Goal: Task Accomplishment & Management: Manage account settings

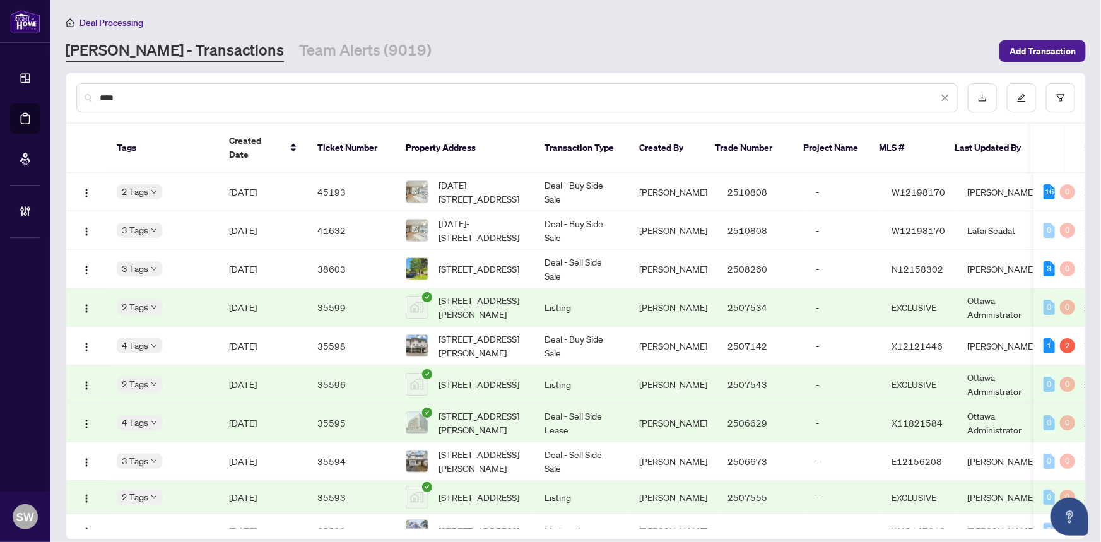
drag, startPoint x: 119, startPoint y: 92, endPoint x: 75, endPoint y: 92, distance: 43.5
click at [76, 92] on div "****" at bounding box center [517, 97] width 882 height 29
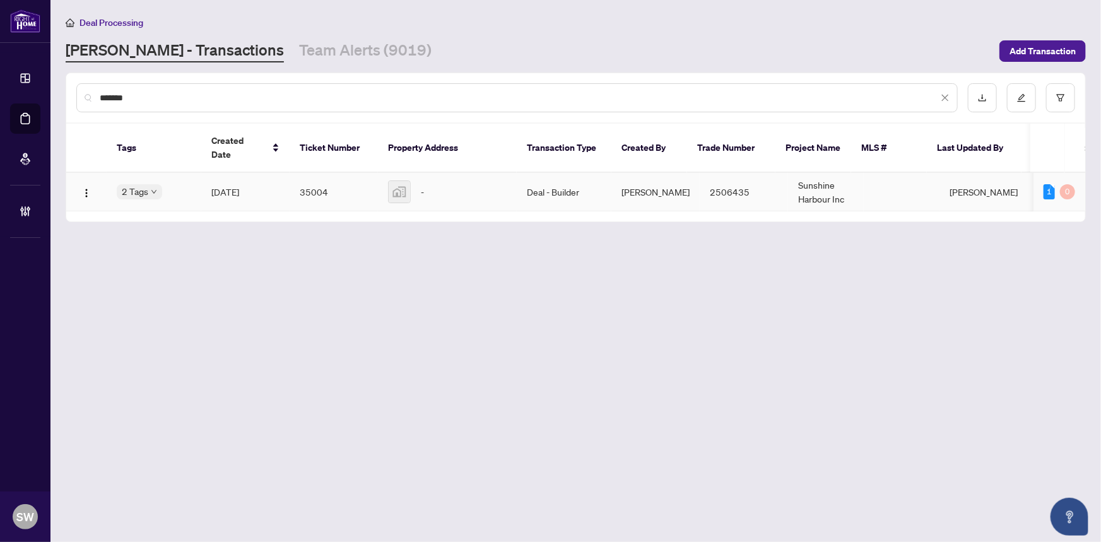
type input "*******"
click at [268, 177] on td "May/15/2025" at bounding box center [245, 192] width 88 height 39
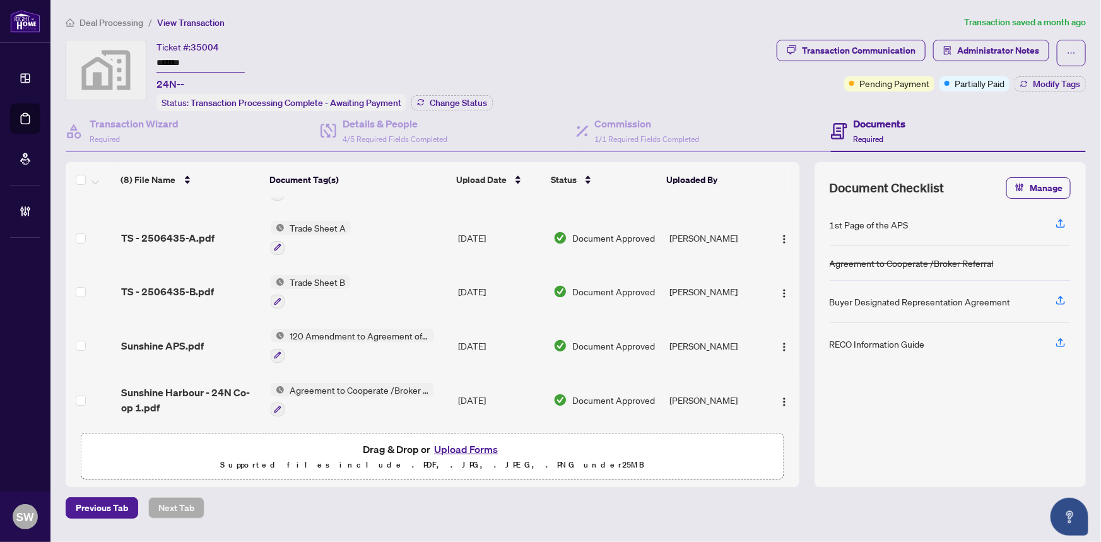
scroll to position [189, 0]
click at [780, 396] on img "button" at bounding box center [784, 401] width 10 height 10
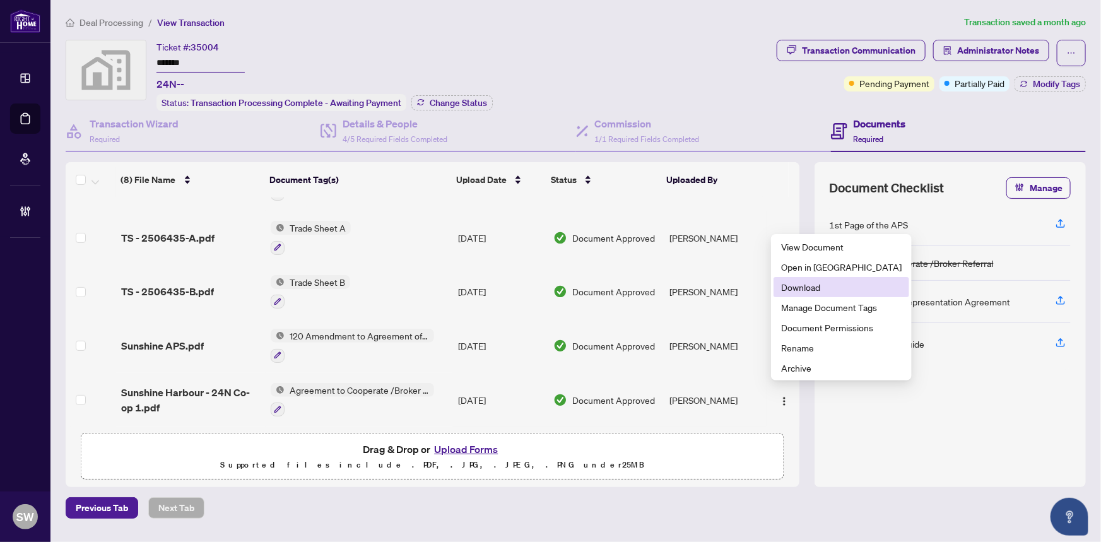
click at [798, 288] on span "Download" at bounding box center [841, 287] width 121 height 14
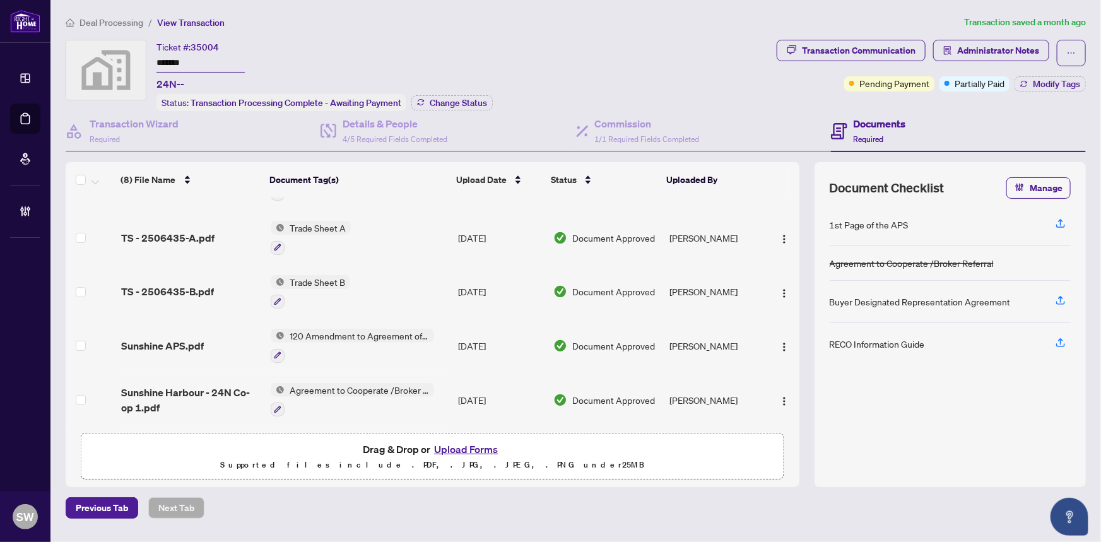
click at [413, 37] on div "Deal Processing / View Transaction Transaction saved a month ago Ticket #: 3500…" at bounding box center [576, 267] width 1031 height 504
click at [101, 15] on li "Deal Processing" at bounding box center [105, 22] width 78 height 15
click at [109, 17] on span "Deal Processing" at bounding box center [112, 22] width 64 height 11
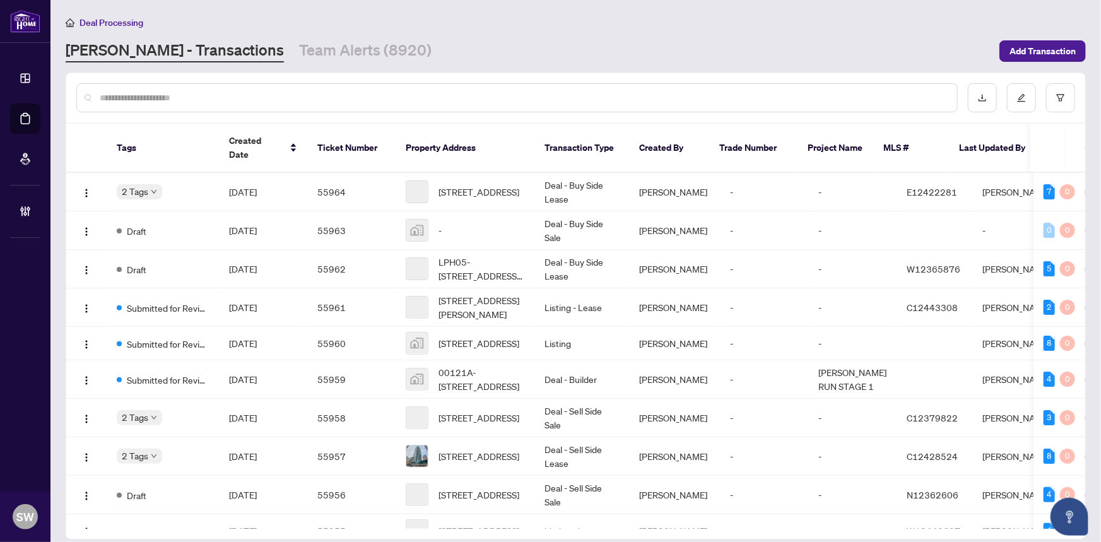
click at [120, 97] on input "text" at bounding box center [524, 98] width 848 height 14
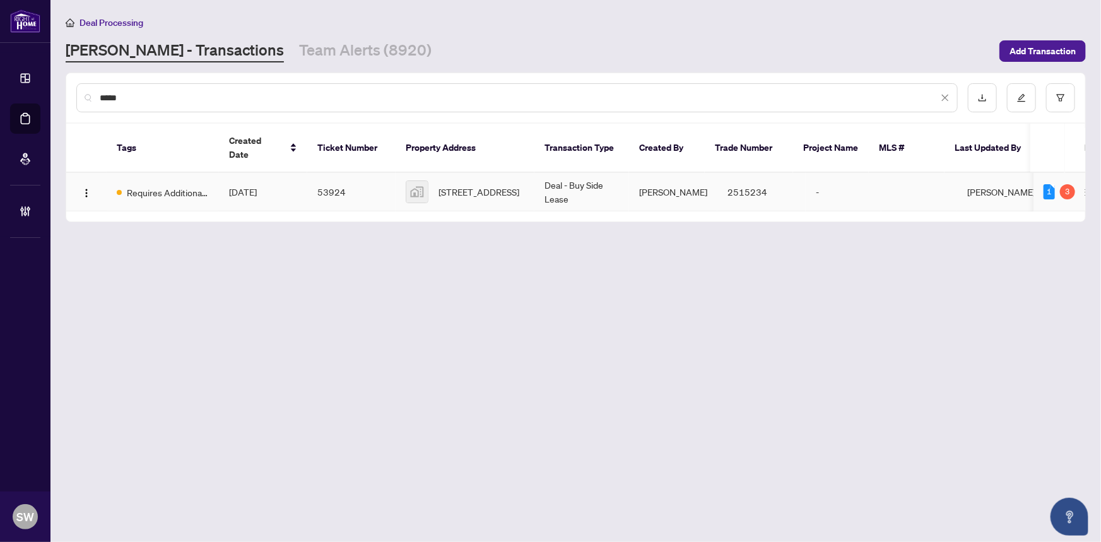
type input "*****"
click at [396, 184] on td "3812-3 Concord Cityplace Way, Toronto, ON, Canada" at bounding box center [465, 192] width 139 height 39
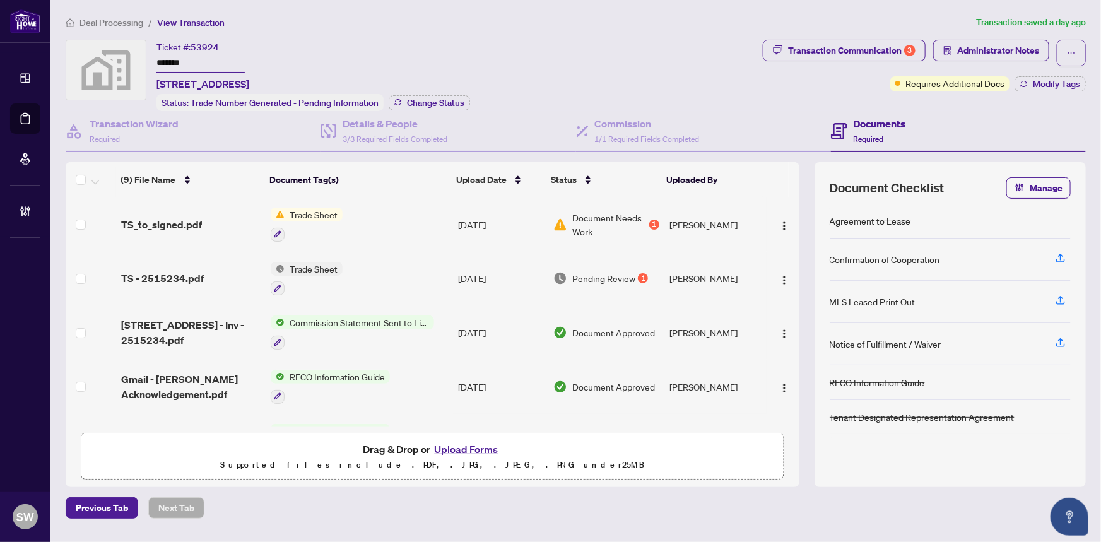
click at [173, 66] on input "*******" at bounding box center [201, 63] width 88 height 18
click at [169, 221] on div "(9) File Name Document Tag(s) Upload Date Status Uploaded By (9) File Name Docu…" at bounding box center [433, 294] width 734 height 264
click at [886, 52] on div "Transaction Communication 3" at bounding box center [851, 50] width 127 height 20
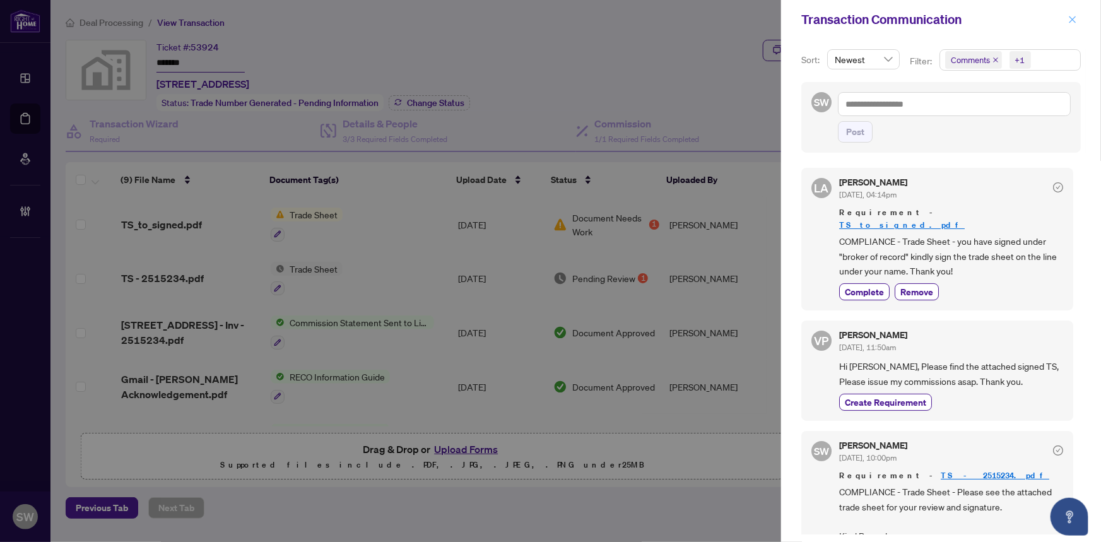
click at [1067, 19] on button "button" at bounding box center [1073, 19] width 16 height 15
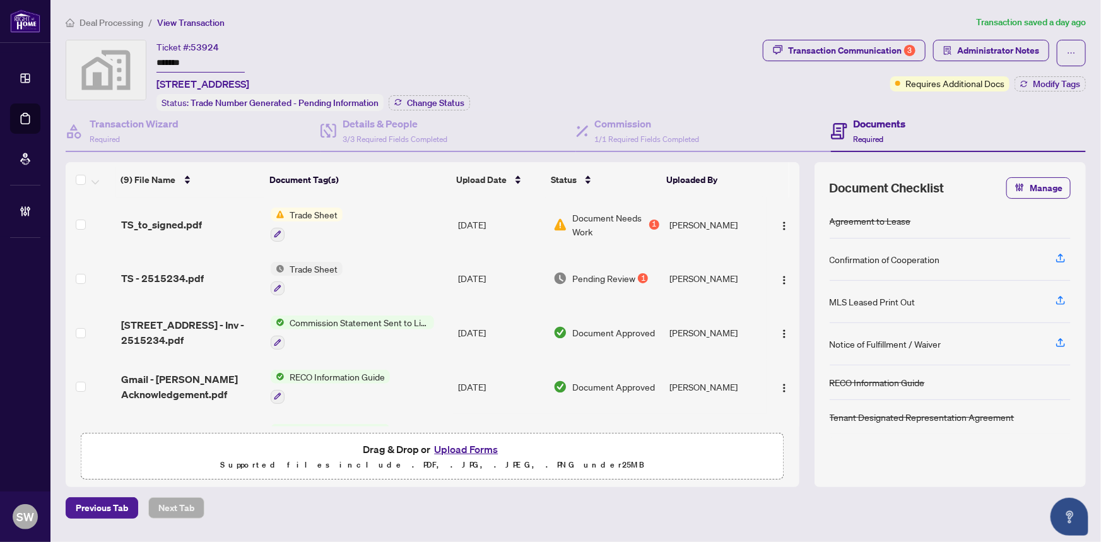
click at [771, 21] on ol "Deal Processing / View Transaction" at bounding box center [519, 22] width 906 height 15
click at [107, 17] on span "Deal Processing" at bounding box center [112, 22] width 64 height 11
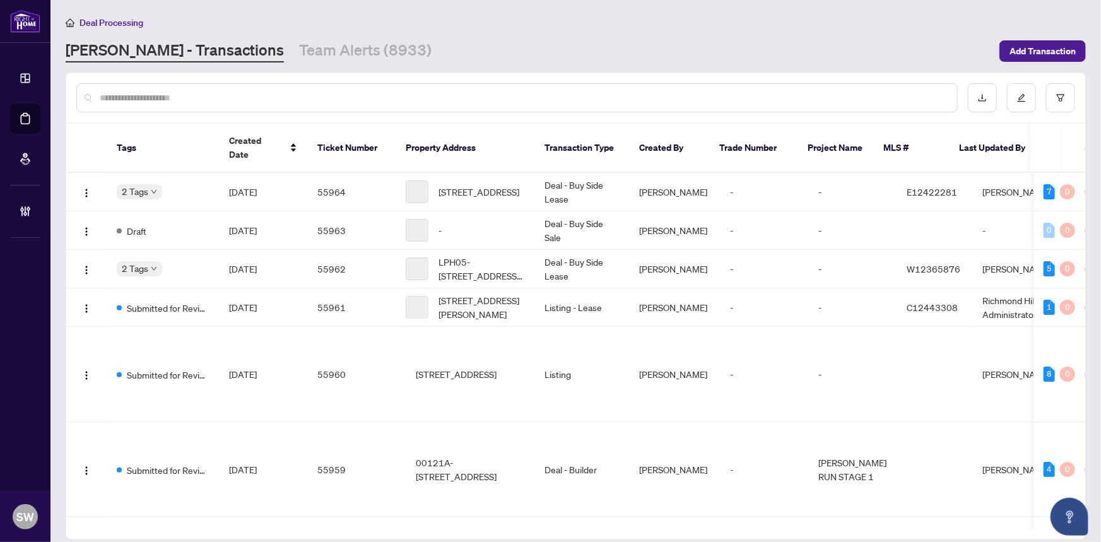
click at [133, 91] on input "text" at bounding box center [524, 98] width 848 height 14
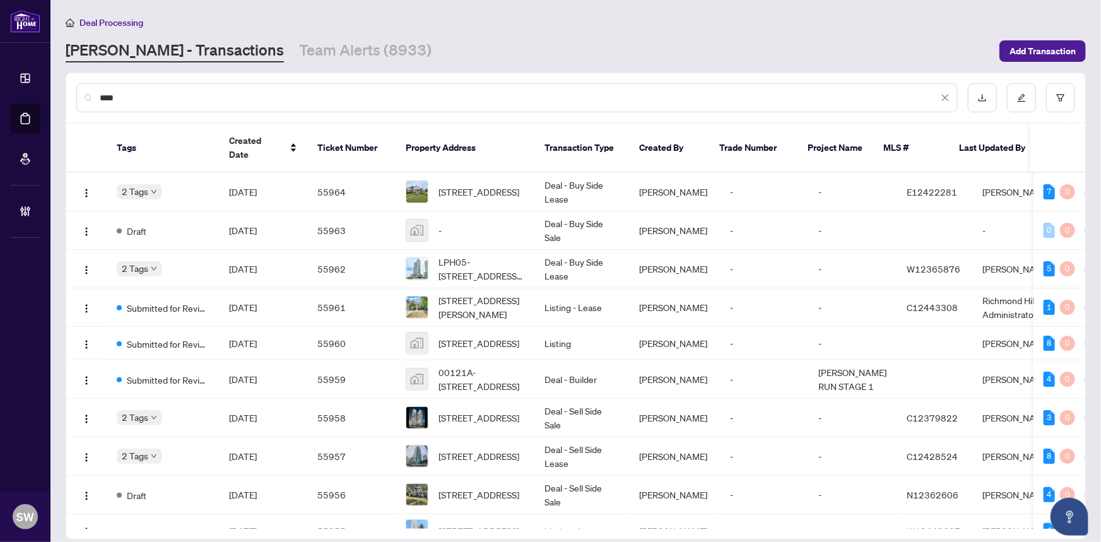
type input "****"
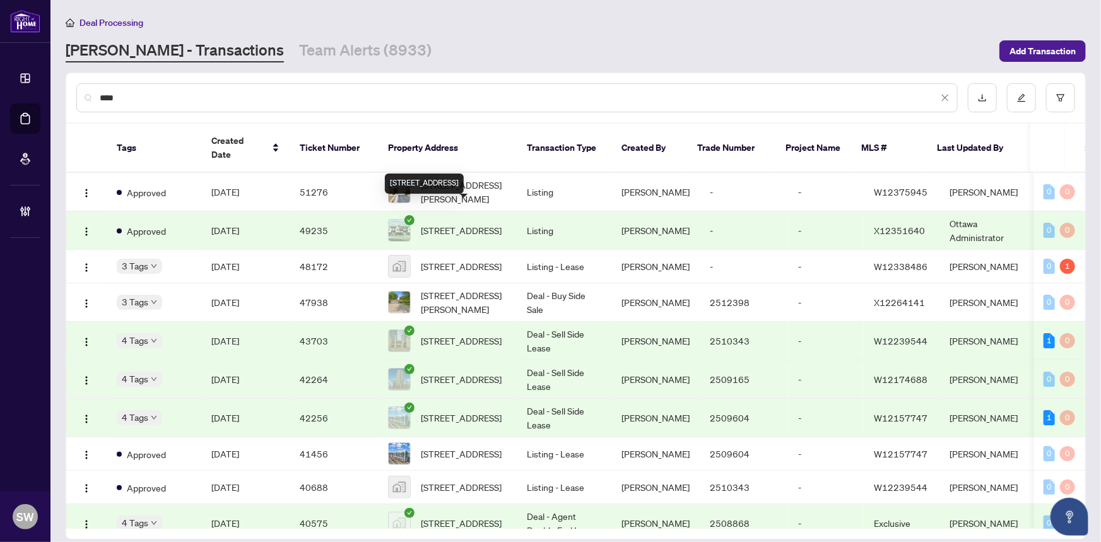
click at [483, 223] on span "48-4040 Mountain St, Lincoln, Ontario L0R 1B7, Canada" at bounding box center [461, 230] width 81 height 14
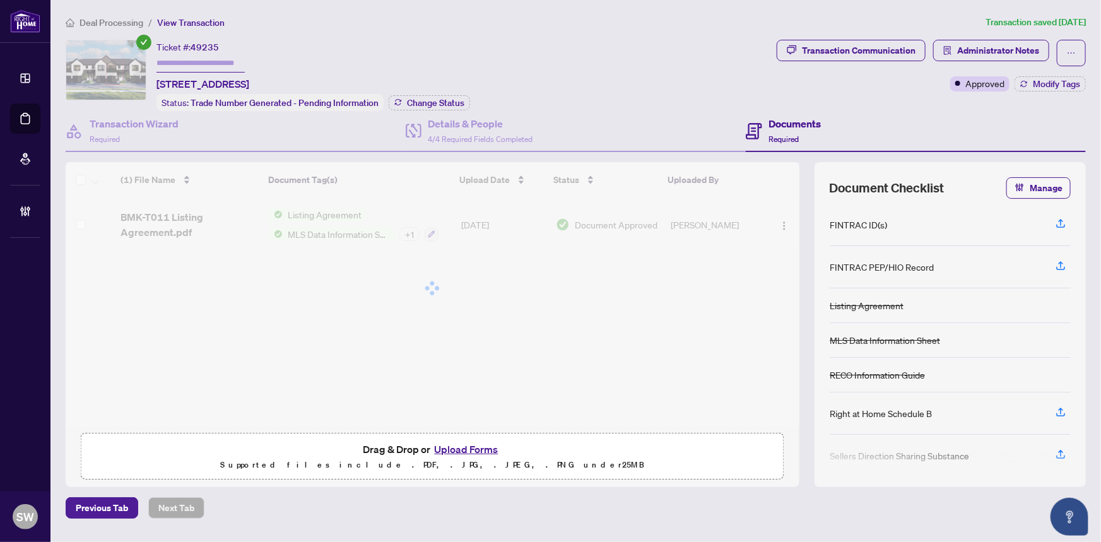
click at [830, 94] on div "Transaction Communication Administrator Notes Approved Modify Tags" at bounding box center [931, 75] width 314 height 71
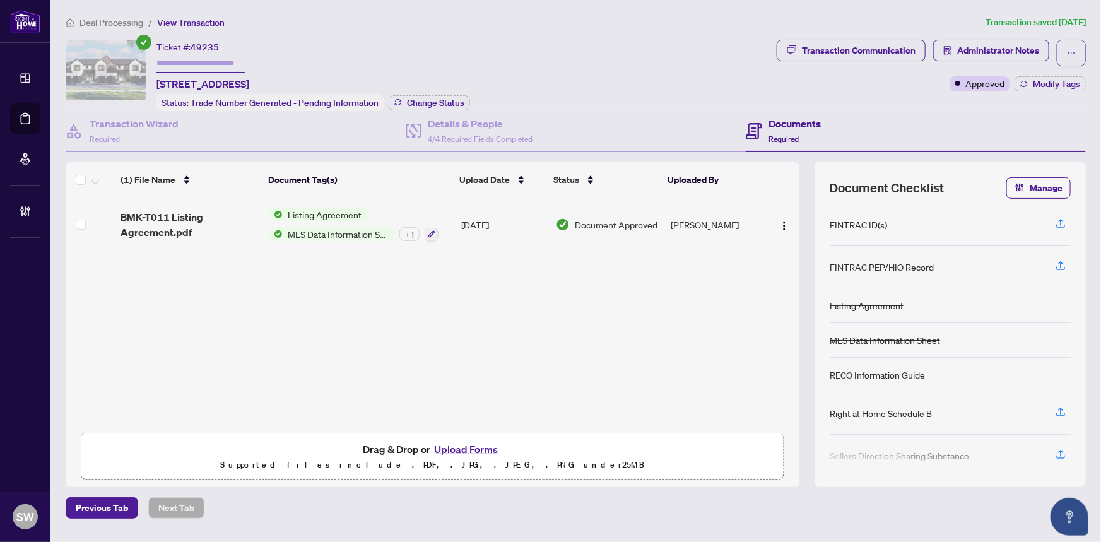
click at [97, 20] on span "Deal Processing" at bounding box center [112, 22] width 64 height 11
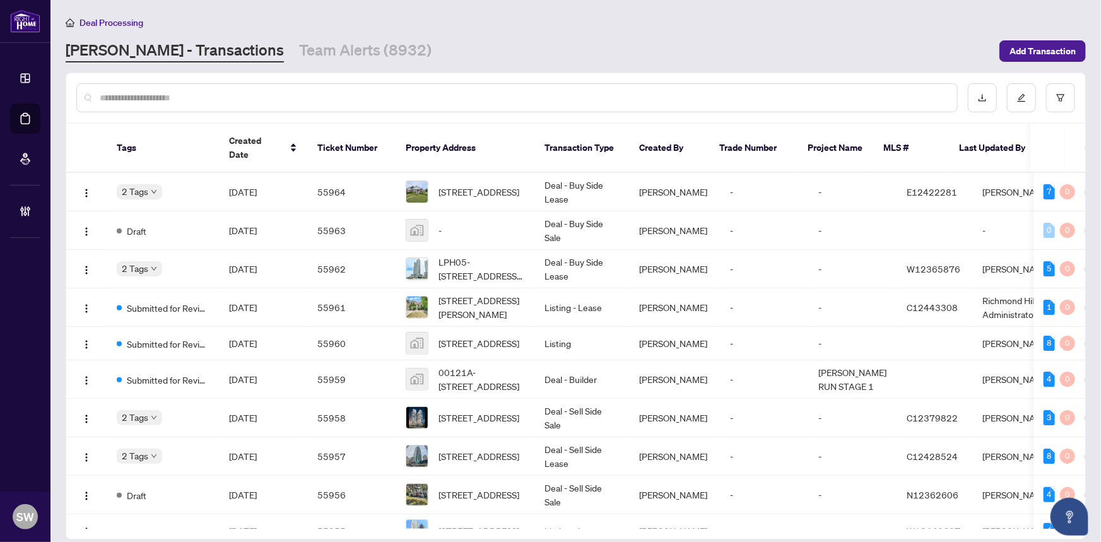
click at [177, 88] on div at bounding box center [517, 97] width 882 height 29
click at [173, 94] on input "text" at bounding box center [524, 98] width 848 height 14
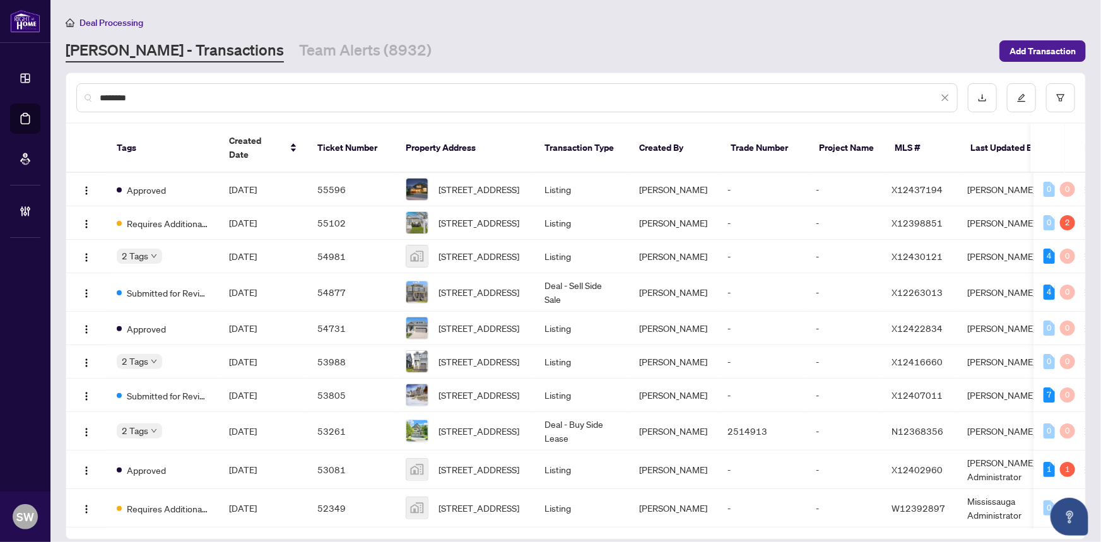
click at [101, 97] on input "********" at bounding box center [519, 98] width 839 height 14
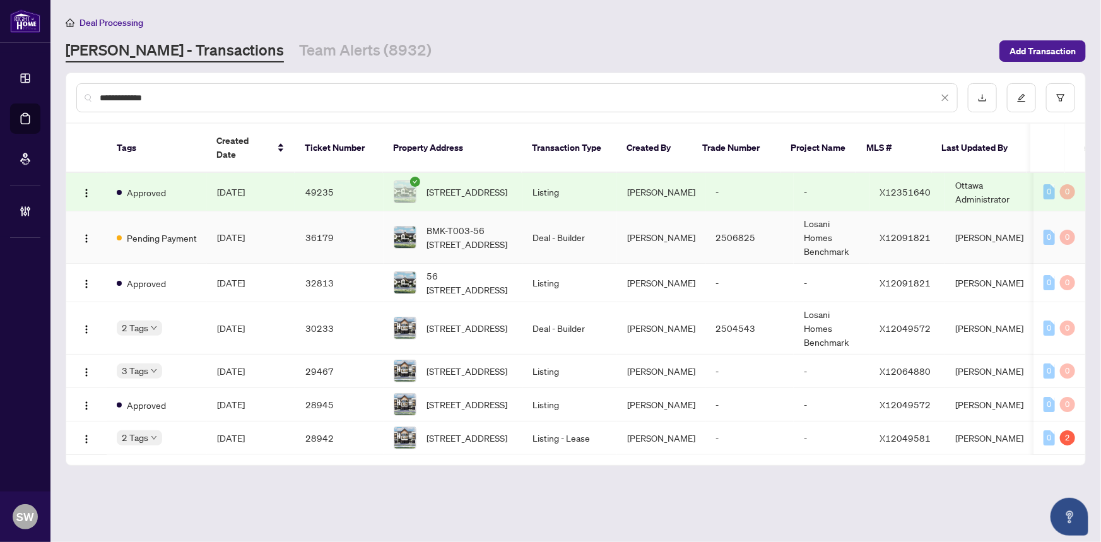
type input "**********"
click at [227, 232] on span "May/23/2025" at bounding box center [231, 237] width 28 height 11
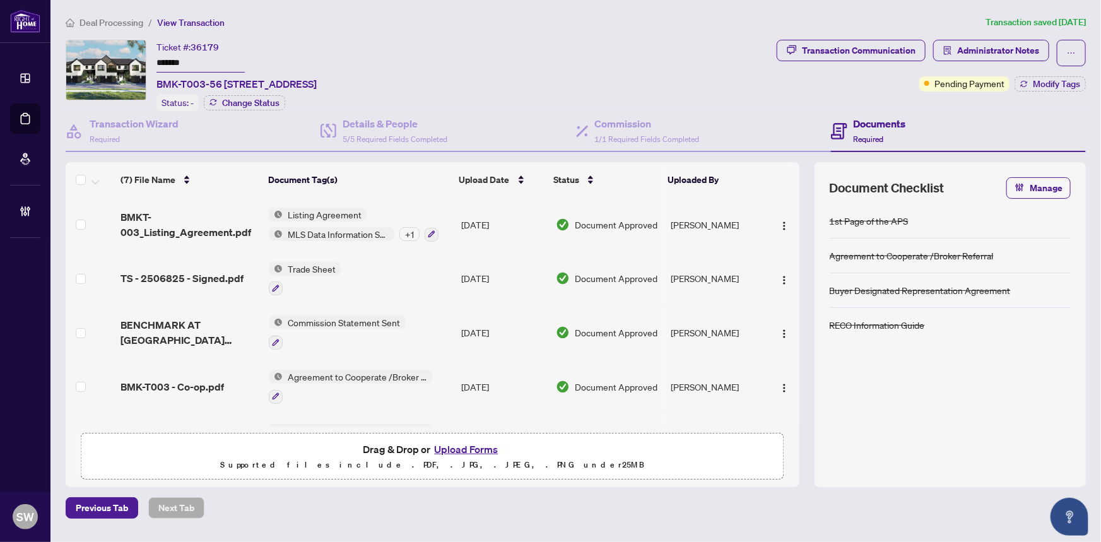
click at [206, 381] on span "BMK-T003 - Co-op.pdf" at bounding box center [173, 386] width 104 height 15
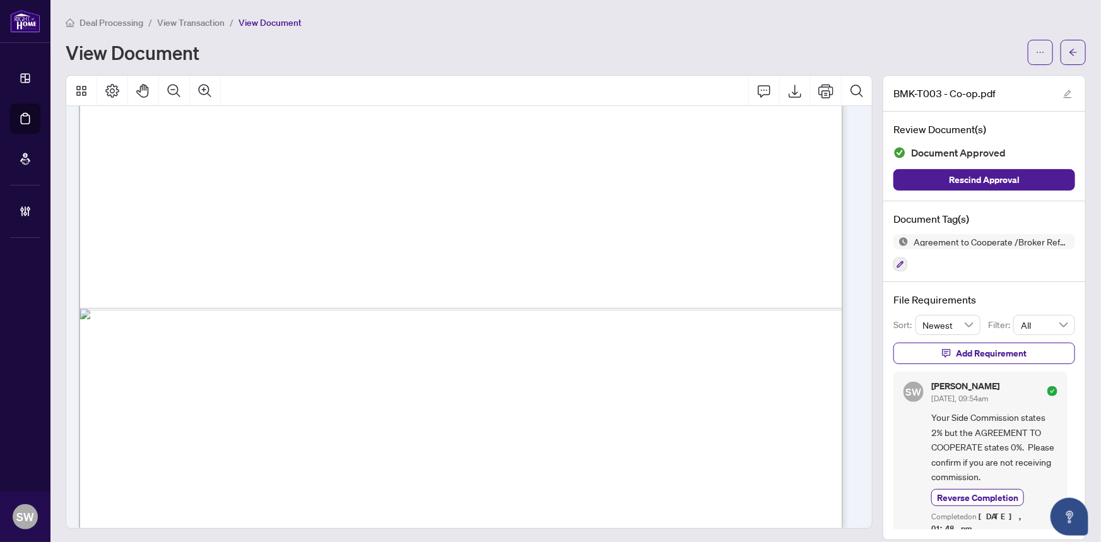
scroll to position [747, 0]
click at [1069, 59] on span "button" at bounding box center [1073, 52] width 9 height 20
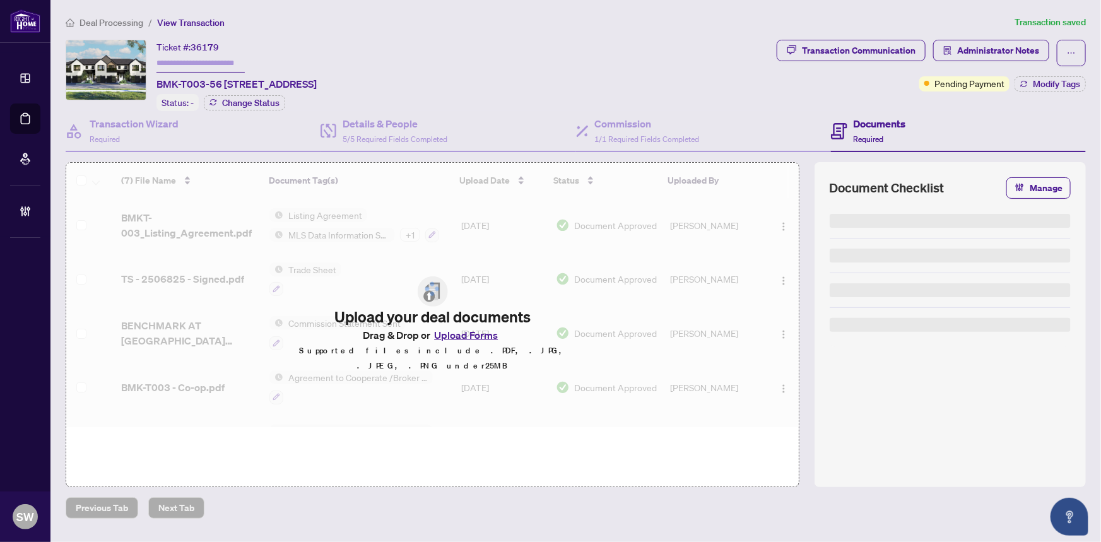
type input "*******"
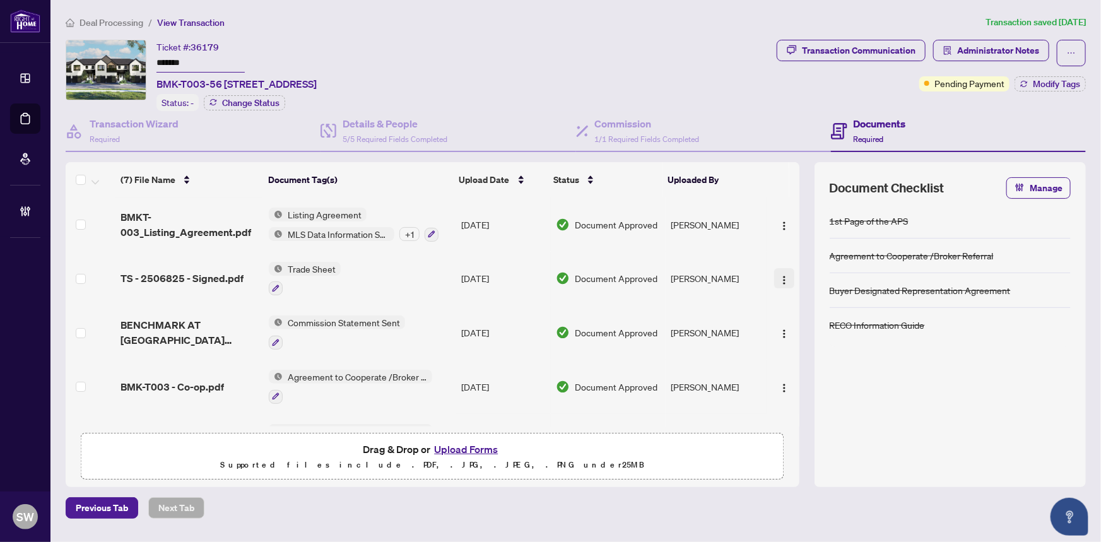
click at [780, 275] on img "button" at bounding box center [784, 280] width 10 height 10
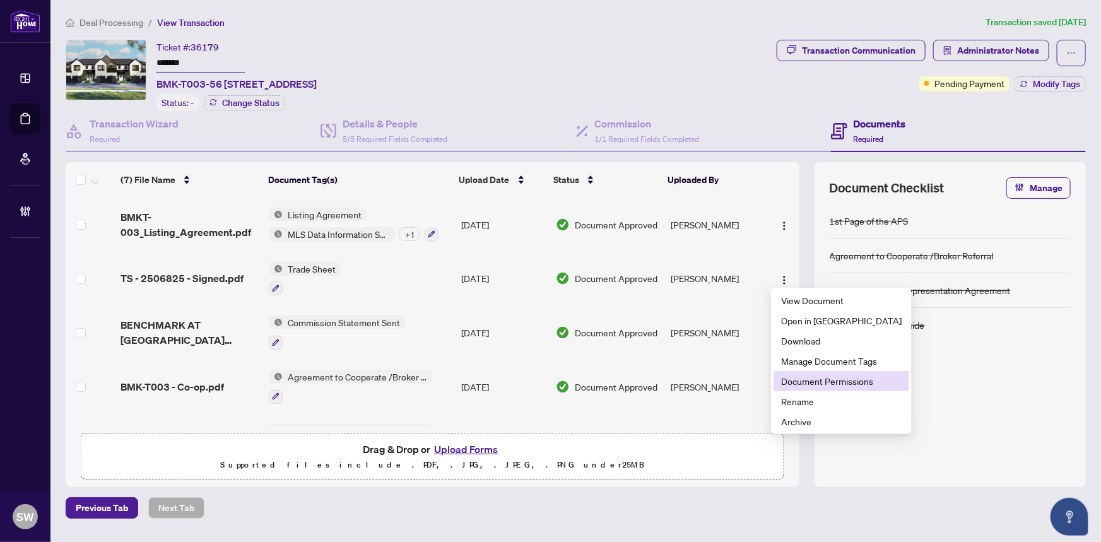
click at [806, 389] on li "Document Permissions" at bounding box center [842, 381] width 136 height 20
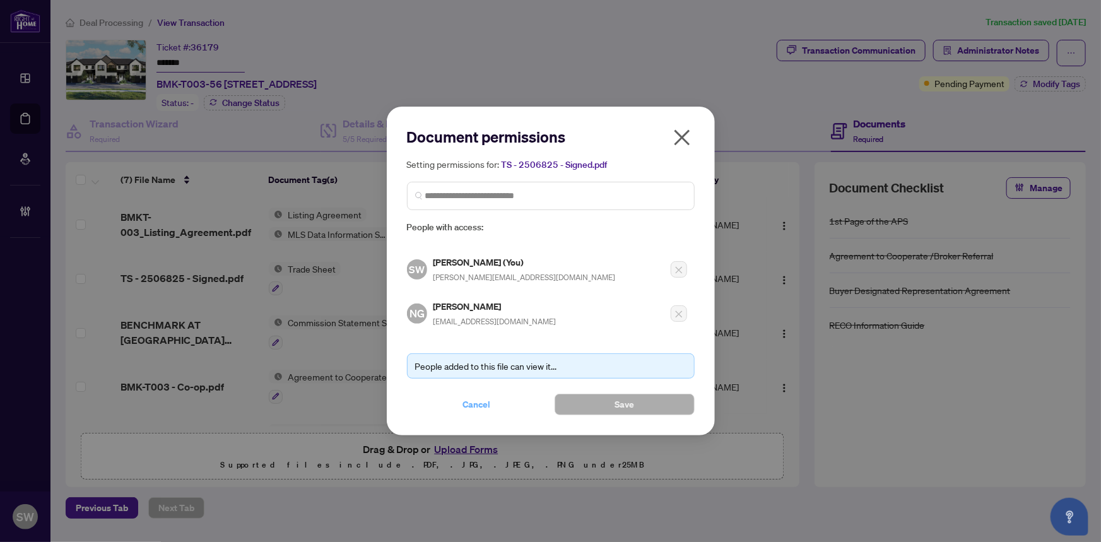
click at [486, 398] on span "Cancel" at bounding box center [477, 404] width 28 height 20
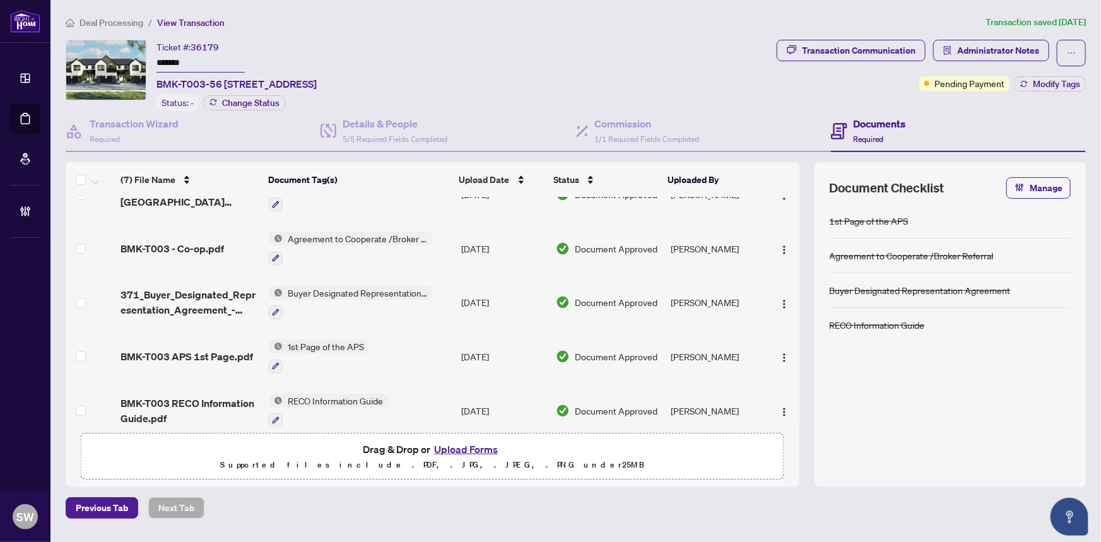
scroll to position [150, 0]
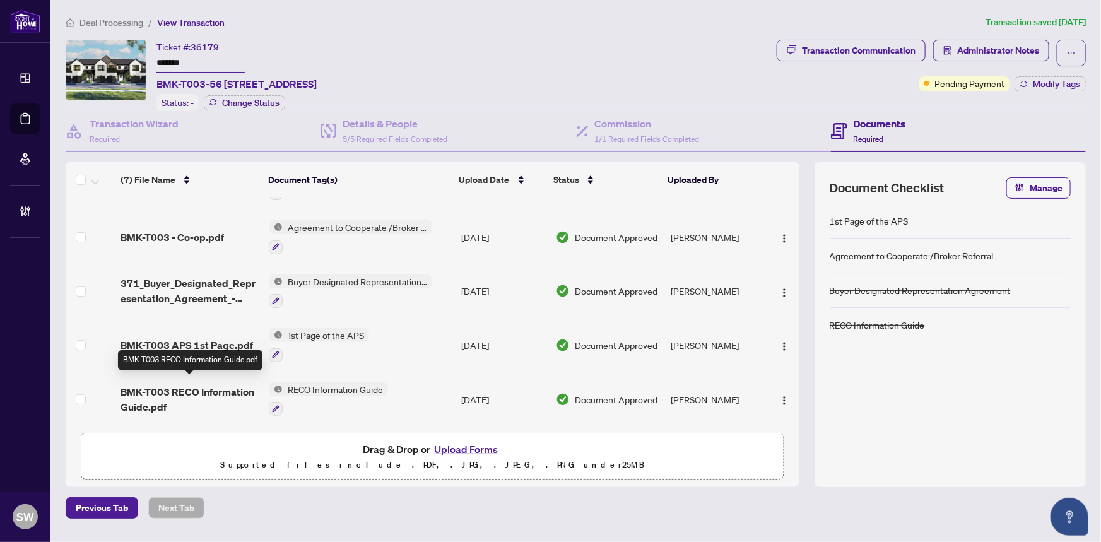
click at [237, 384] on span "BMK-T003 RECO Information Guide.pdf" at bounding box center [190, 399] width 138 height 30
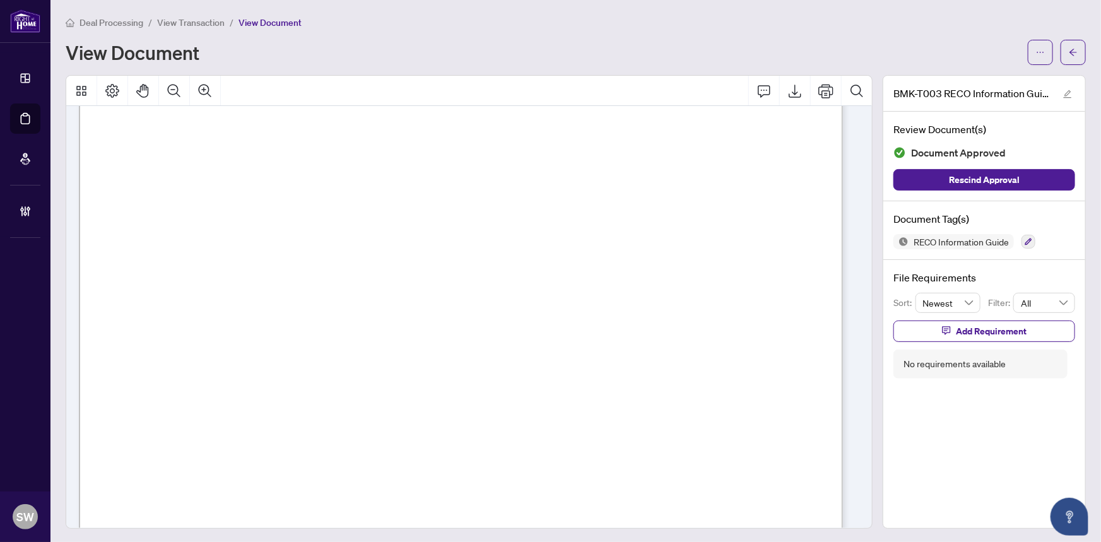
scroll to position [12218, 0]
click at [1070, 56] on button "button" at bounding box center [1073, 52] width 25 height 25
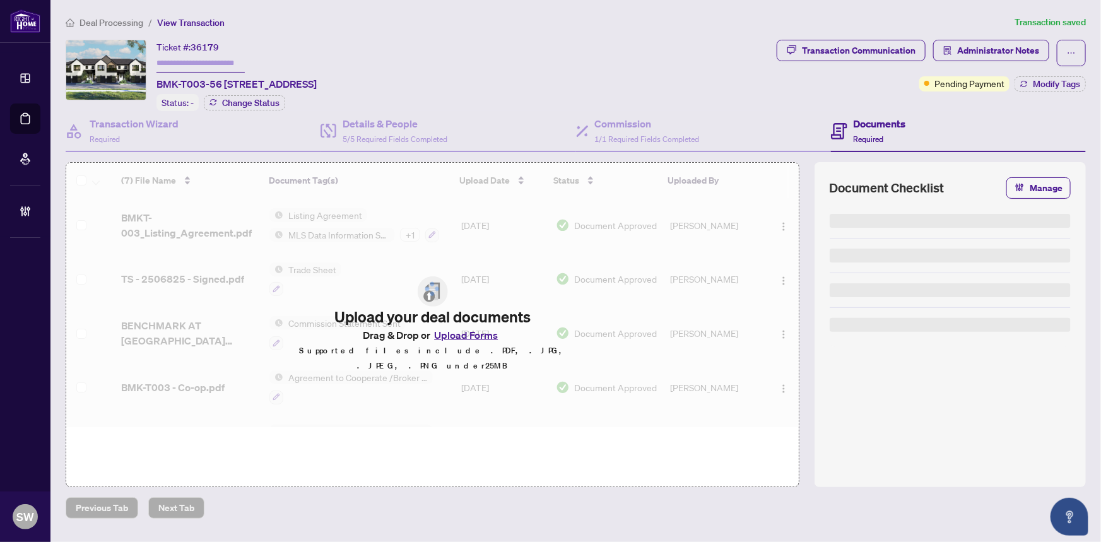
type input "*******"
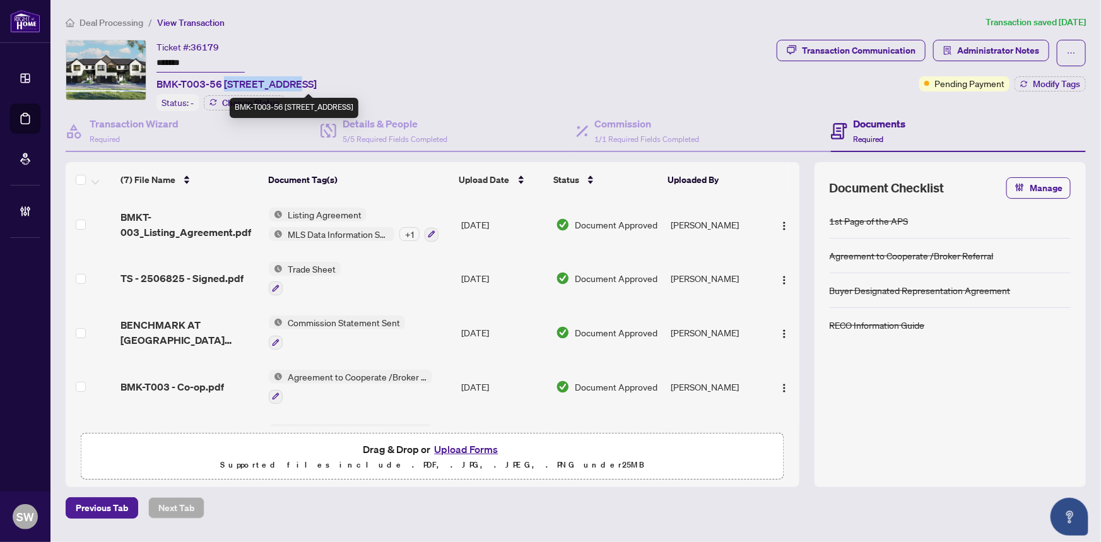
drag, startPoint x: 223, startPoint y: 85, endPoint x: 292, endPoint y: 82, distance: 68.2
click at [292, 82] on span "BMK-T003-56 4040 Mountain St, Lincoln, Ontario L0R 1B7, Canada" at bounding box center [237, 83] width 160 height 15
copy span "4040 Mountain"
click at [95, 15] on li "Deal Processing" at bounding box center [105, 22] width 78 height 15
click at [117, 20] on span "Deal Processing" at bounding box center [112, 22] width 64 height 11
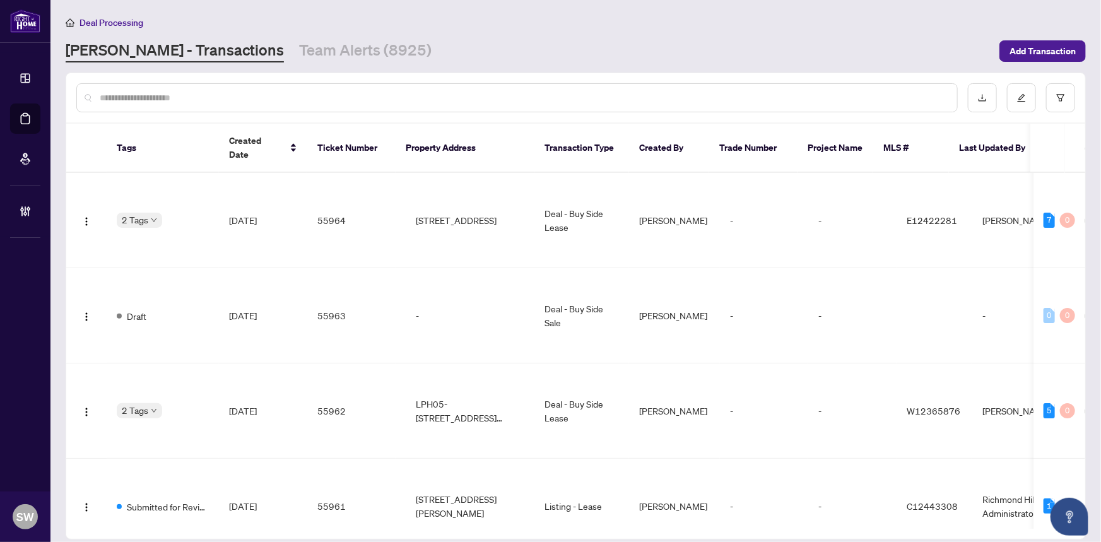
click at [191, 101] on input "text" at bounding box center [524, 98] width 848 height 14
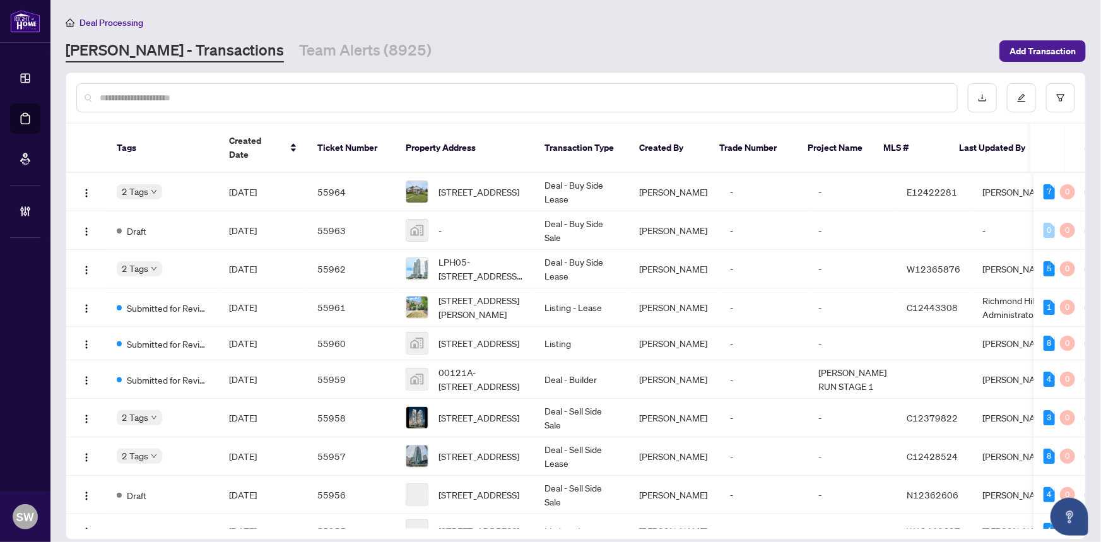
paste input "**********"
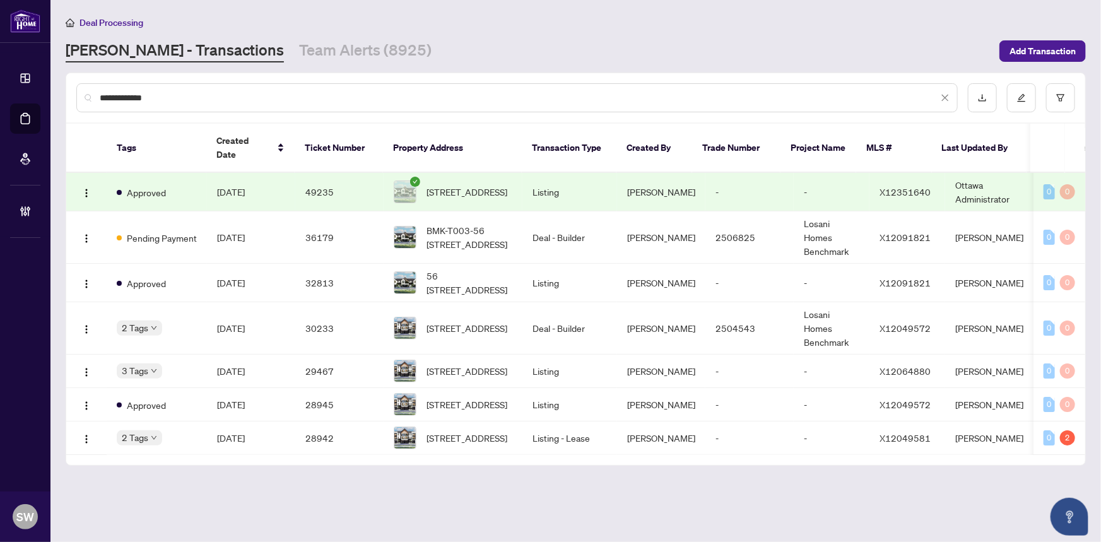
type input "**********"
click at [245, 232] on span "May/23/2025" at bounding box center [231, 237] width 28 height 11
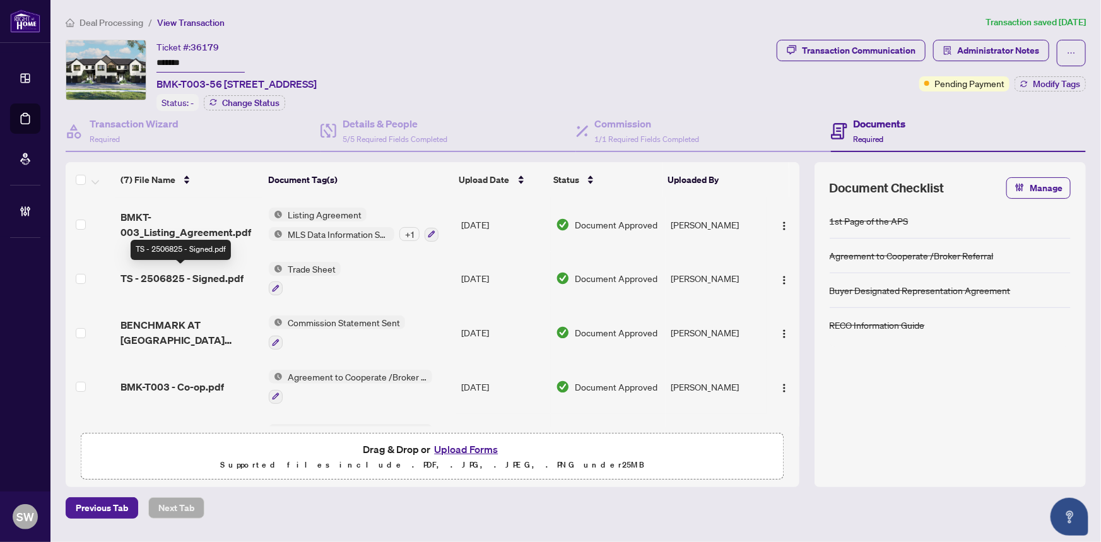
click at [211, 275] on span "TS - 2506825 - Signed.pdf" at bounding box center [182, 278] width 123 height 15
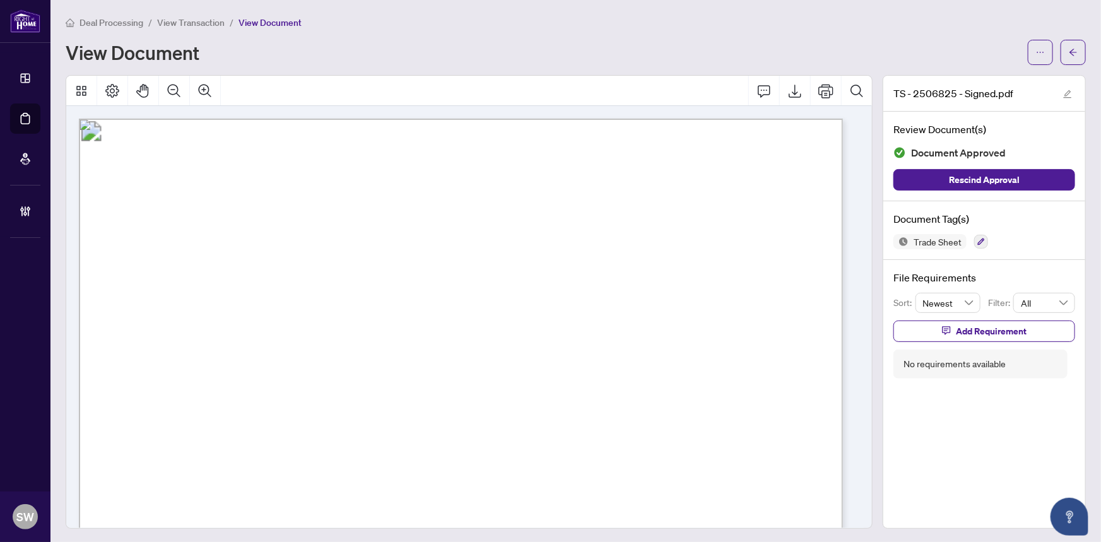
click at [114, 19] on span "Deal Processing" at bounding box center [112, 22] width 64 height 11
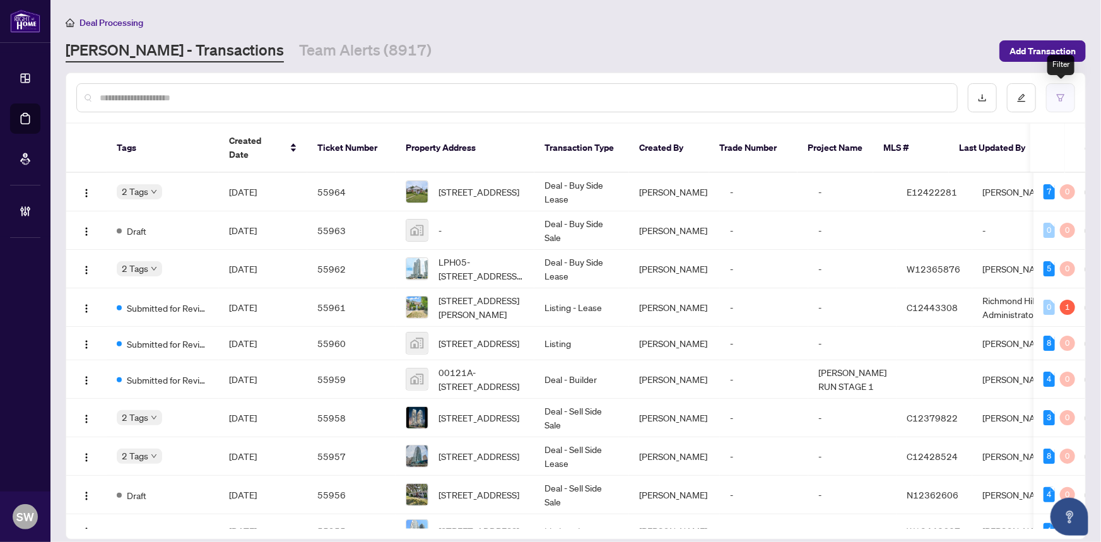
click at [1054, 100] on button "button" at bounding box center [1060, 97] width 29 height 29
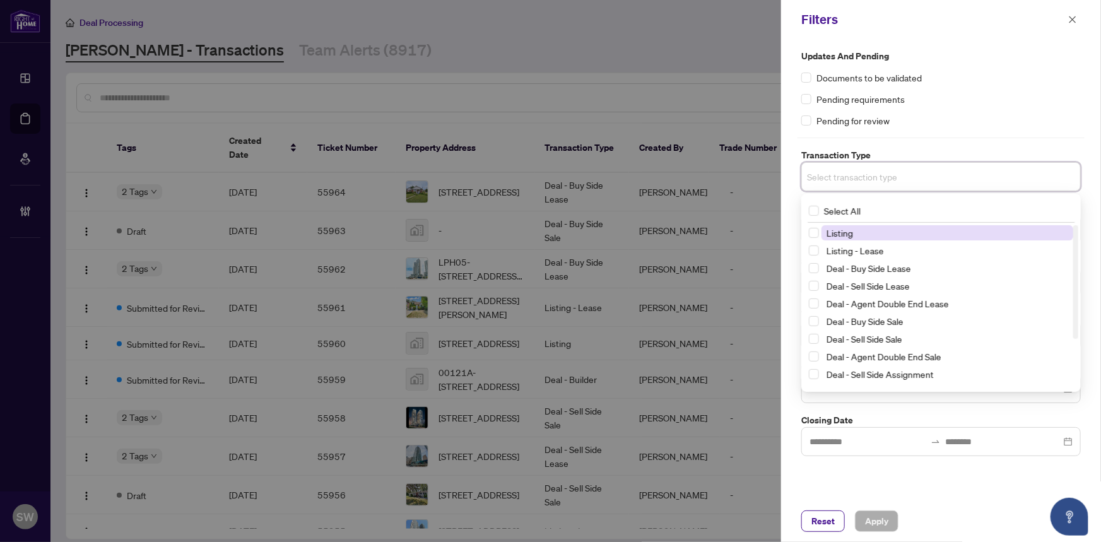
click at [896, 176] on input "search" at bounding box center [851, 176] width 88 height 15
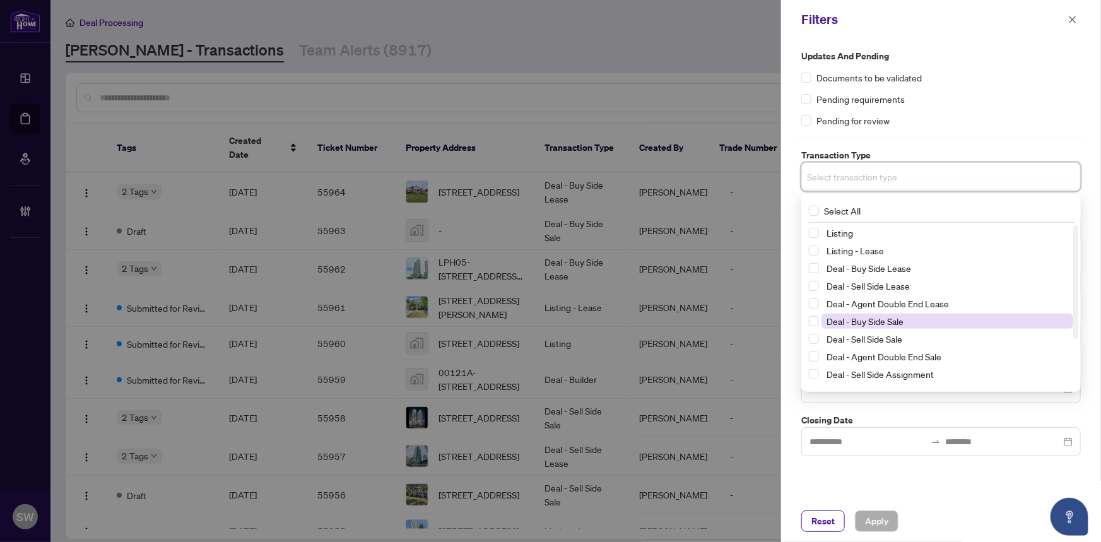
scroll to position [68, 0]
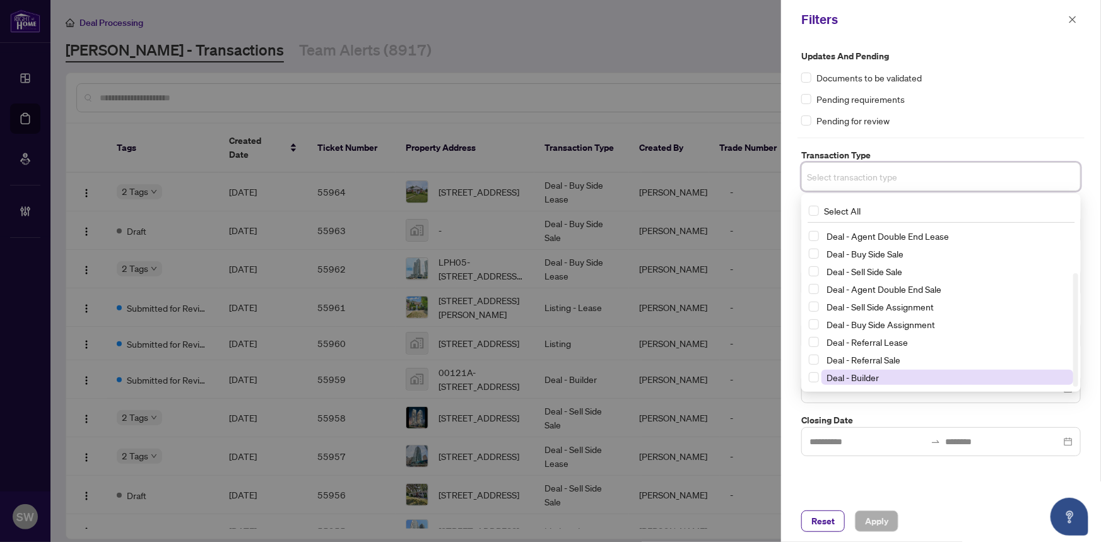
click at [868, 374] on span "Deal - Builder" at bounding box center [853, 377] width 52 height 11
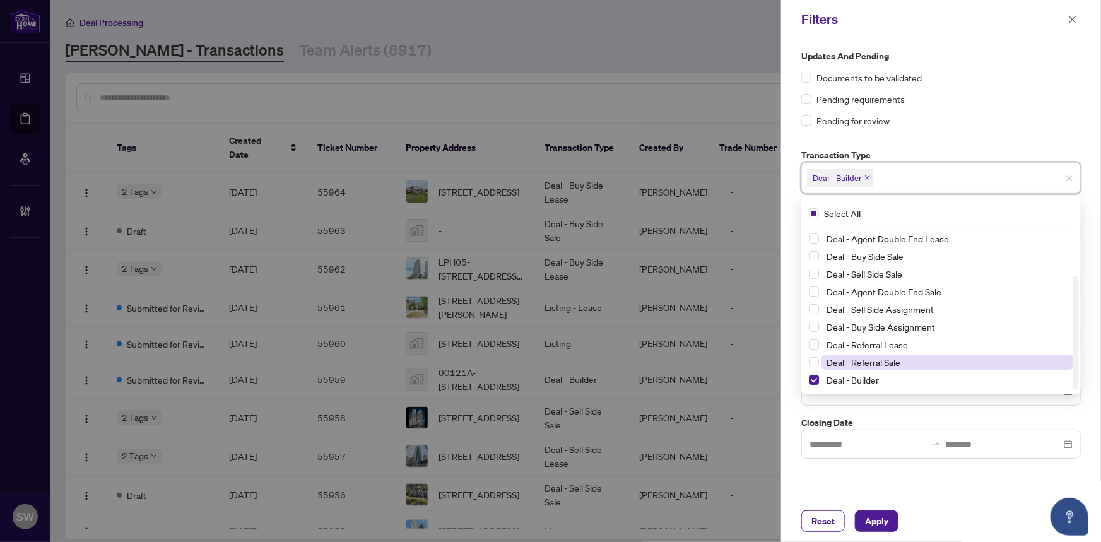
click at [868, 359] on span "Deal - Referral Sale" at bounding box center [864, 362] width 74 height 11
click at [868, 341] on span "Deal - Referral Lease" at bounding box center [867, 344] width 81 height 11
click at [891, 495] on div "Updates and Pending Documents to be validated Pending requirements Pending for …" at bounding box center [941, 269] width 320 height 461
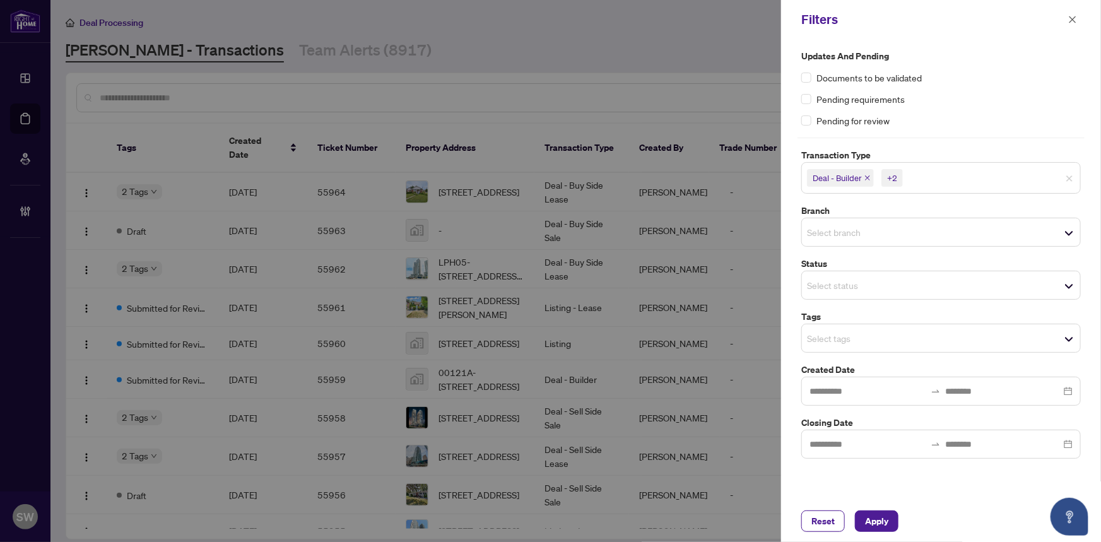
click at [890, 286] on input "search" at bounding box center [851, 285] width 88 height 15
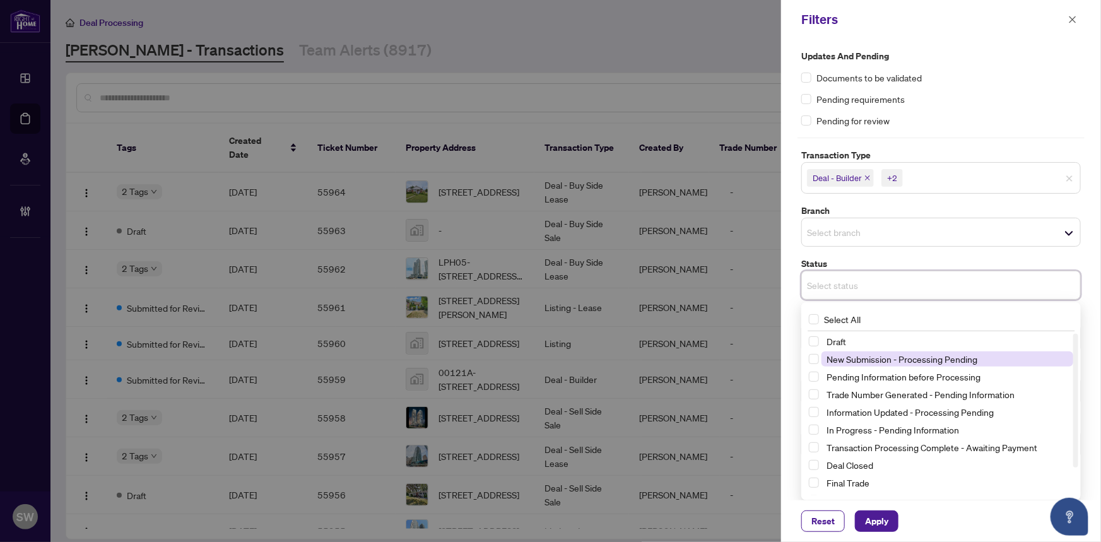
click at [887, 355] on span "New Submission - Processing Pending" at bounding box center [902, 358] width 151 height 11
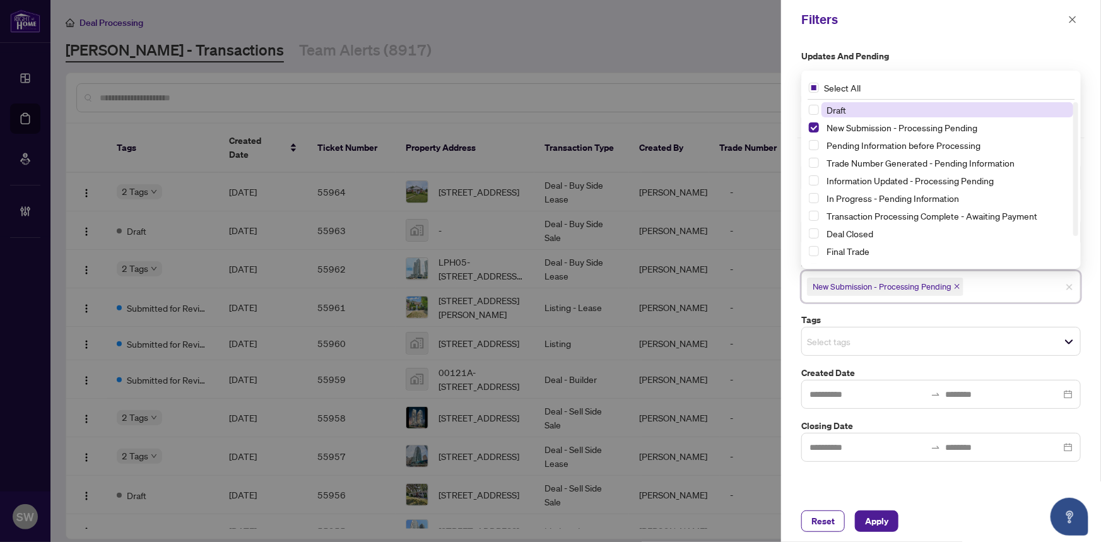
click at [844, 107] on span "Draft" at bounding box center [837, 109] width 20 height 11
click at [884, 523] on span "Apply" at bounding box center [876, 521] width 23 height 20
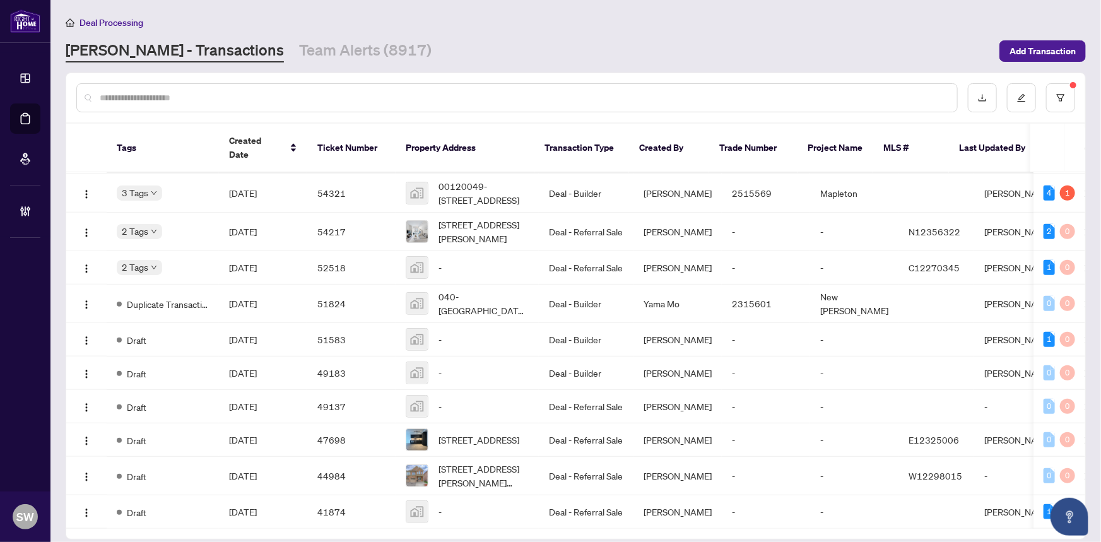
scroll to position [608, 0]
click at [251, 367] on span "Aug/18/2025" at bounding box center [243, 372] width 28 height 11
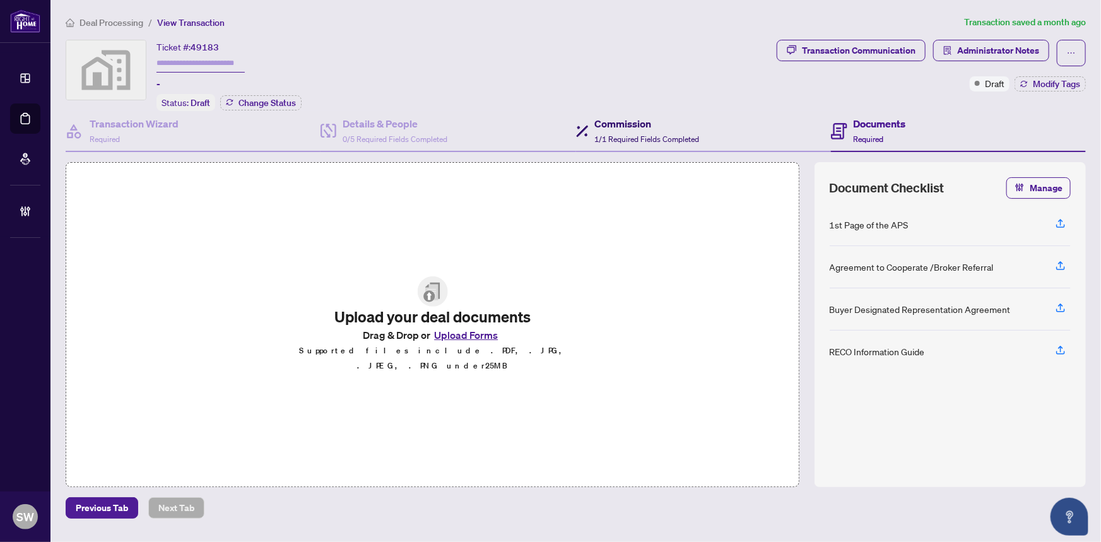
click at [593, 134] on div "Commission 1/1 Required Fields Completed" at bounding box center [638, 131] width 124 height 30
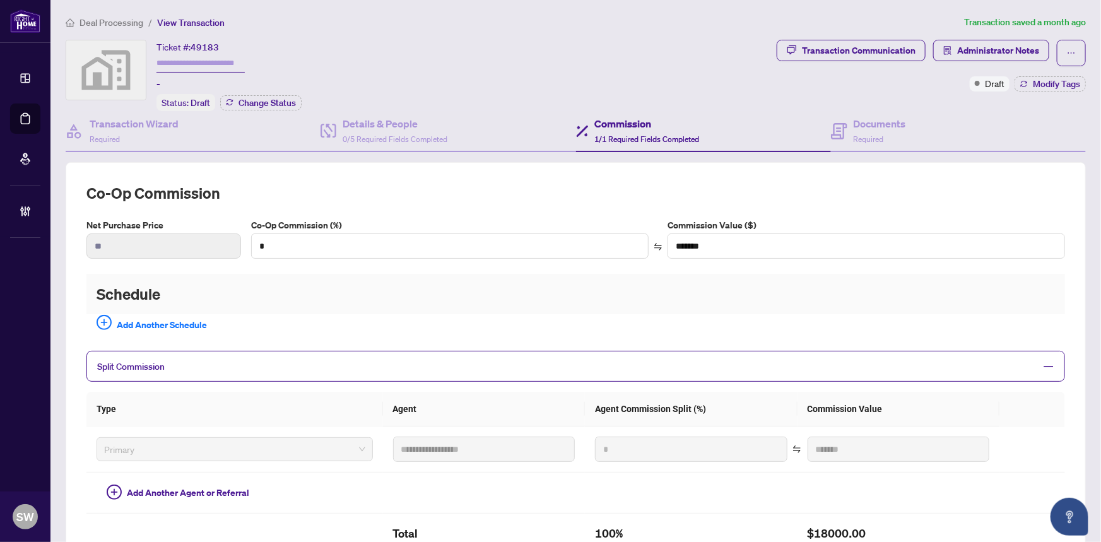
click at [120, 20] on span "Deal Processing" at bounding box center [112, 22] width 64 height 11
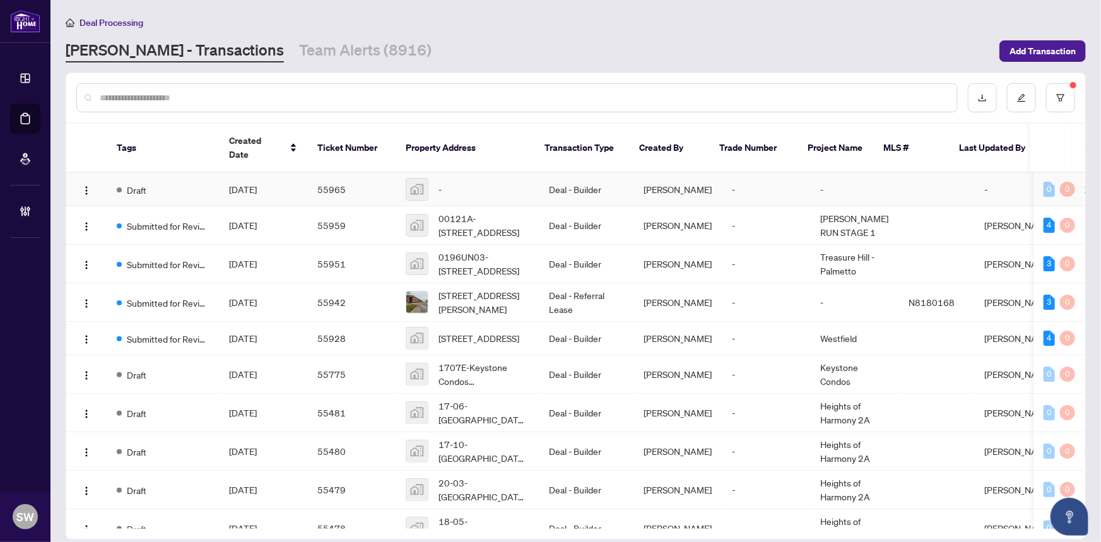
click at [177, 175] on td "Draft" at bounding box center [163, 189] width 112 height 33
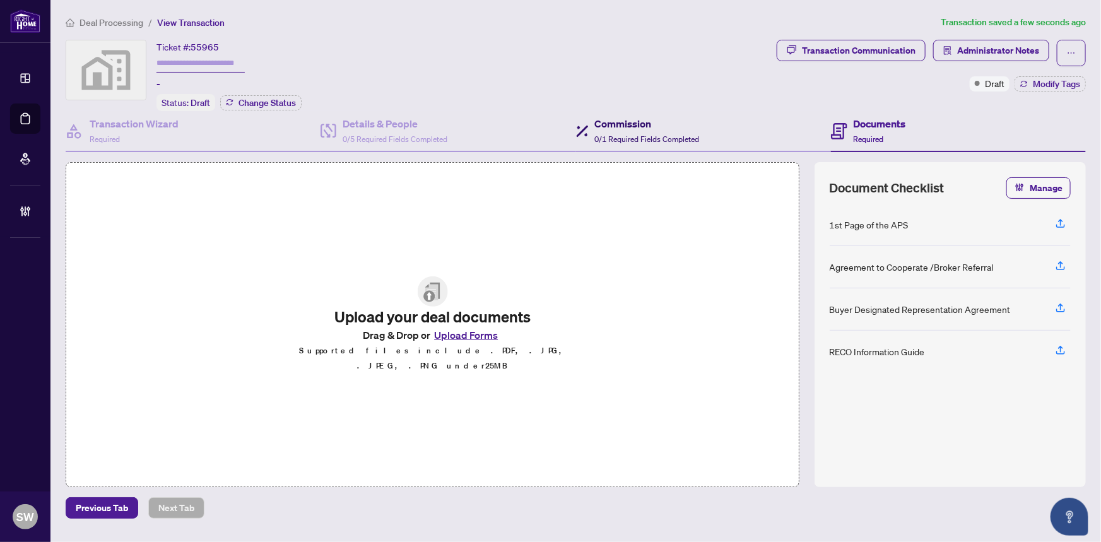
click at [637, 134] on span "0/1 Required Fields Completed" at bounding box center [647, 138] width 105 height 9
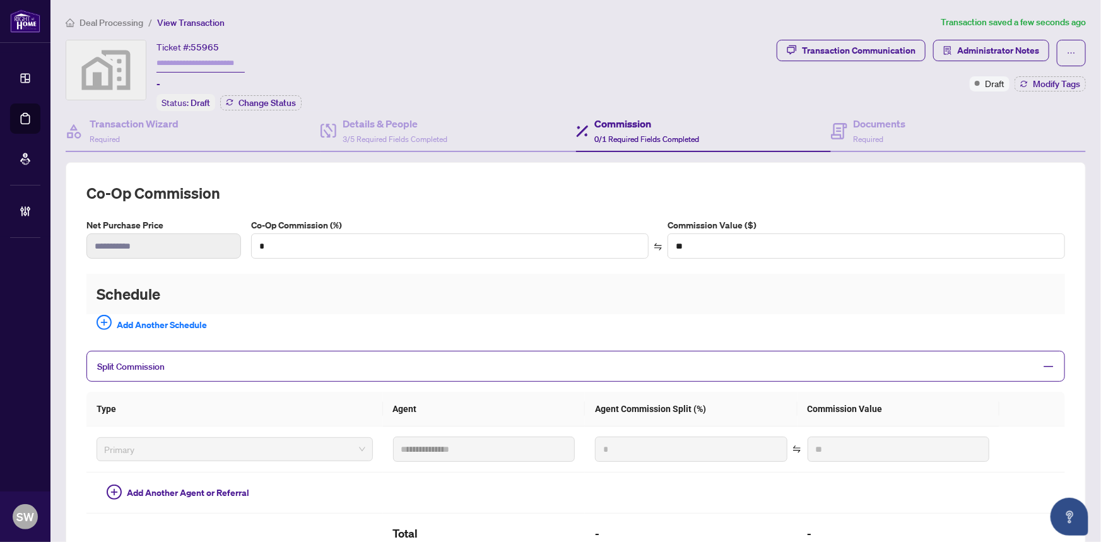
click at [102, 25] on span "Deal Processing" at bounding box center [112, 22] width 64 height 11
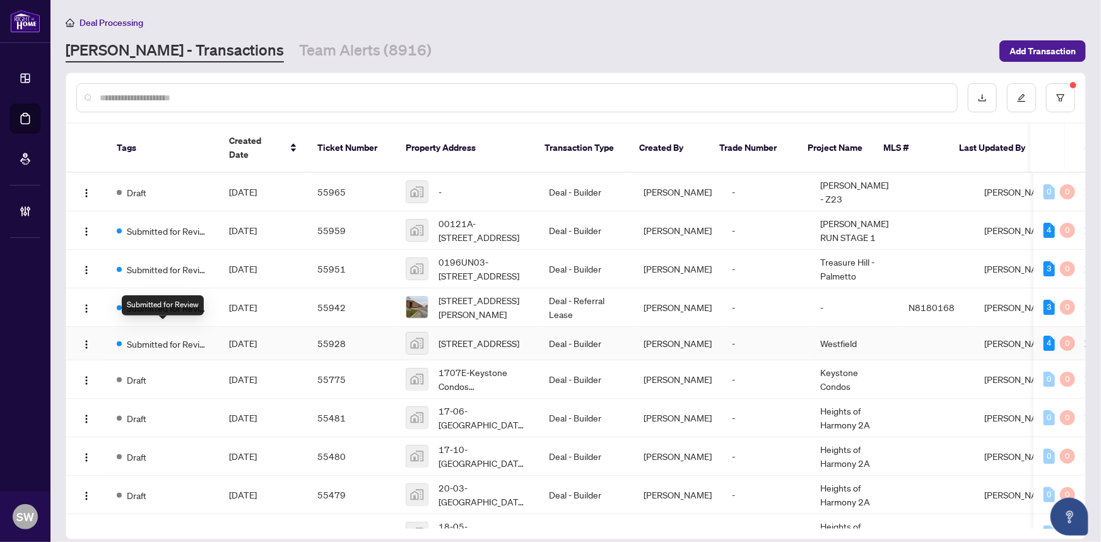
click at [191, 337] on span "Submitted for Review" at bounding box center [168, 344] width 82 height 14
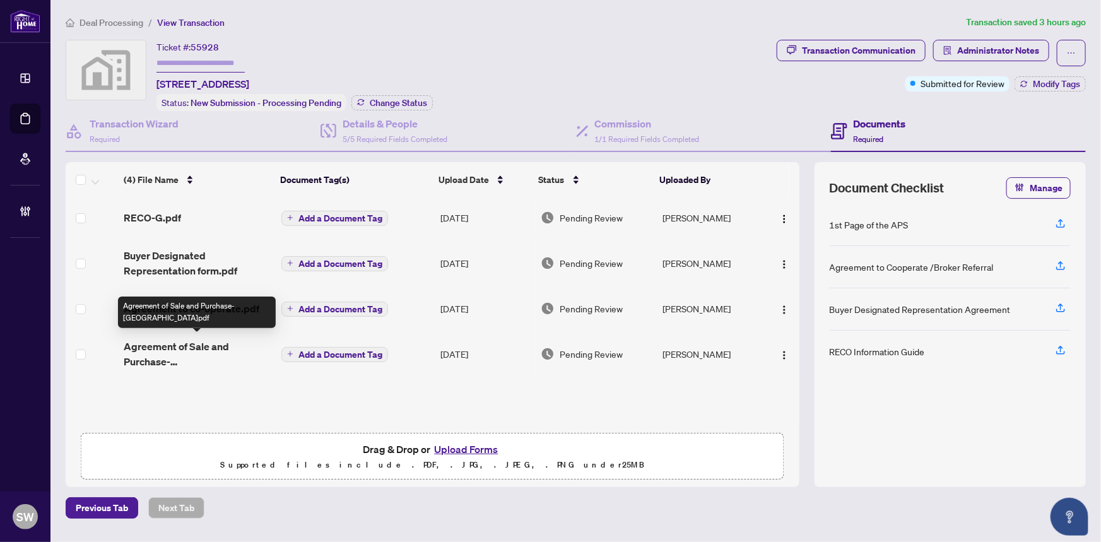
click at [186, 348] on span "Agreement of Sale and Purchase-Great Gulf.pdf" at bounding box center [198, 354] width 148 height 30
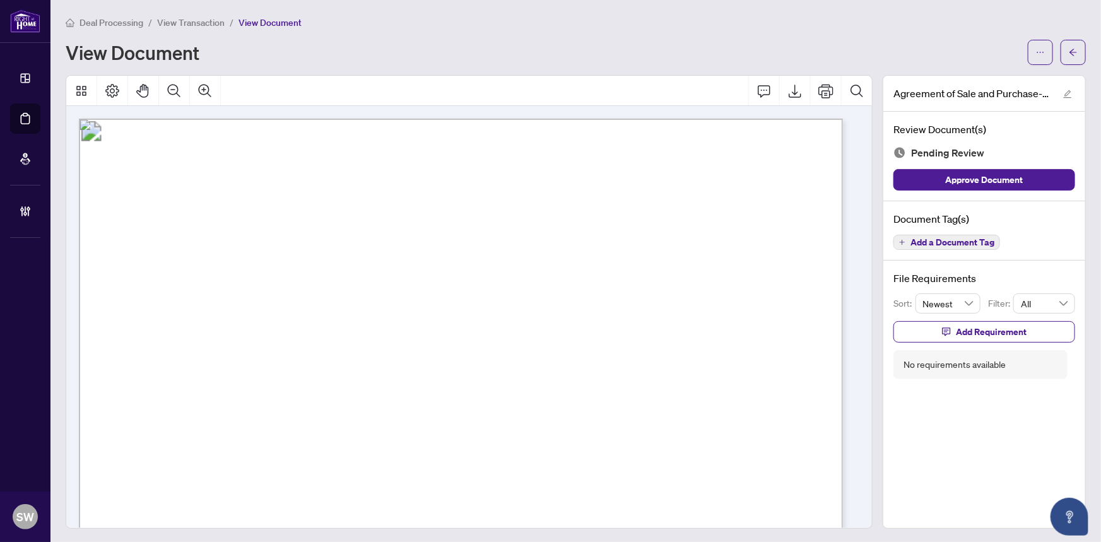
click at [127, 25] on span "Deal Processing" at bounding box center [112, 22] width 64 height 11
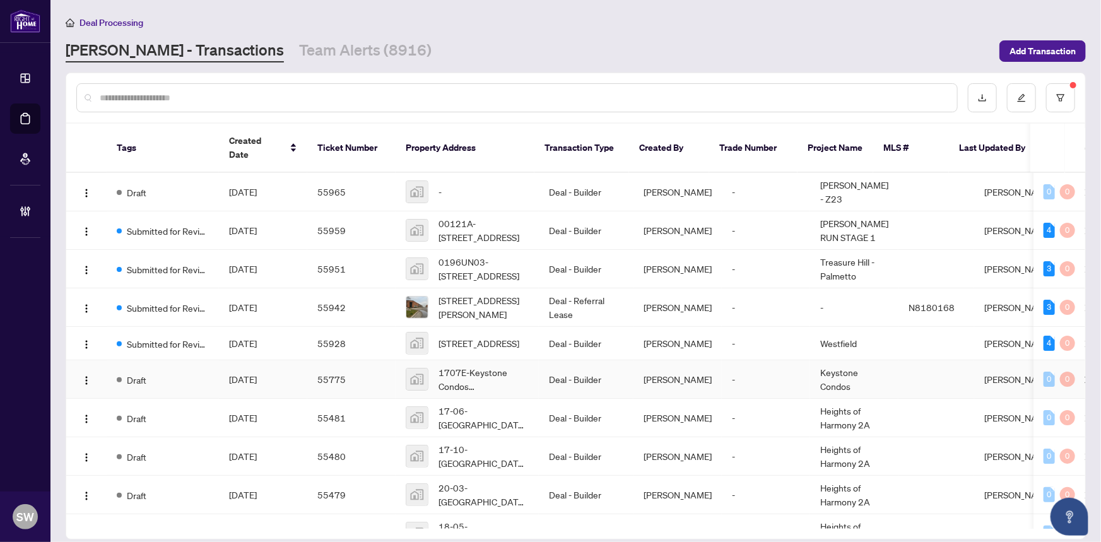
click at [225, 372] on td "Oct/02/2025" at bounding box center [263, 379] width 88 height 39
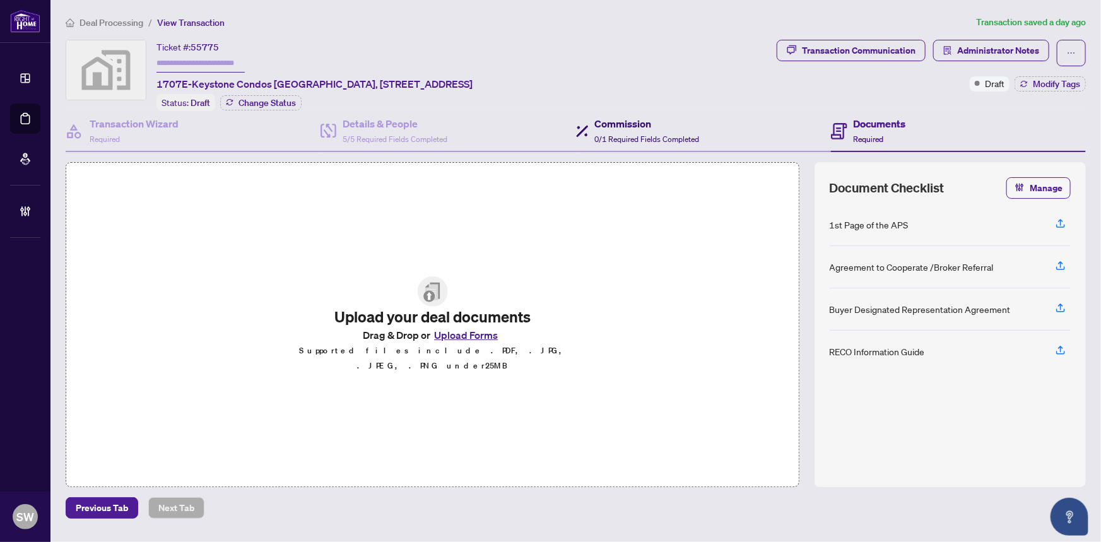
click at [612, 129] on div "Commission 0/1 Required Fields Completed" at bounding box center [647, 131] width 105 height 30
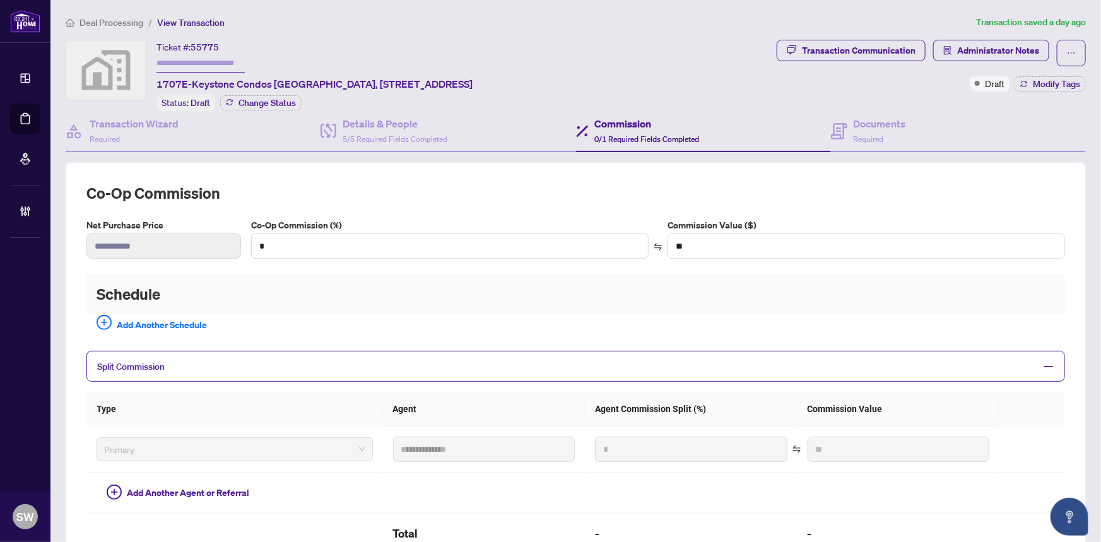
click at [84, 20] on span "Deal Processing" at bounding box center [112, 22] width 64 height 11
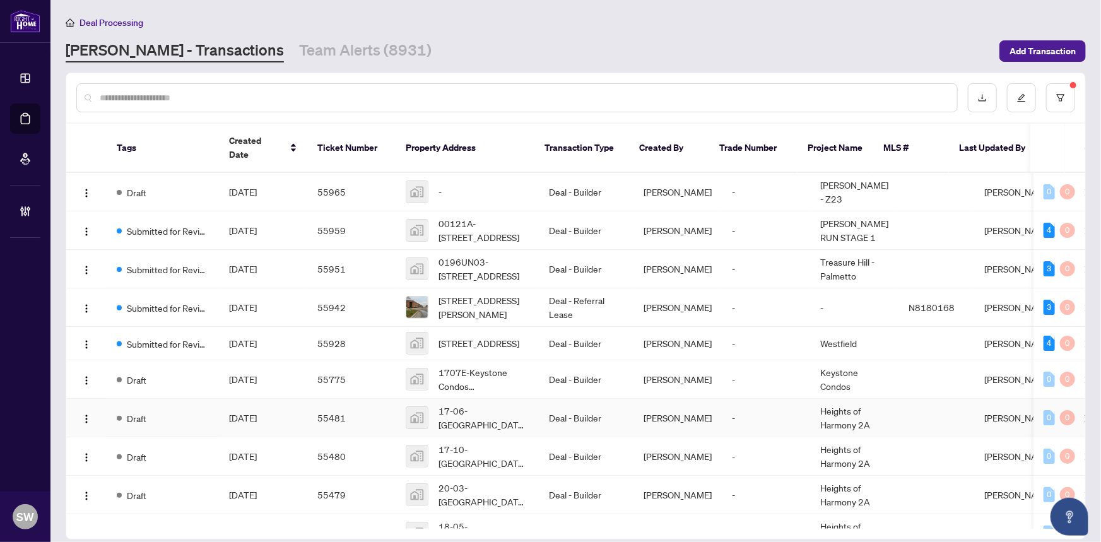
click at [257, 412] on span "Sep/30/2025" at bounding box center [243, 417] width 28 height 11
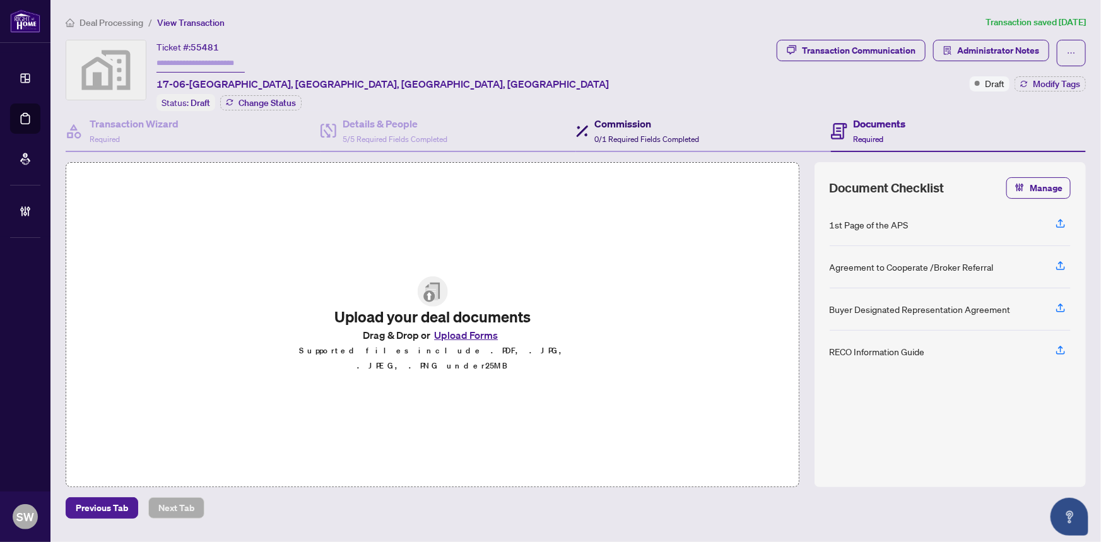
click at [648, 134] on span "0/1 Required Fields Completed" at bounding box center [647, 138] width 105 height 9
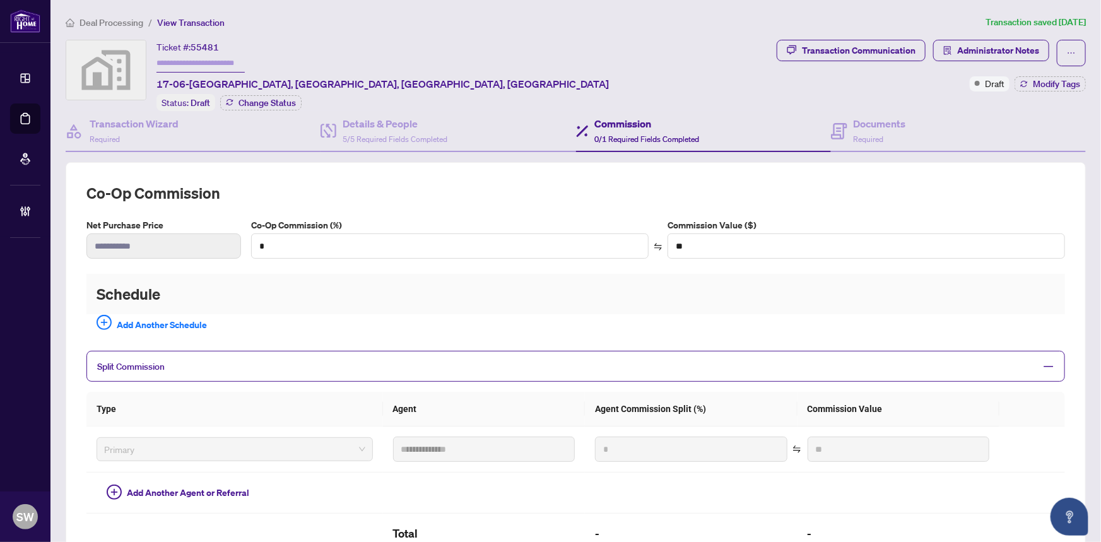
click at [130, 22] on span "Deal Processing" at bounding box center [112, 22] width 64 height 11
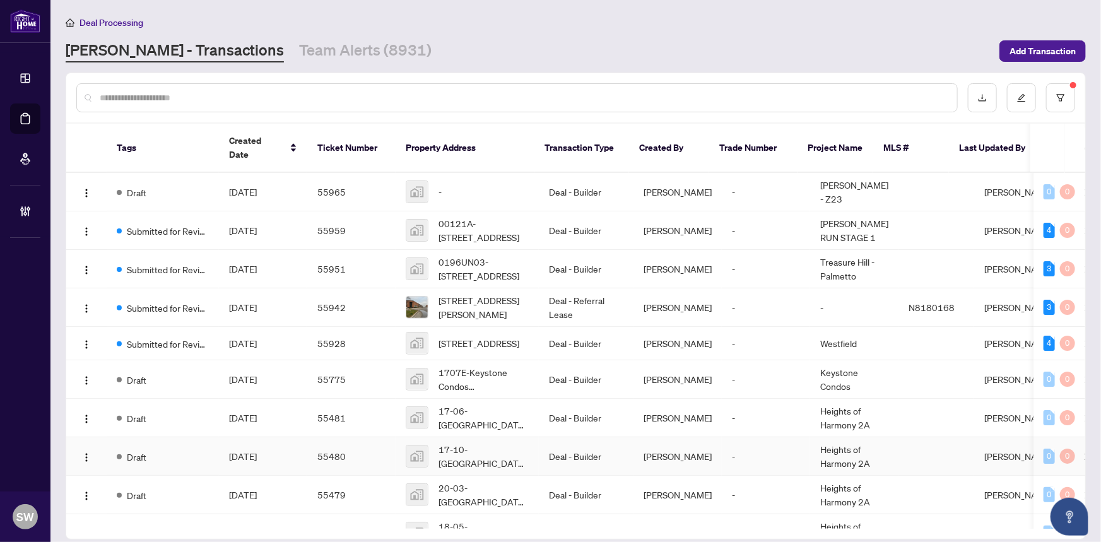
click at [257, 451] on span "Sep/30/2025" at bounding box center [243, 456] width 28 height 11
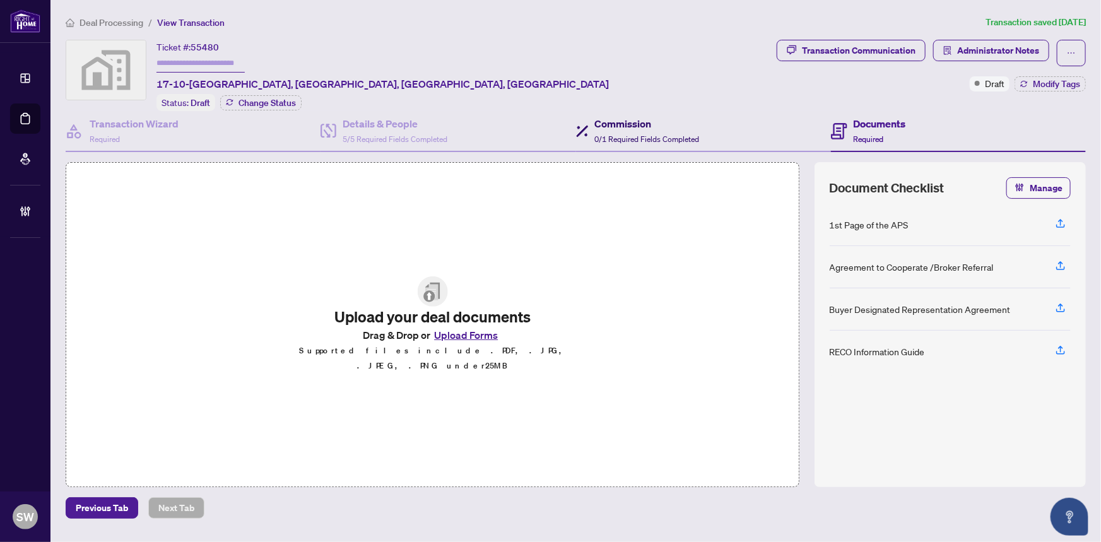
click at [631, 126] on h4 "Commission" at bounding box center [647, 123] width 105 height 15
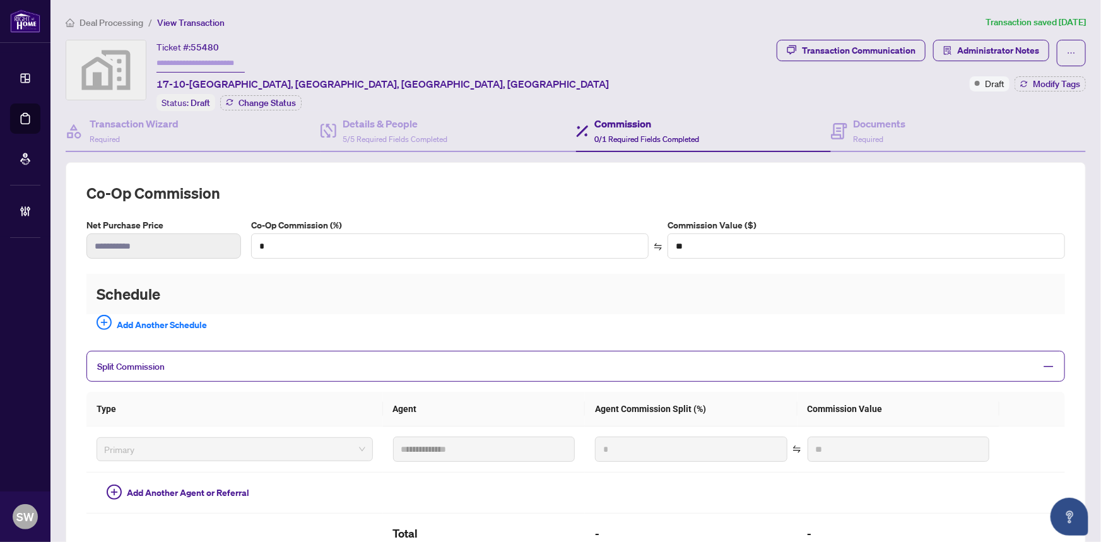
click at [99, 18] on span "Deal Processing" at bounding box center [112, 22] width 64 height 11
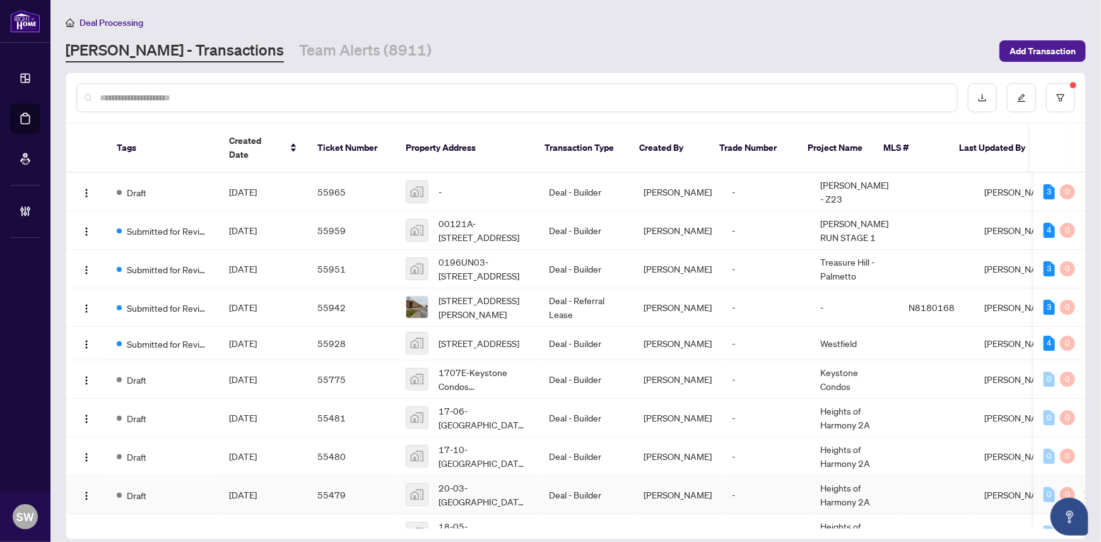
click at [285, 487] on td "Sep/30/2025" at bounding box center [263, 495] width 88 height 39
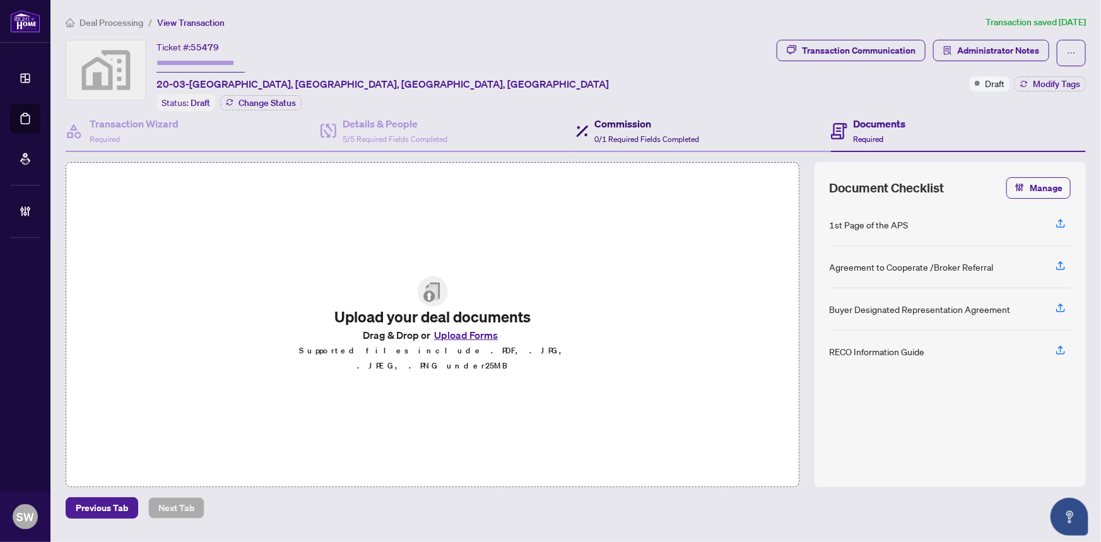
click at [608, 128] on h4 "Commission" at bounding box center [647, 123] width 105 height 15
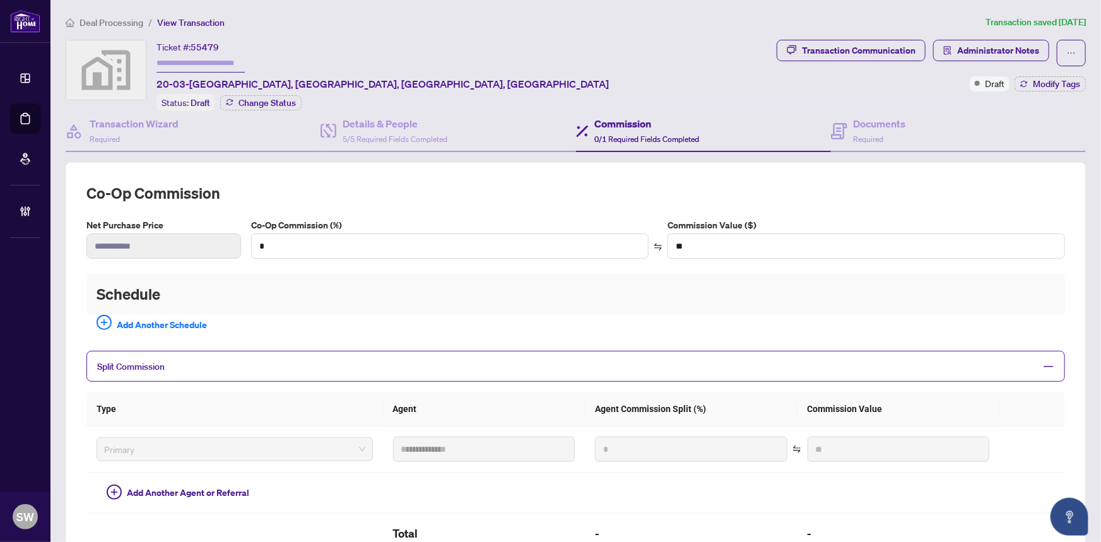
click at [113, 22] on span "Deal Processing" at bounding box center [112, 22] width 64 height 11
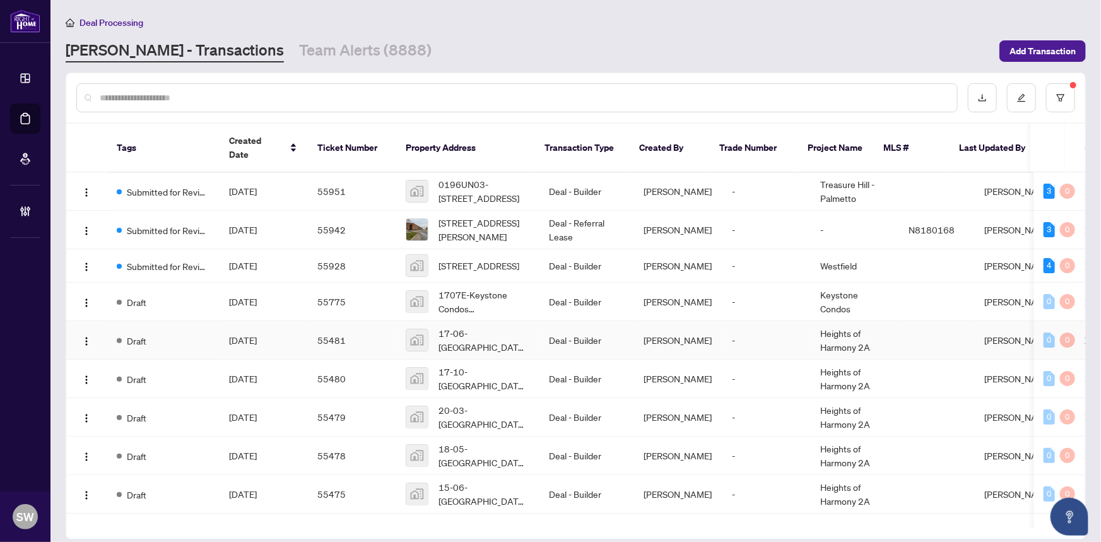
scroll to position [114, 0]
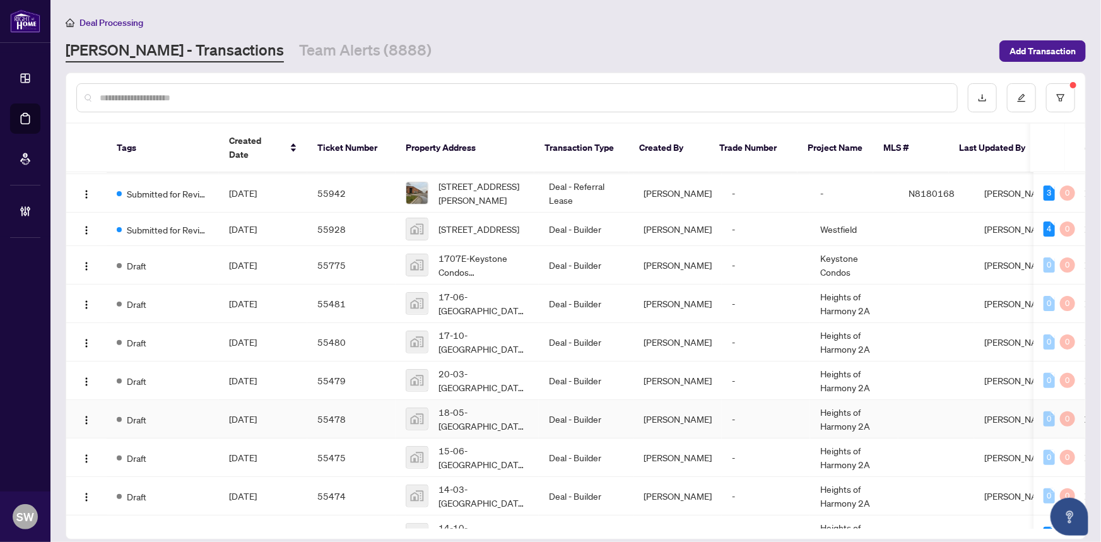
click at [241, 413] on span "Sep/30/2025" at bounding box center [243, 418] width 28 height 11
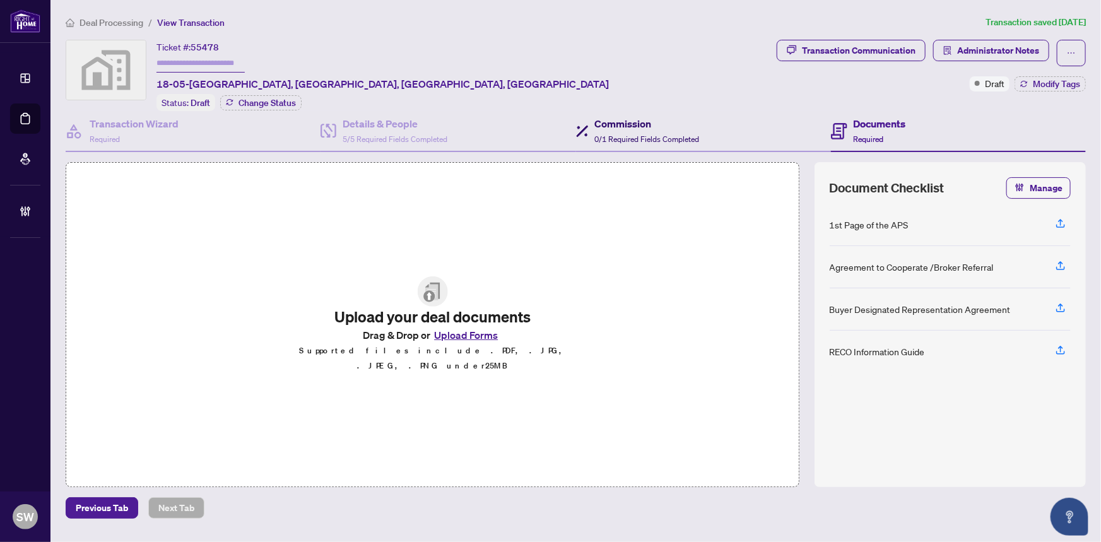
click at [649, 126] on h4 "Commission" at bounding box center [647, 123] width 105 height 15
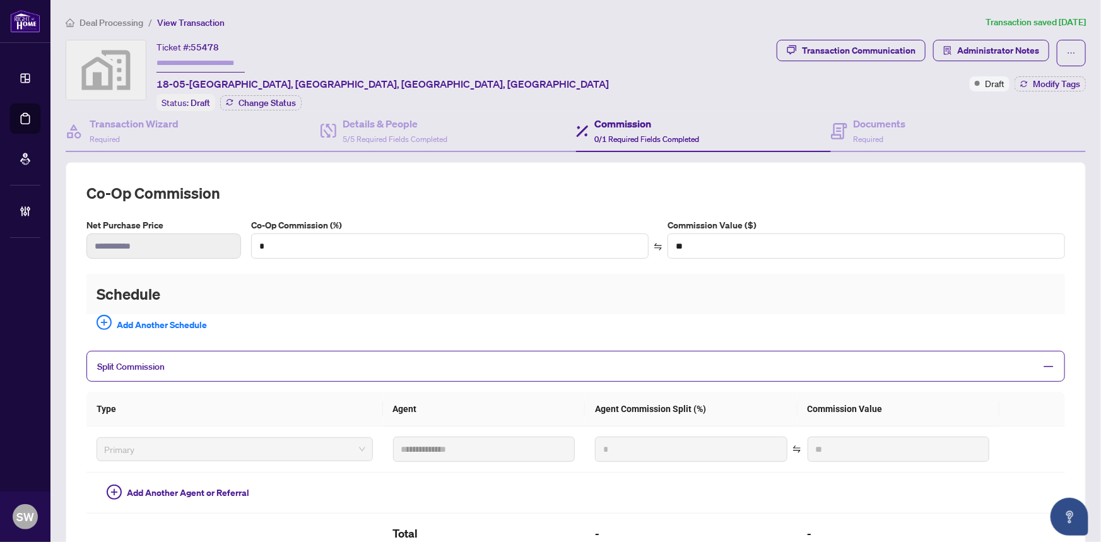
click at [107, 18] on span "Deal Processing" at bounding box center [112, 22] width 64 height 11
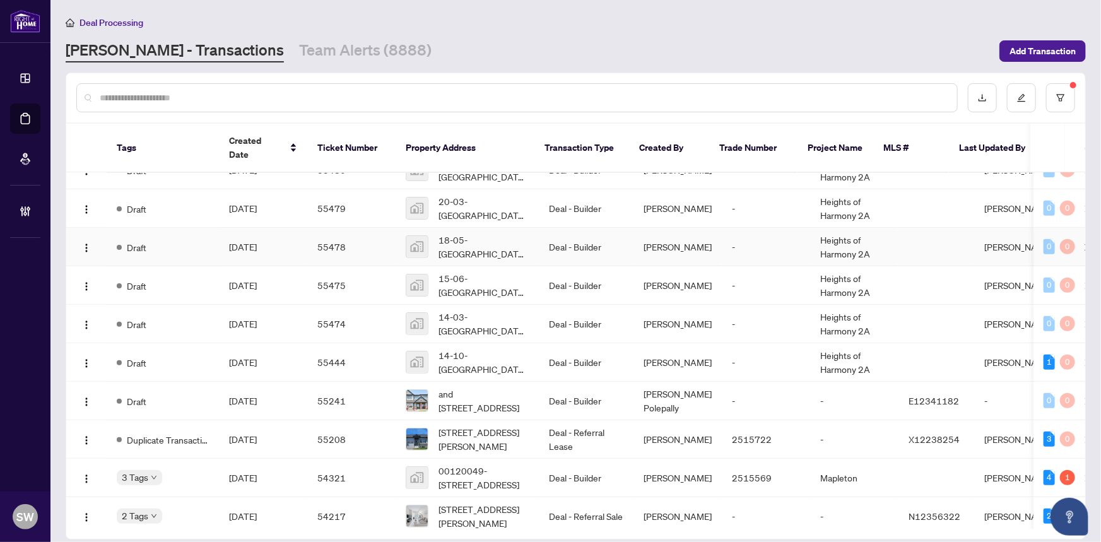
scroll to position [344, 0]
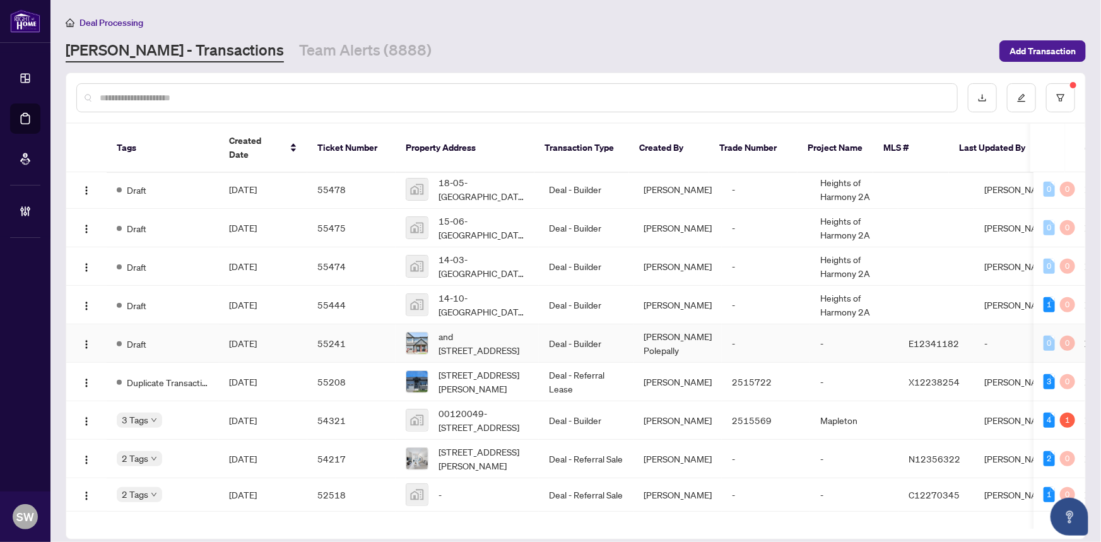
click at [252, 338] on span "Sep/29/2025" at bounding box center [243, 343] width 28 height 11
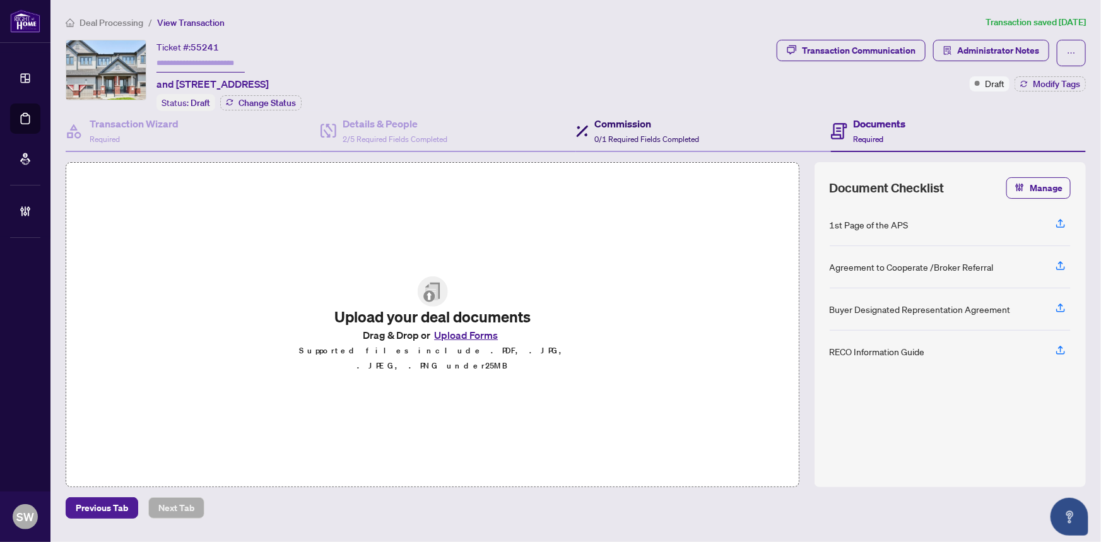
click at [636, 137] on span "0/1 Required Fields Completed" at bounding box center [647, 138] width 105 height 9
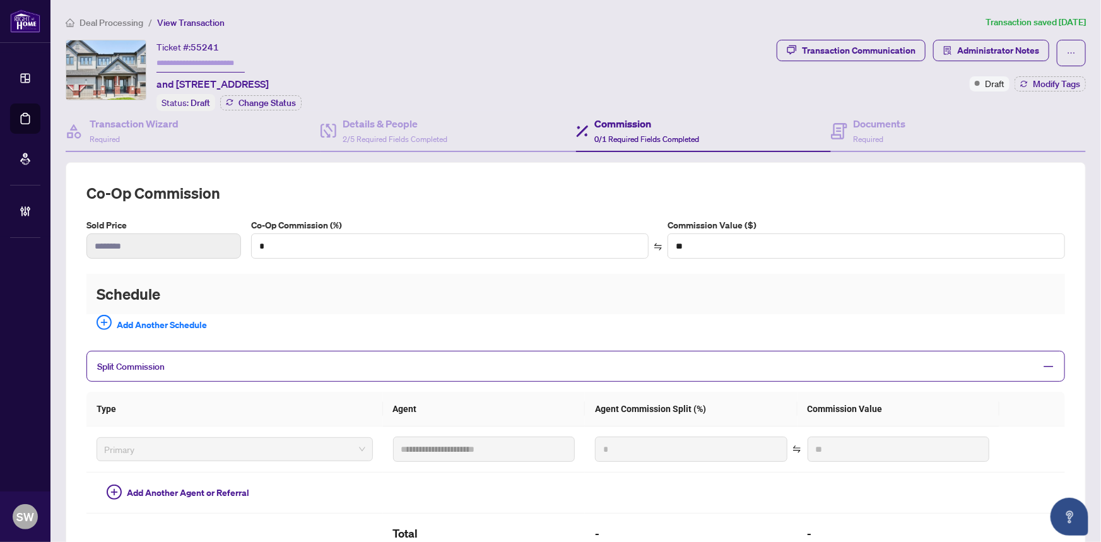
click at [86, 20] on span "Deal Processing" at bounding box center [112, 22] width 64 height 11
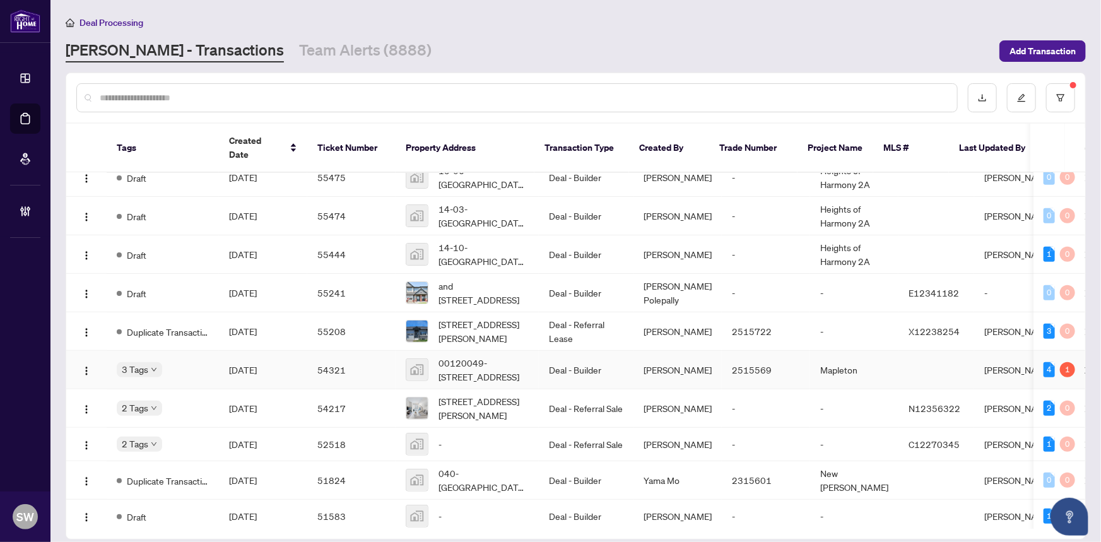
scroll to position [401, 0]
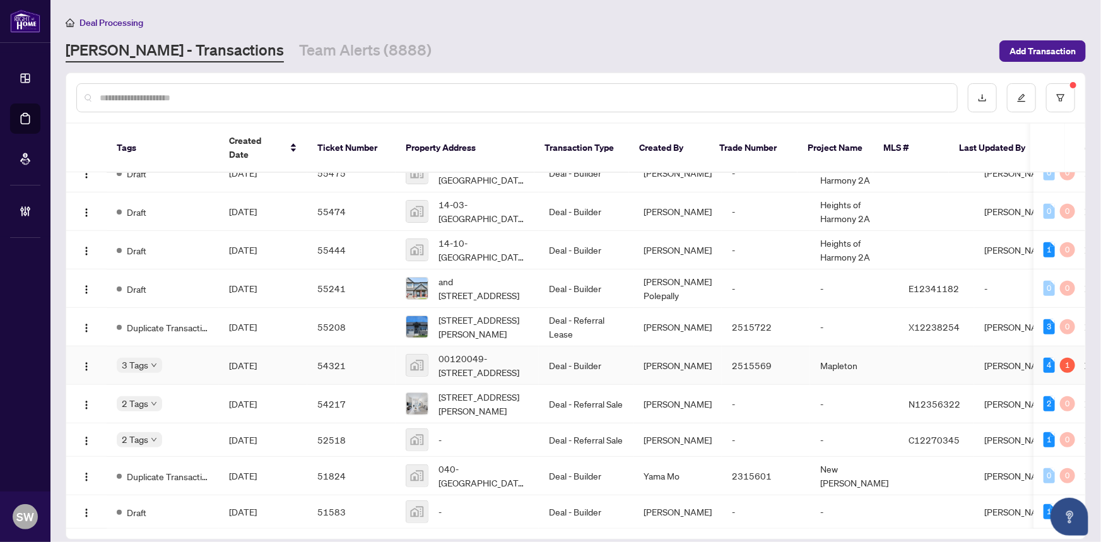
click at [246, 360] on span "Sep/22/2025" at bounding box center [243, 365] width 28 height 11
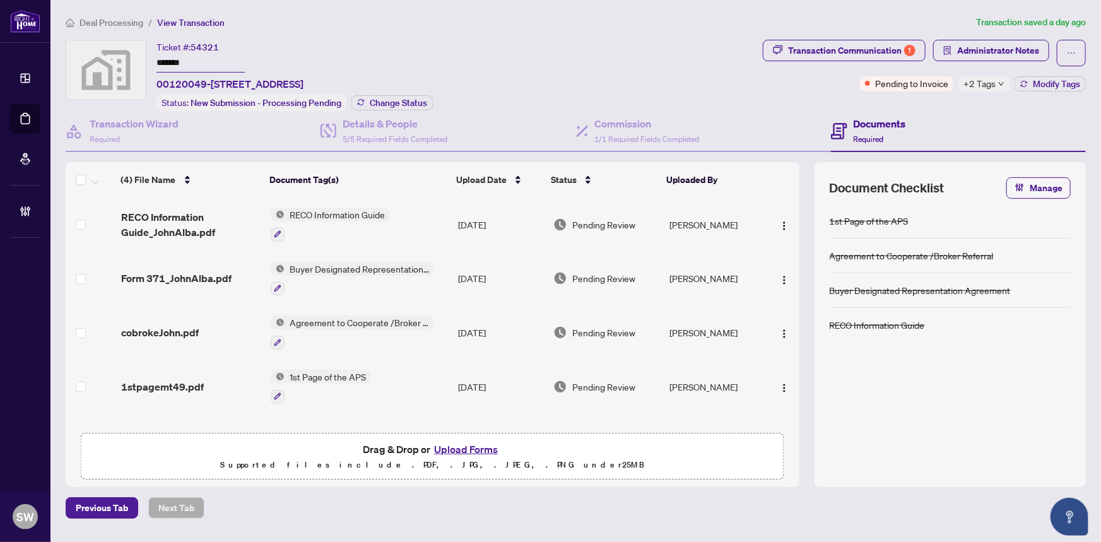
click at [107, 21] on span "Deal Processing" at bounding box center [112, 22] width 64 height 11
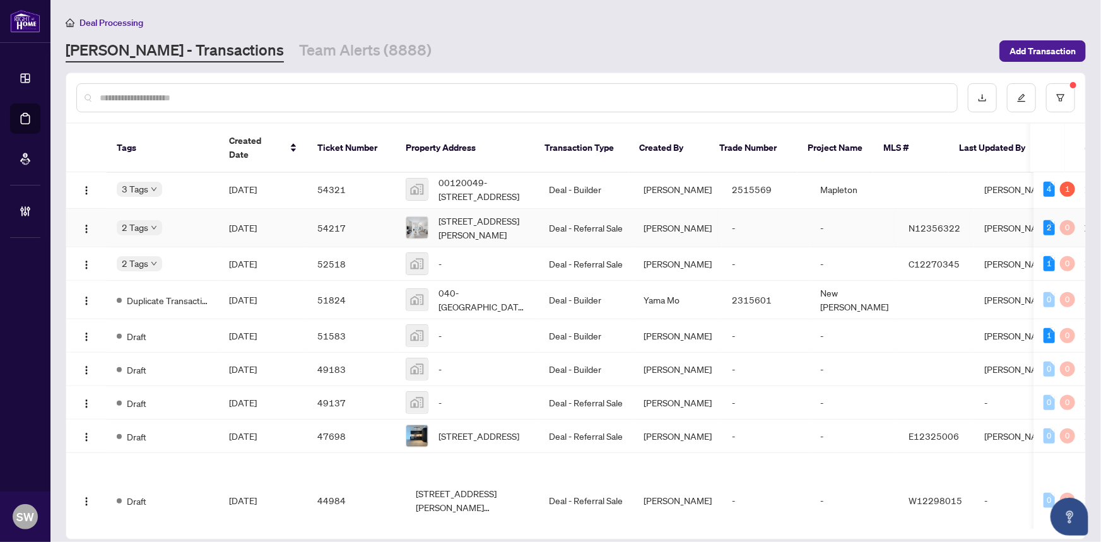
scroll to position [608, 0]
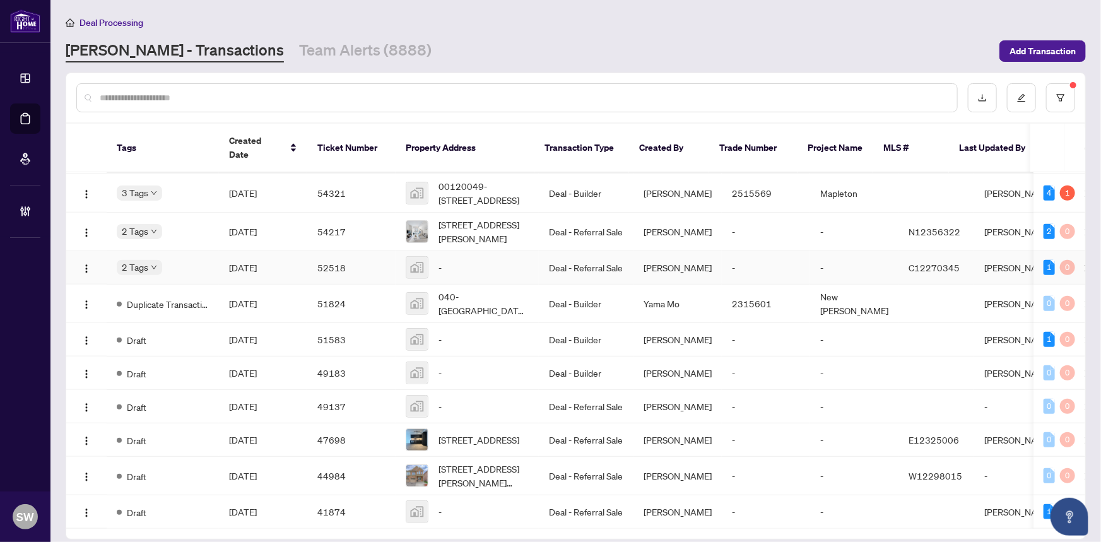
click at [246, 262] on span "Sep/10/2025" at bounding box center [243, 267] width 28 height 11
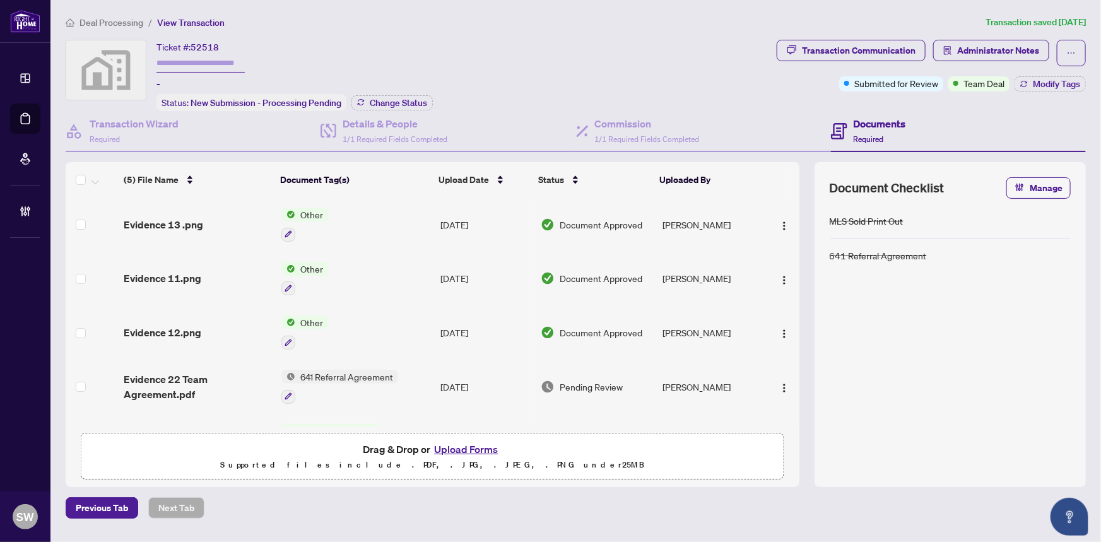
click at [113, 23] on span "Deal Processing" at bounding box center [112, 22] width 64 height 11
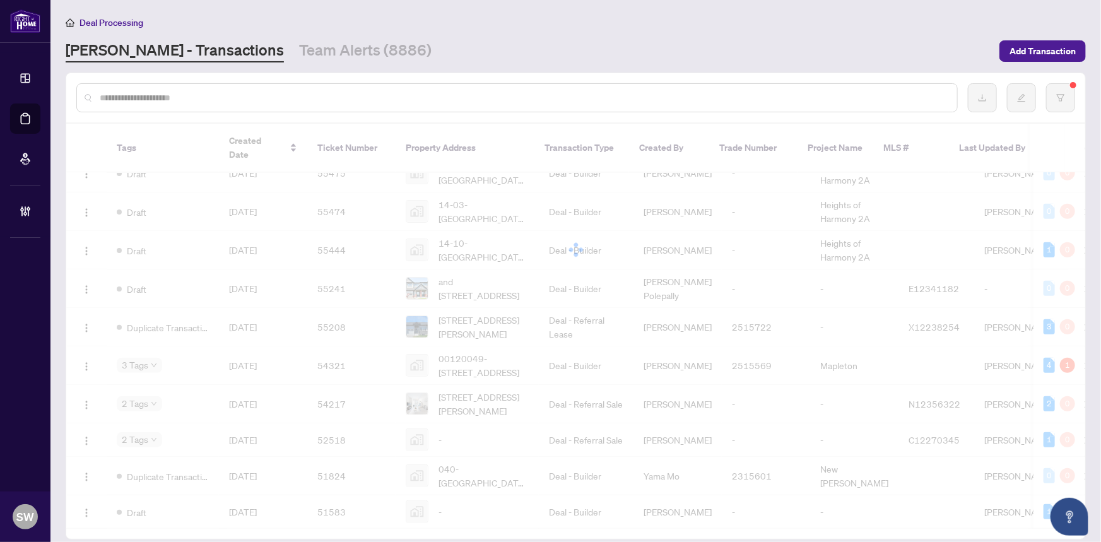
scroll to position [416, 0]
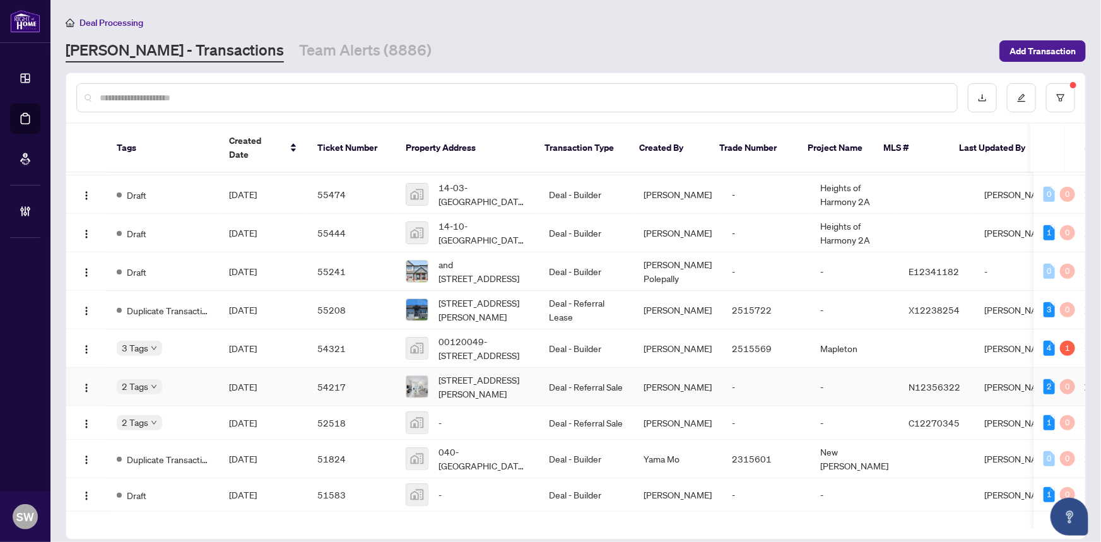
click at [257, 381] on span "Sep/22/2025" at bounding box center [243, 386] width 28 height 11
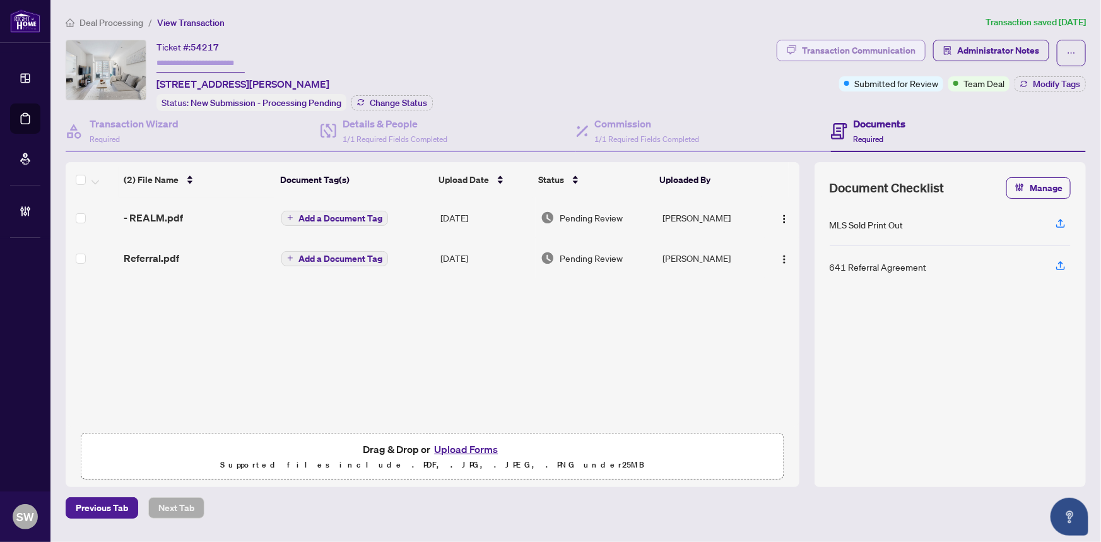
click at [827, 49] on div "Transaction Communication" at bounding box center [859, 50] width 114 height 20
type textarea "**********"
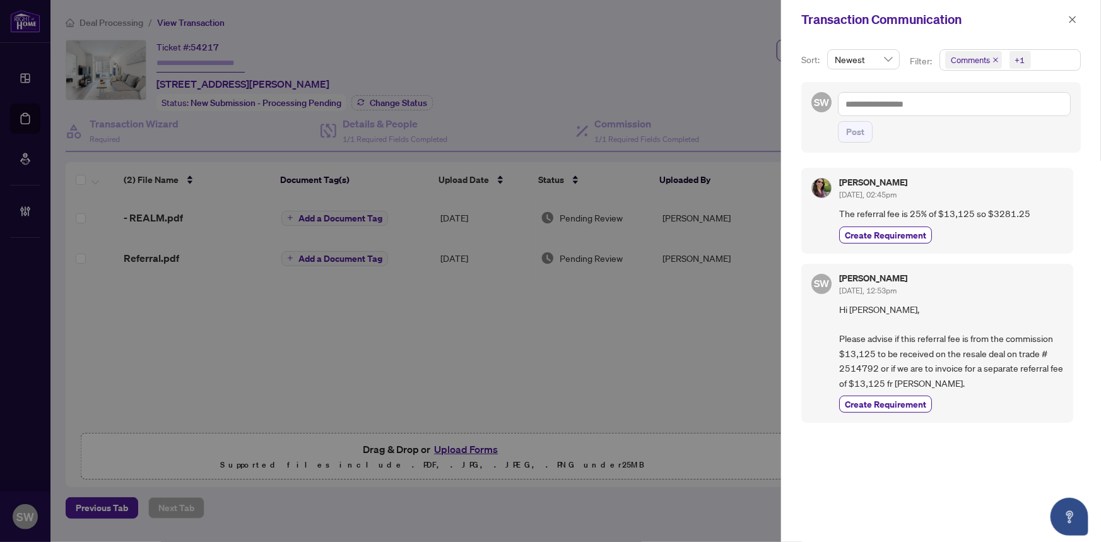
drag, startPoint x: 1075, startPoint y: 20, endPoint x: 1060, endPoint y: 33, distance: 19.2
click at [1075, 21] on icon "close" at bounding box center [1073, 19] width 9 height 9
click at [1074, 21] on icon "close" at bounding box center [1073, 19] width 9 height 9
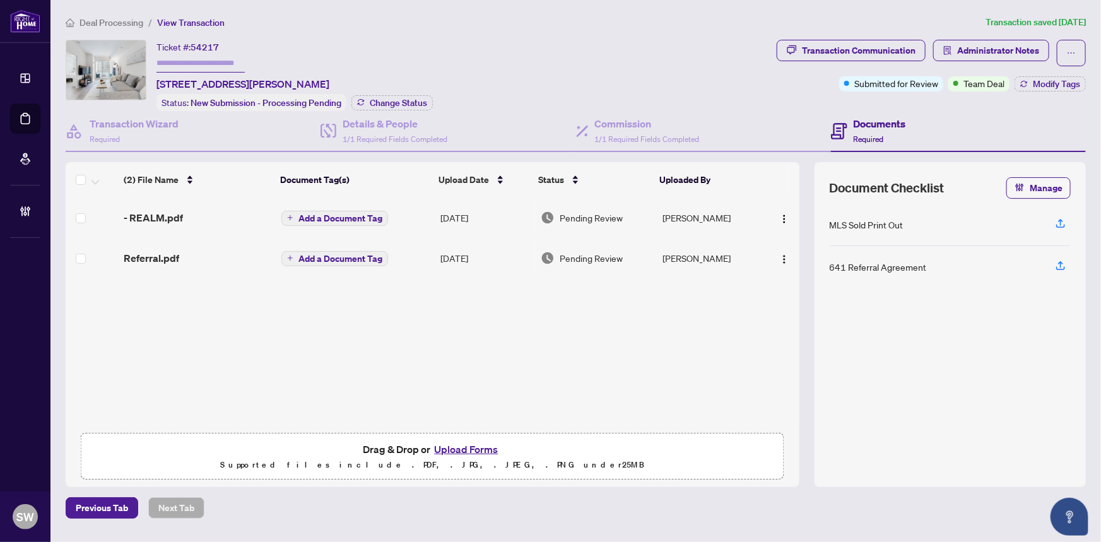
click at [194, 263] on td "Referral.pdf" at bounding box center [198, 258] width 158 height 40
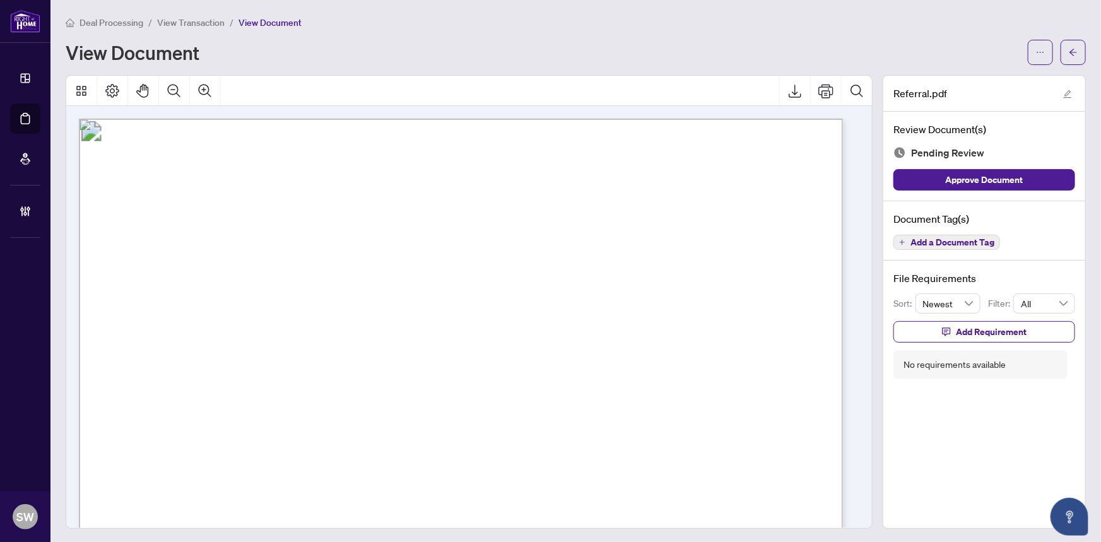
click at [971, 242] on span "Add a Document Tag" at bounding box center [953, 242] width 84 height 9
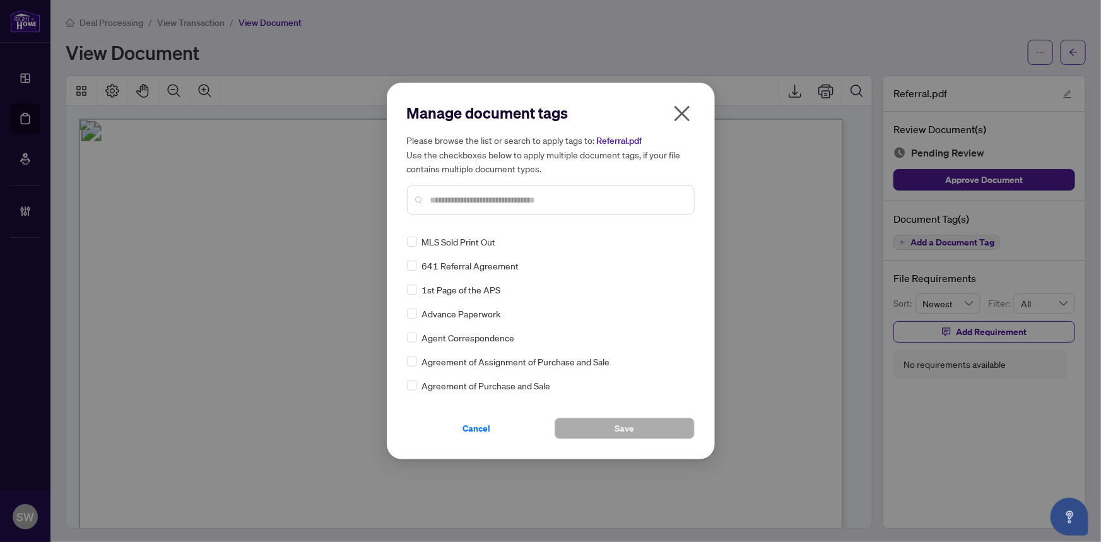
click at [458, 199] on input "text" at bounding box center [557, 200] width 254 height 14
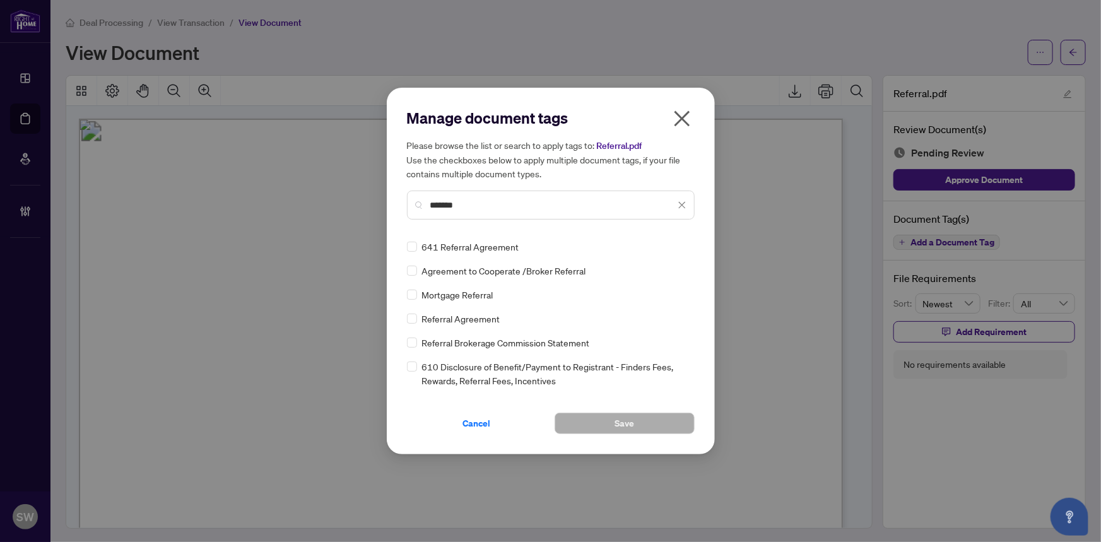
type input "*******"
click at [673, 243] on img at bounding box center [669, 246] width 13 height 13
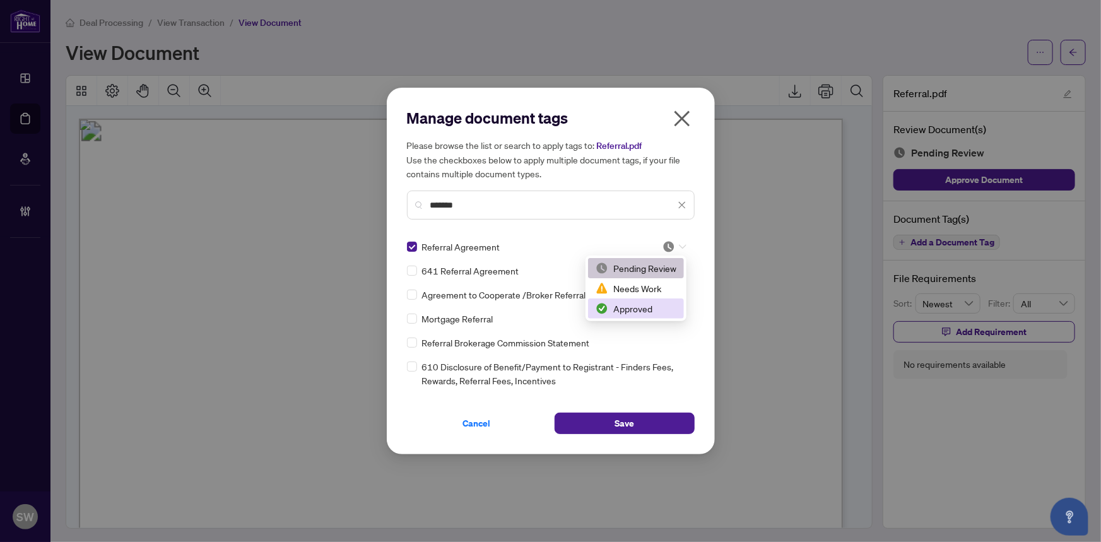
click at [647, 305] on div "Approved" at bounding box center [636, 309] width 81 height 14
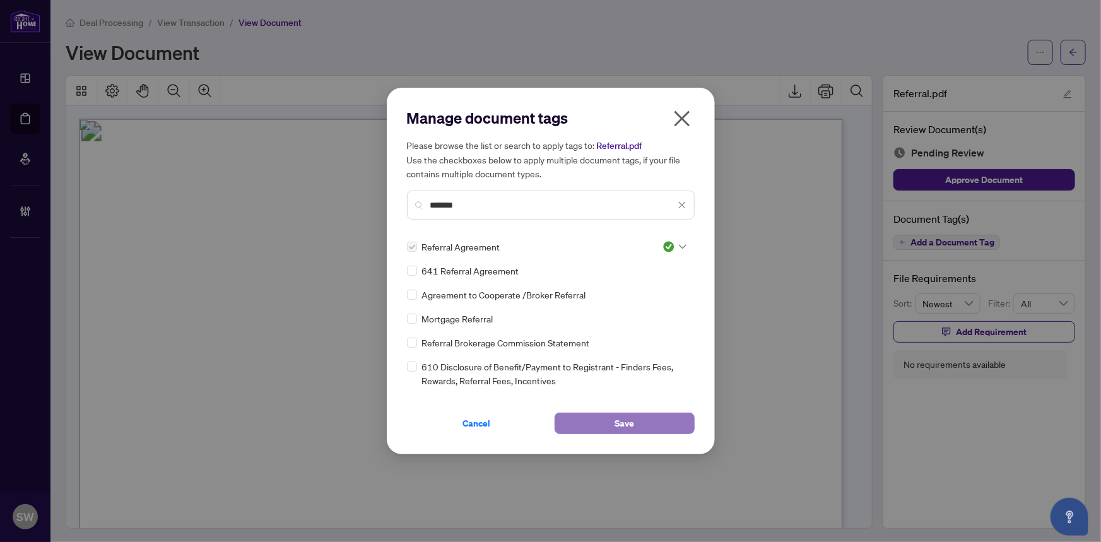
click at [632, 423] on span "Save" at bounding box center [625, 423] width 20 height 20
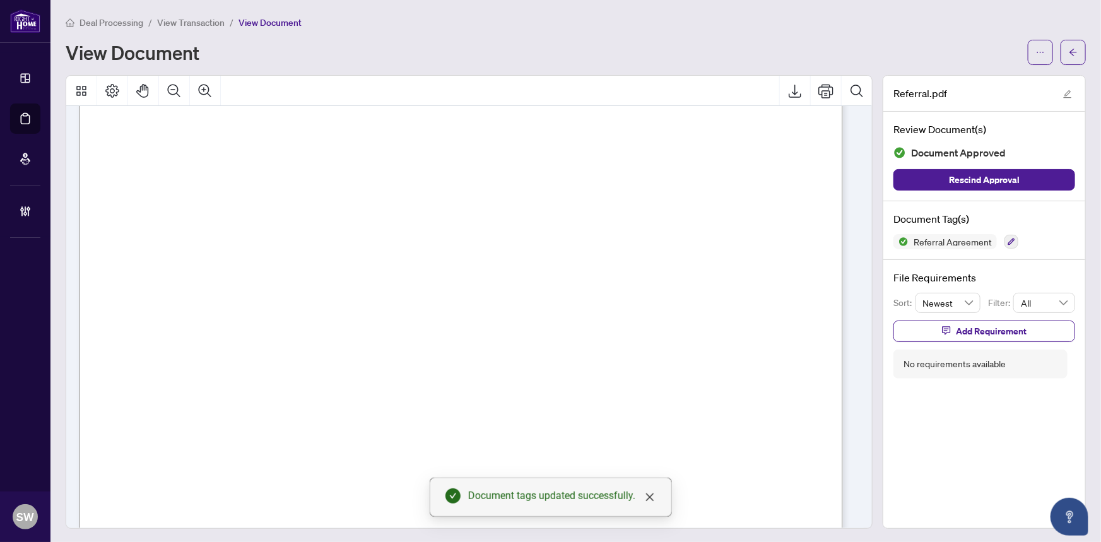
scroll to position [592, 0]
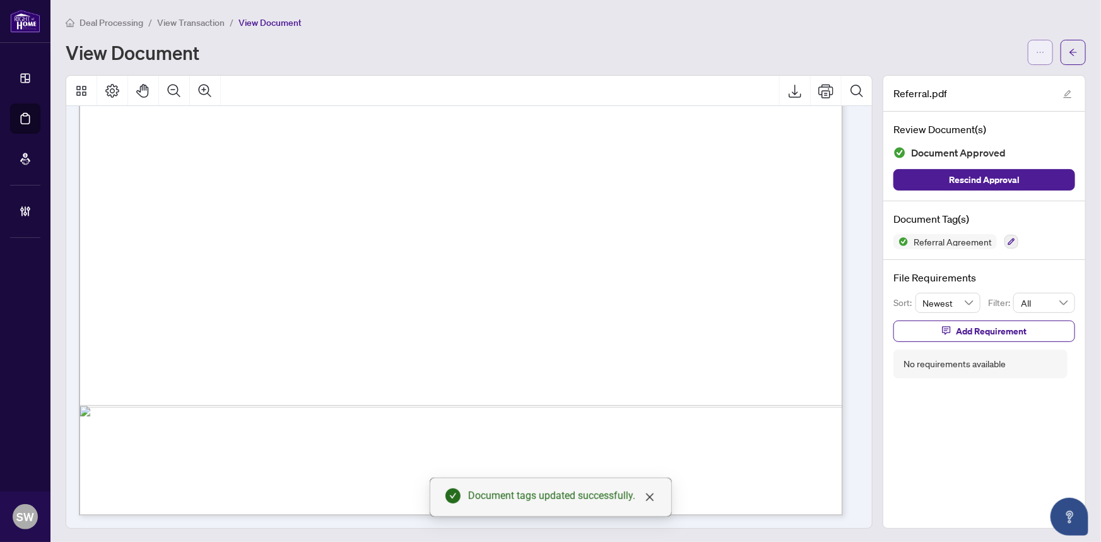
click at [1036, 57] on span "button" at bounding box center [1040, 52] width 9 height 20
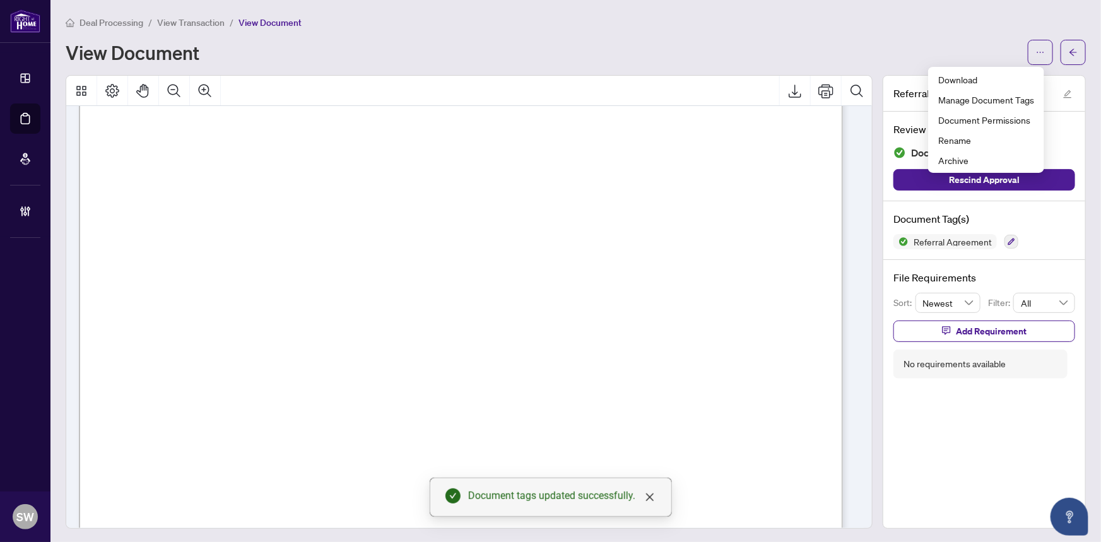
scroll to position [420, 0]
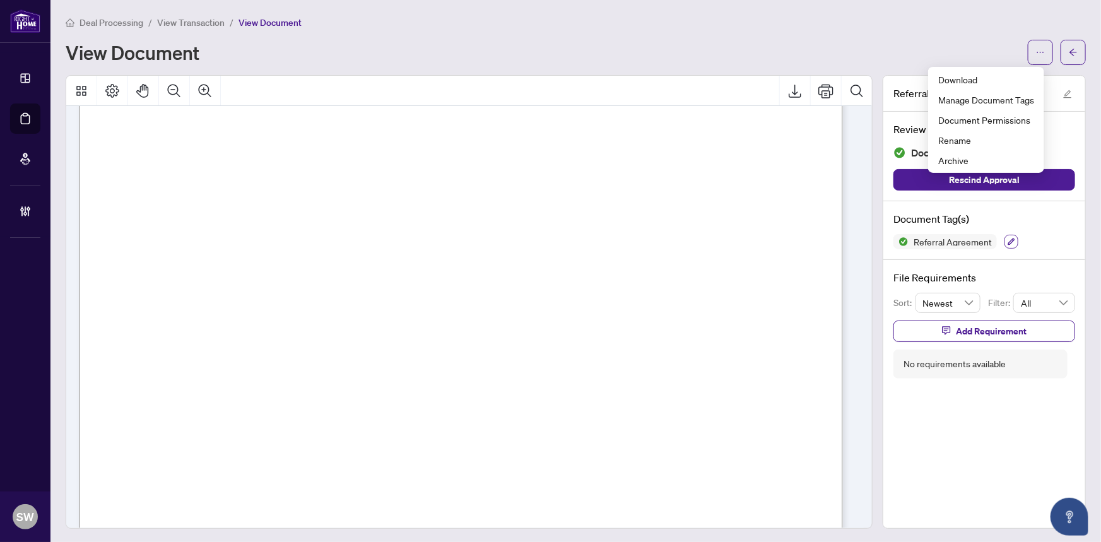
click at [1006, 235] on button "button" at bounding box center [1012, 242] width 14 height 14
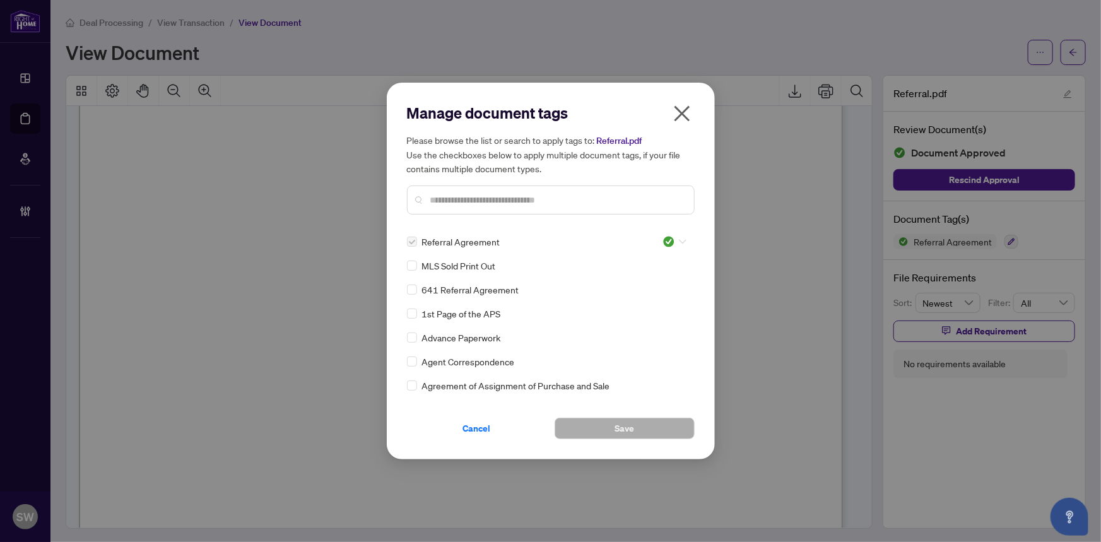
click at [664, 240] on img at bounding box center [669, 241] width 13 height 13
click at [658, 280] on div "Needs Work" at bounding box center [633, 283] width 81 height 14
click at [618, 426] on span "Save" at bounding box center [625, 428] width 20 height 20
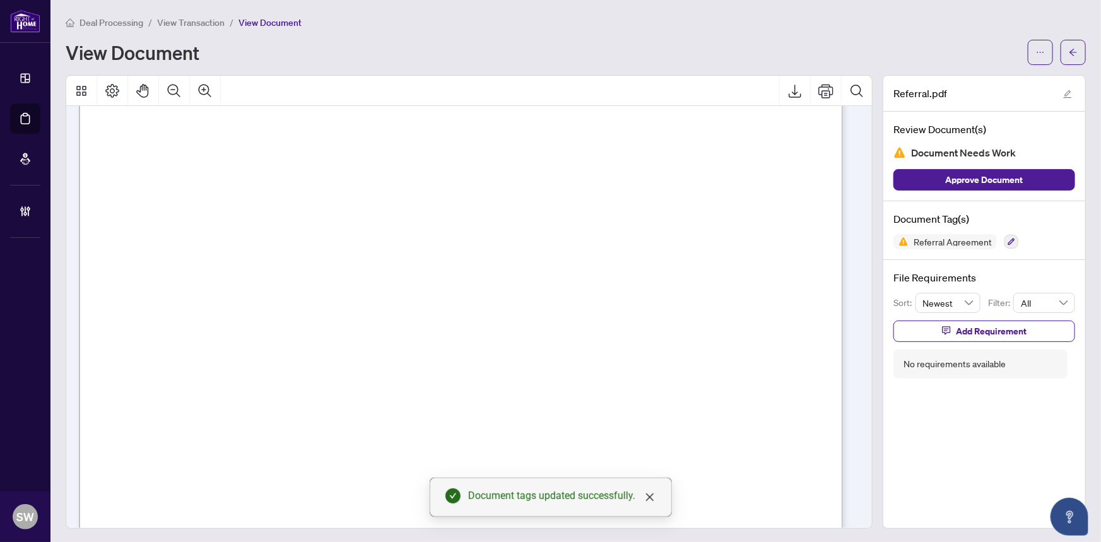
click at [976, 328] on span "Add Requirement" at bounding box center [991, 331] width 71 height 20
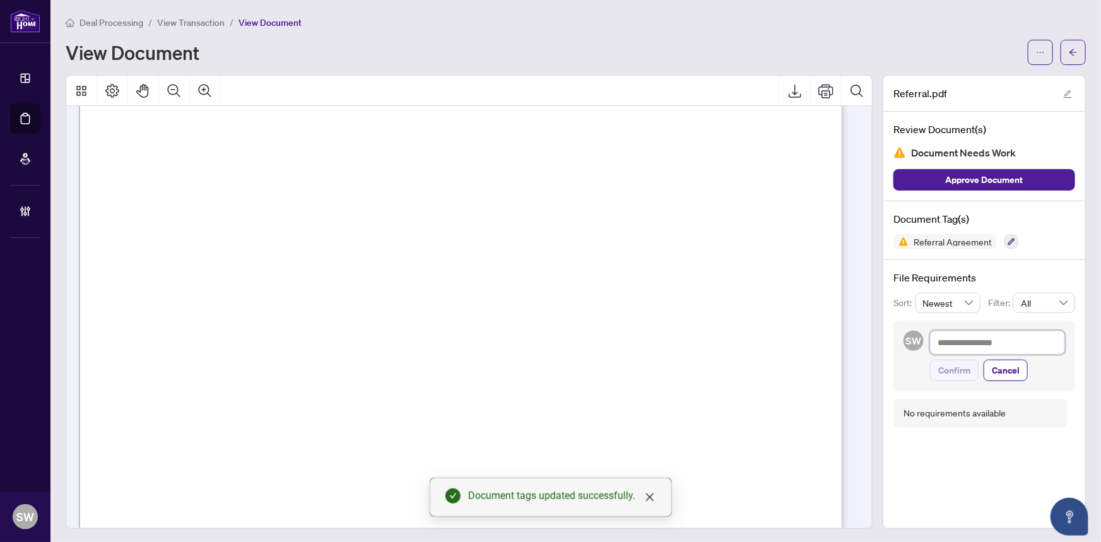
click at [959, 341] on textarea at bounding box center [997, 343] width 135 height 24
type textarea "*"
paste textarea "**********"
type textarea "**********"
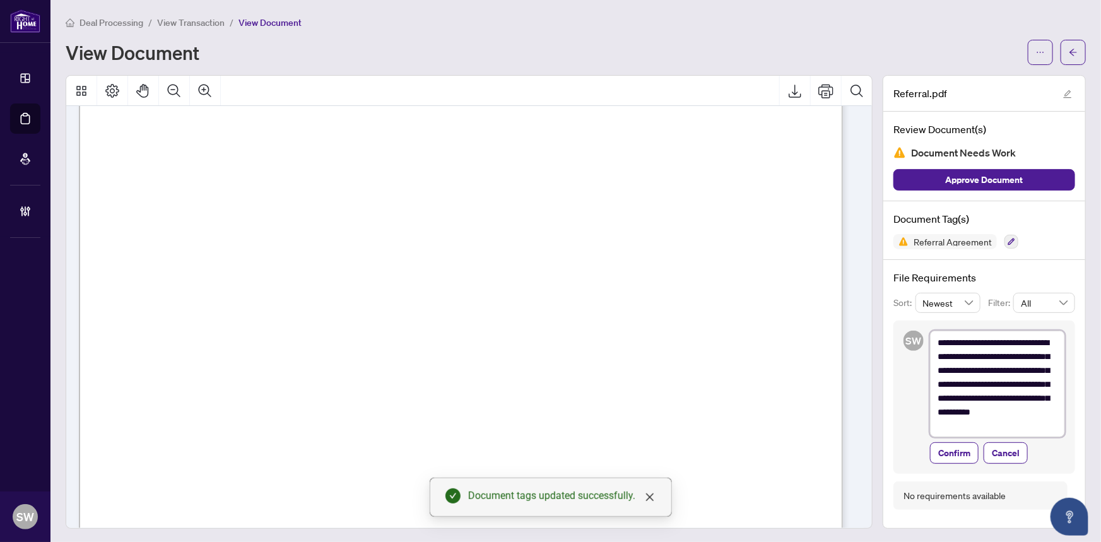
scroll to position [0, 0]
type textarea "**********"
click at [956, 459] on span "Confirm" at bounding box center [955, 454] width 32 height 20
type textarea "**********"
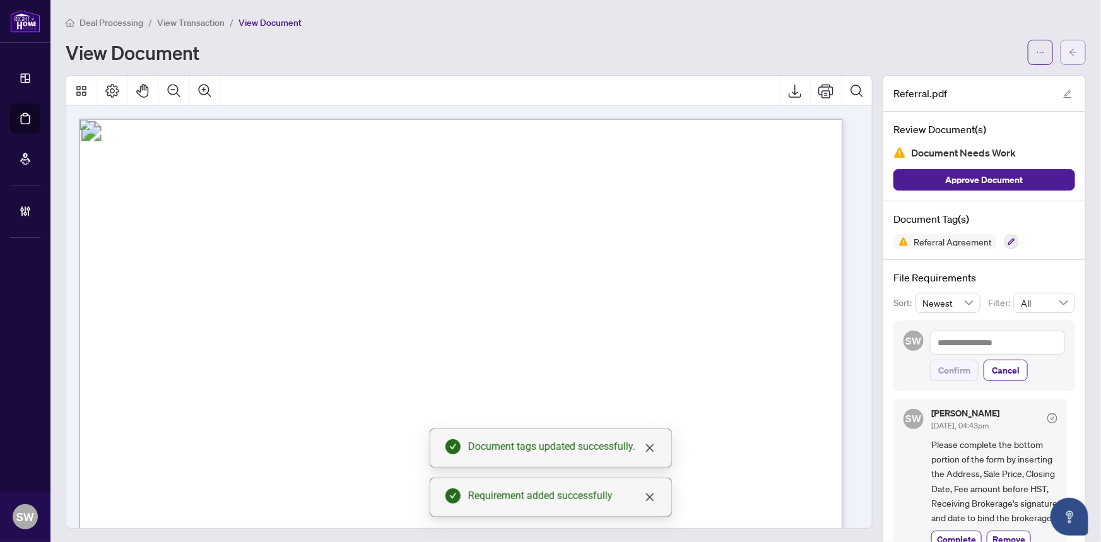
click at [1069, 52] on icon "arrow-left" at bounding box center [1073, 52] width 9 height 9
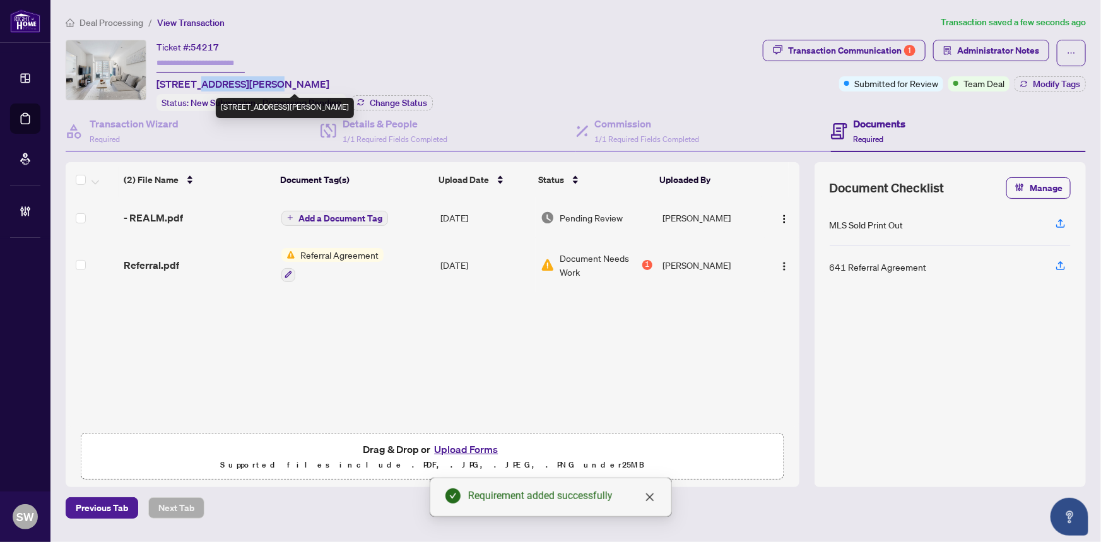
drag, startPoint x: 199, startPoint y: 81, endPoint x: 269, endPoint y: 81, distance: 70.1
click at [269, 81] on span "211-100 Eagle Rock Way, Vaughan, Ontario L6A 5B9, Canada" at bounding box center [243, 83] width 173 height 15
copy span "Eagle Rock Way"
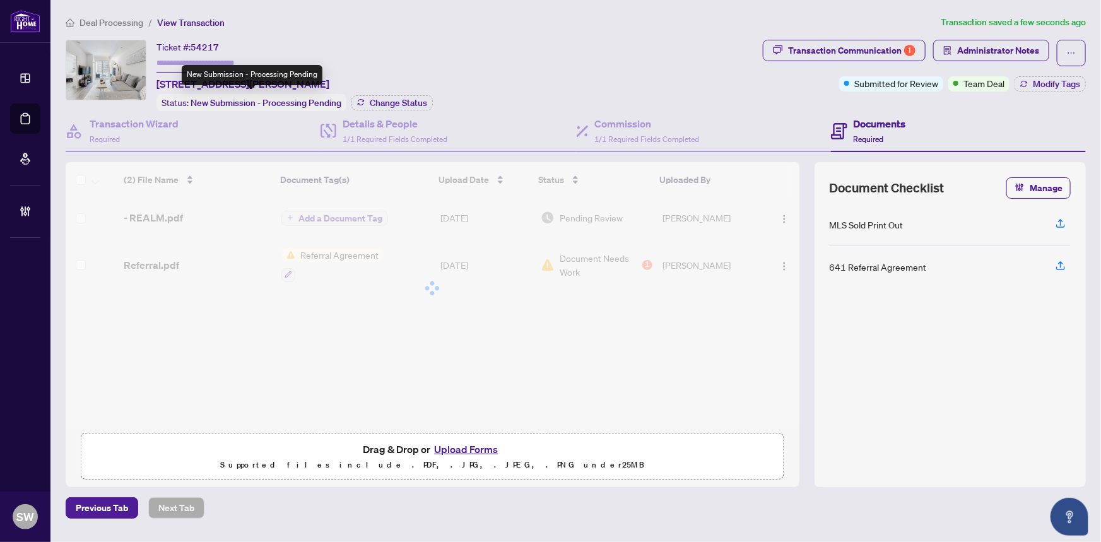
click at [296, 80] on div "New Submission - Processing Pending" at bounding box center [252, 75] width 141 height 20
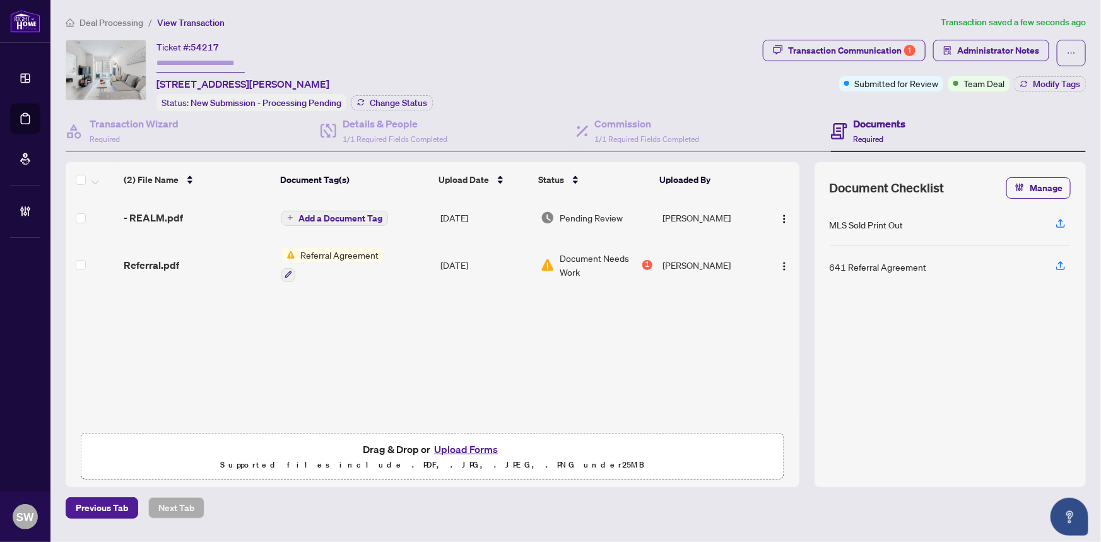
click at [295, 85] on span "211-100 Eagle Rock Way, Vaughan, Ontario L6A 5B9, Canada" at bounding box center [243, 83] width 173 height 15
copy span "Vaughan"
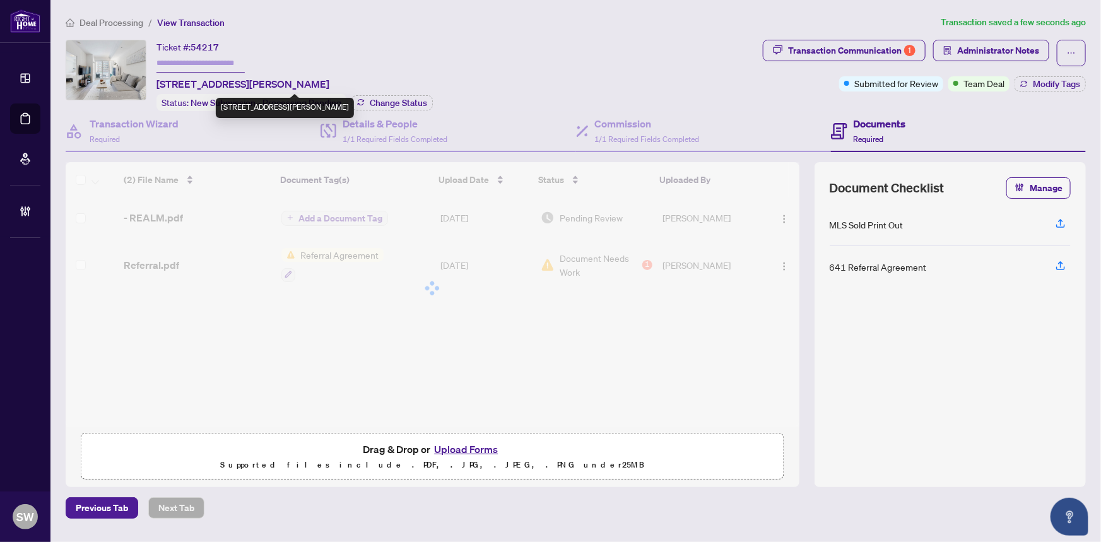
click at [329, 80] on span "211-100 Eagle Rock Way, Vaughan, Ontario L6A 5B9, Canada" at bounding box center [243, 83] width 173 height 15
copy span "L6A"
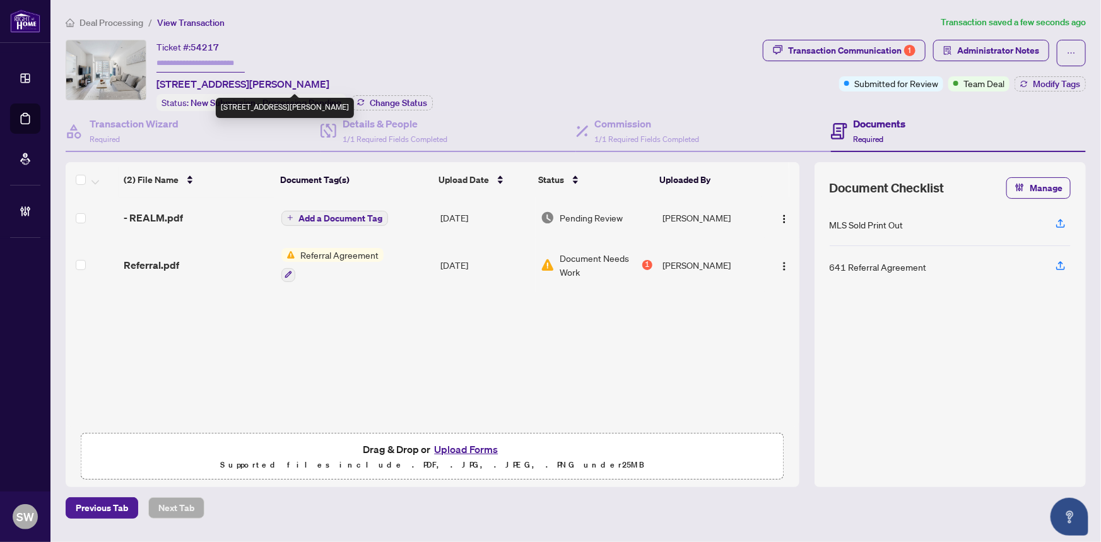
click at [329, 84] on span "211-100 Eagle Rock Way, Vaughan, Ontario L6A 5B9, Canada" at bounding box center [243, 83] width 173 height 15
copy span "5B9"
click at [393, 134] on span "1/1 Required Fields Completed" at bounding box center [395, 138] width 105 height 9
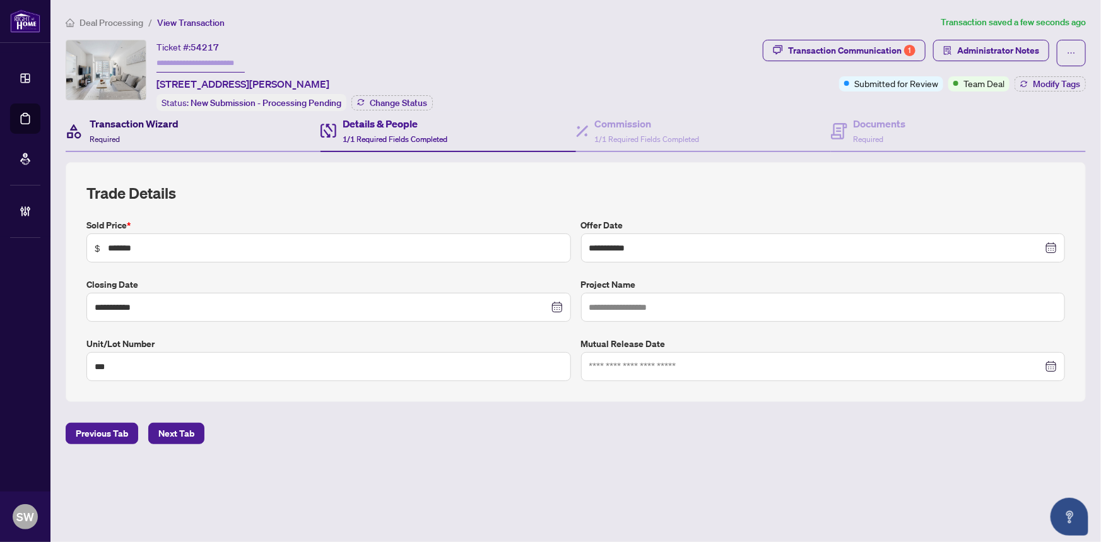
click at [122, 128] on h4 "Transaction Wizard" at bounding box center [134, 123] width 89 height 15
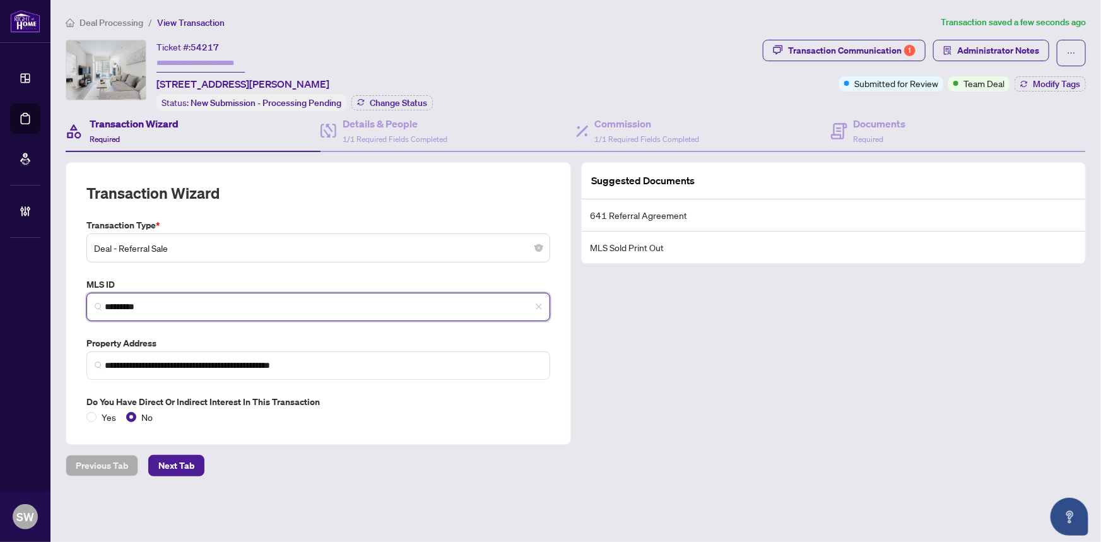
click at [133, 300] on input "*********" at bounding box center [323, 306] width 437 height 13
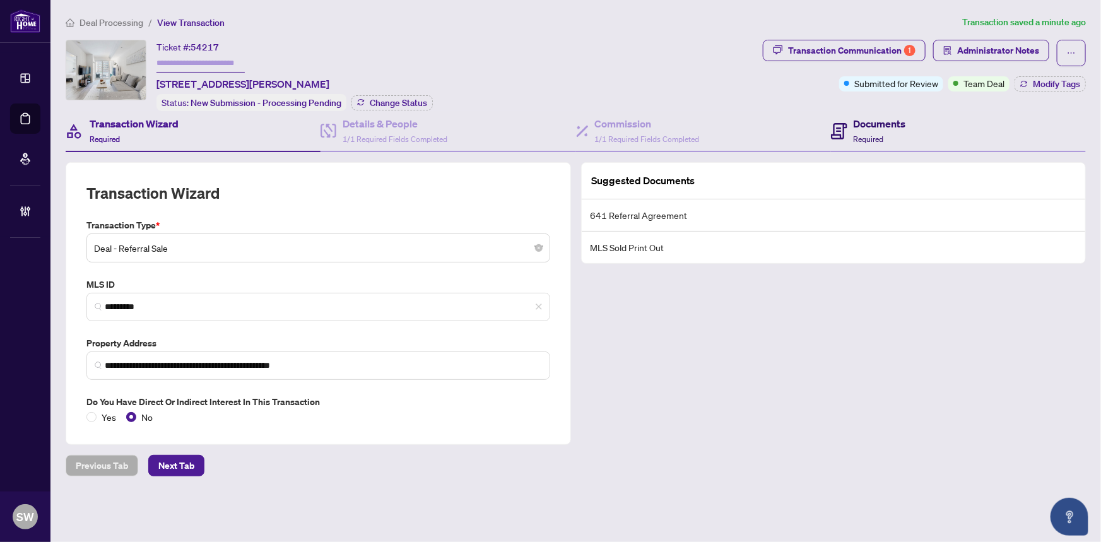
click at [893, 123] on h4 "Documents" at bounding box center [880, 123] width 52 height 15
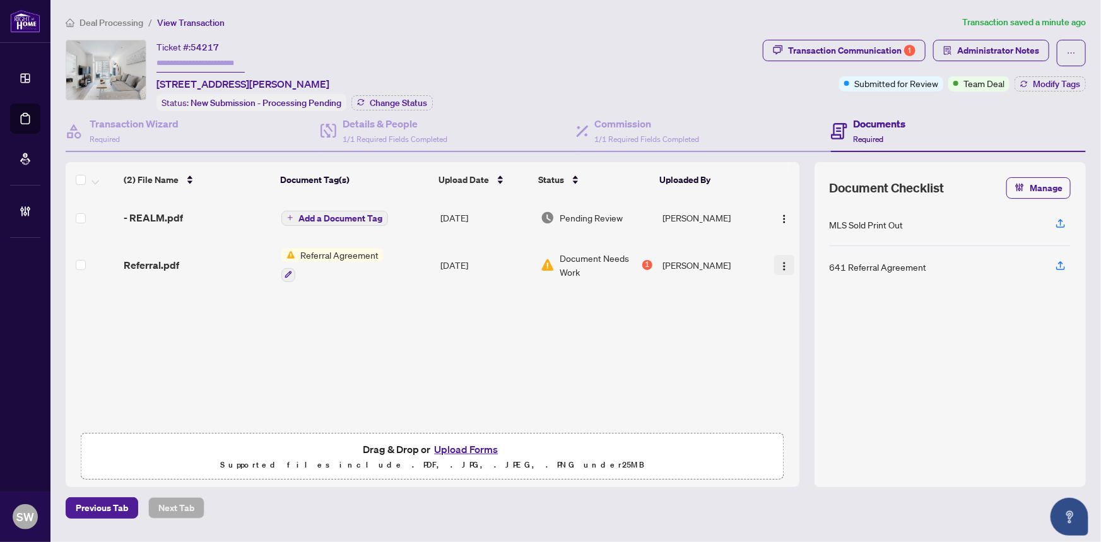
click at [780, 262] on img "button" at bounding box center [784, 266] width 10 height 10
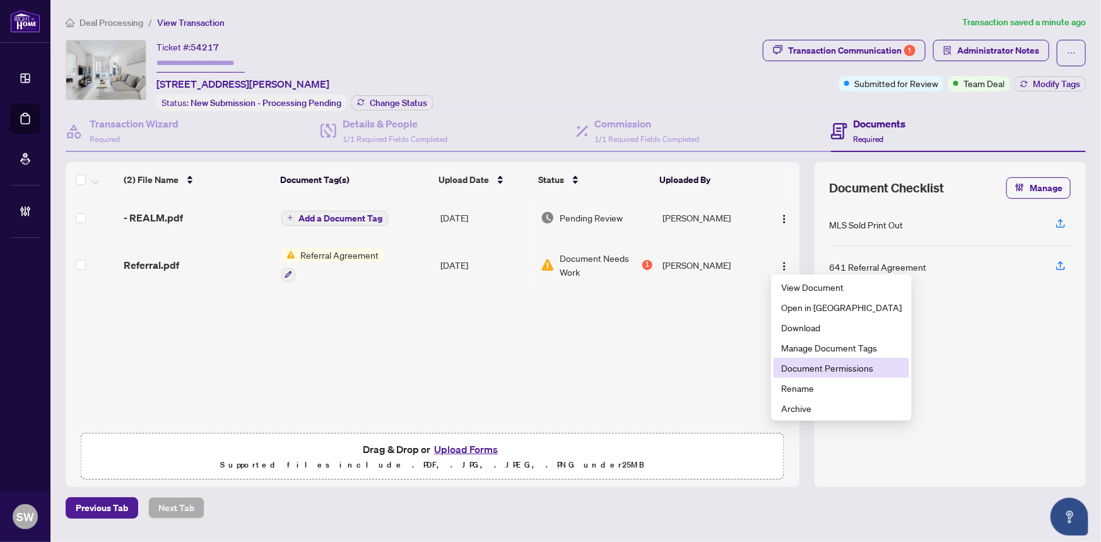
click at [822, 364] on span "Document Permissions" at bounding box center [841, 368] width 121 height 14
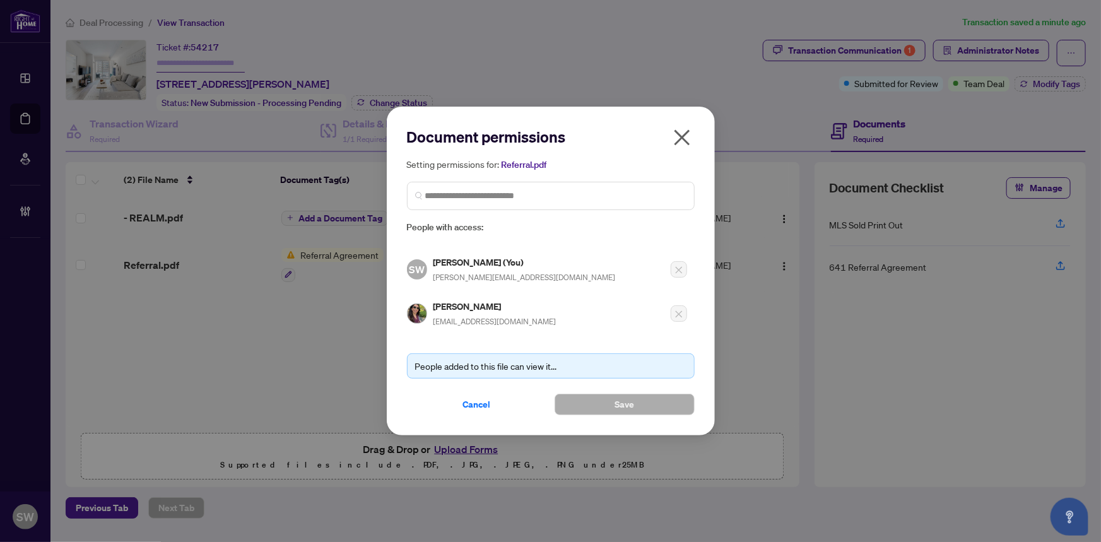
click at [481, 302] on h5 "Mahsa Aghamiri" at bounding box center [495, 306] width 123 height 15
copy h5 "Aghamiri"
click at [481, 404] on span "Cancel" at bounding box center [477, 404] width 28 height 20
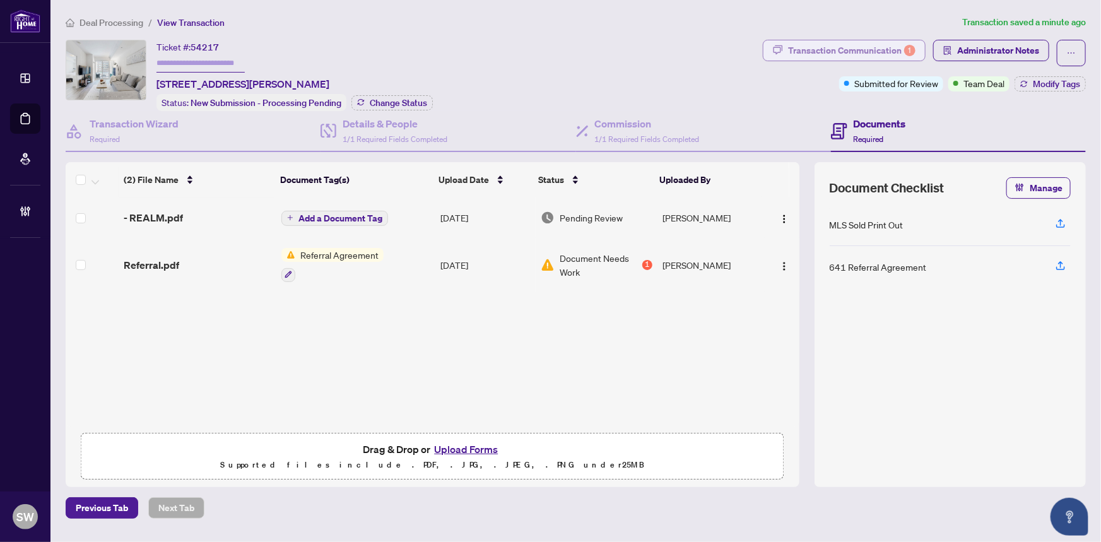
click at [882, 51] on div "Transaction Communication 1" at bounding box center [851, 50] width 127 height 20
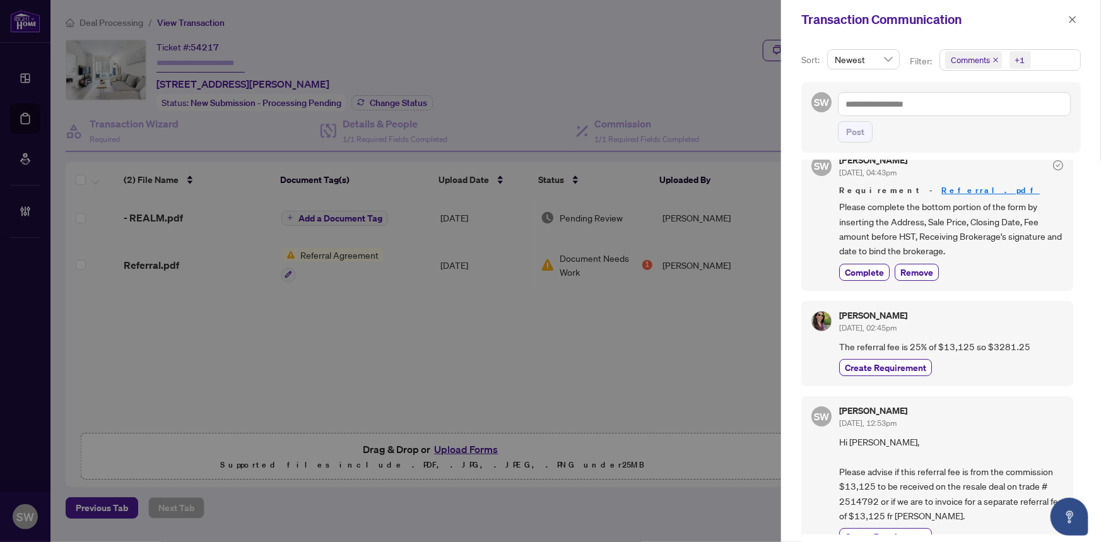
scroll to position [40, 0]
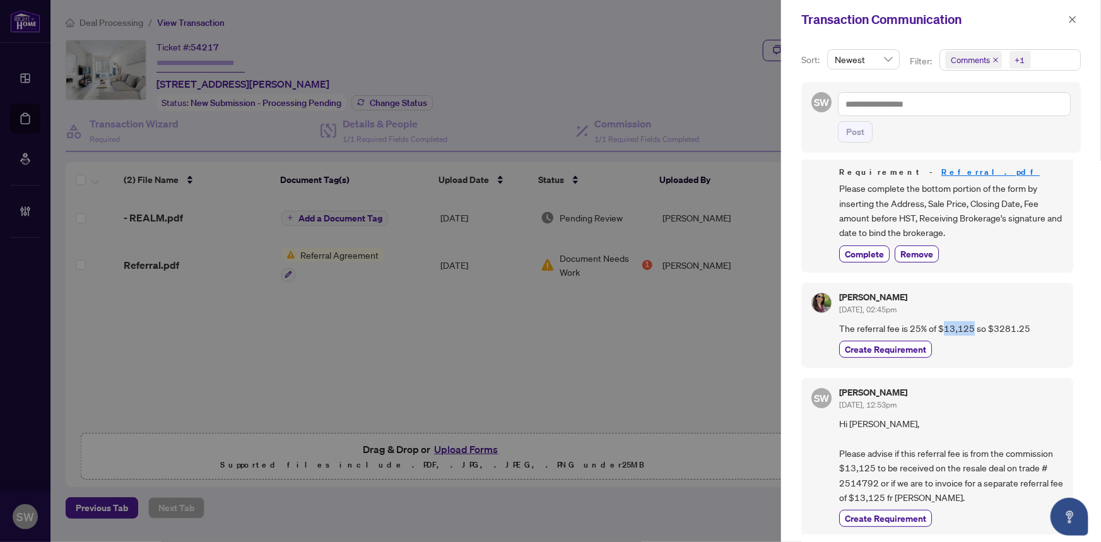
drag, startPoint x: 942, startPoint y: 323, endPoint x: 971, endPoint y: 323, distance: 29.7
click at [971, 323] on span "The referral fee is 25% of $13,125 so $3281.25" at bounding box center [951, 328] width 224 height 15
copy span "13,125"
click at [1072, 16] on icon "close" at bounding box center [1073, 19] width 9 height 9
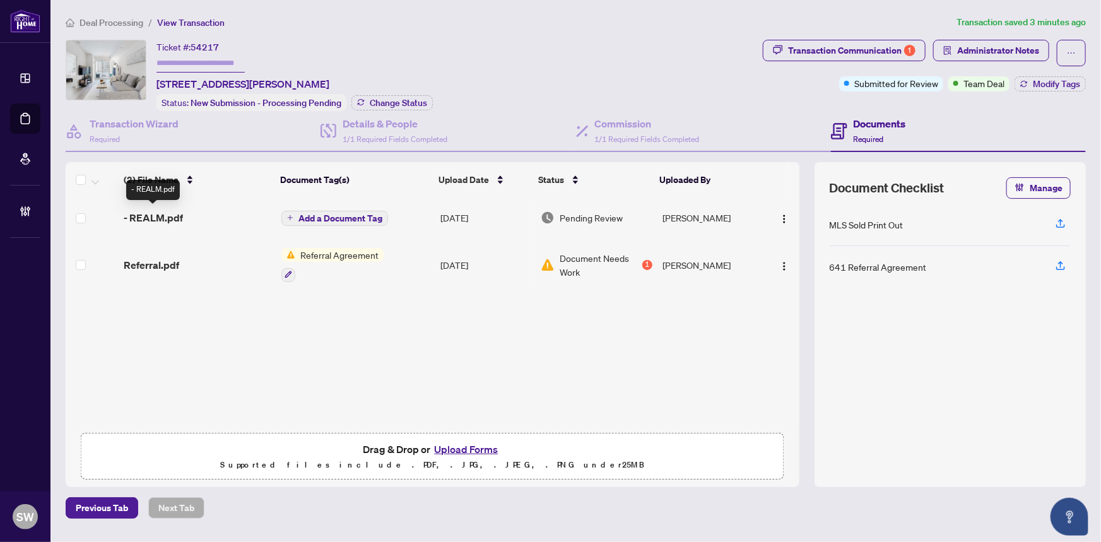
click at [180, 211] on span "- REALM.pdf" at bounding box center [153, 217] width 59 height 15
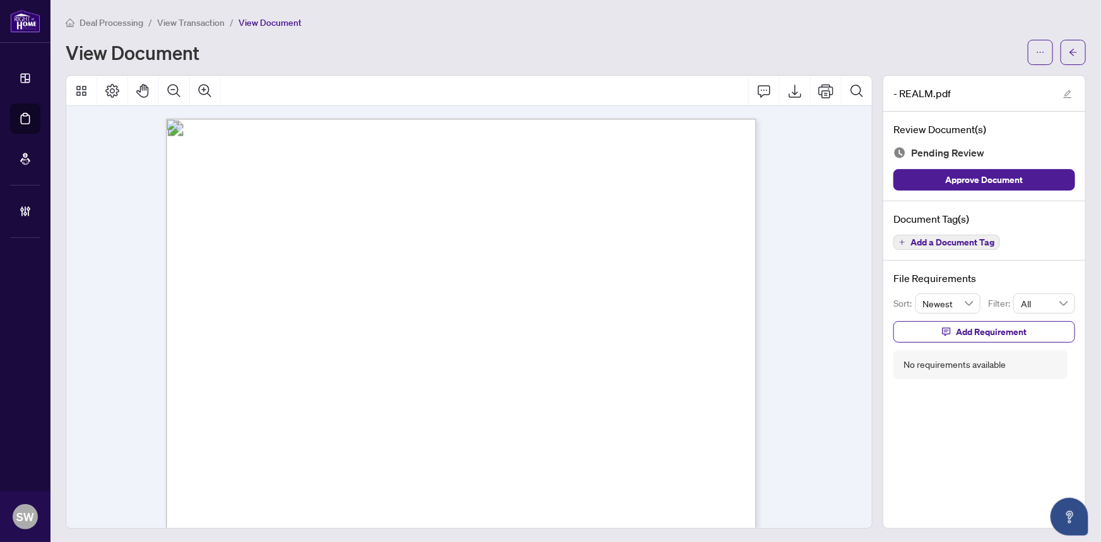
click at [933, 240] on span "Add a Document Tag" at bounding box center [953, 242] width 84 height 9
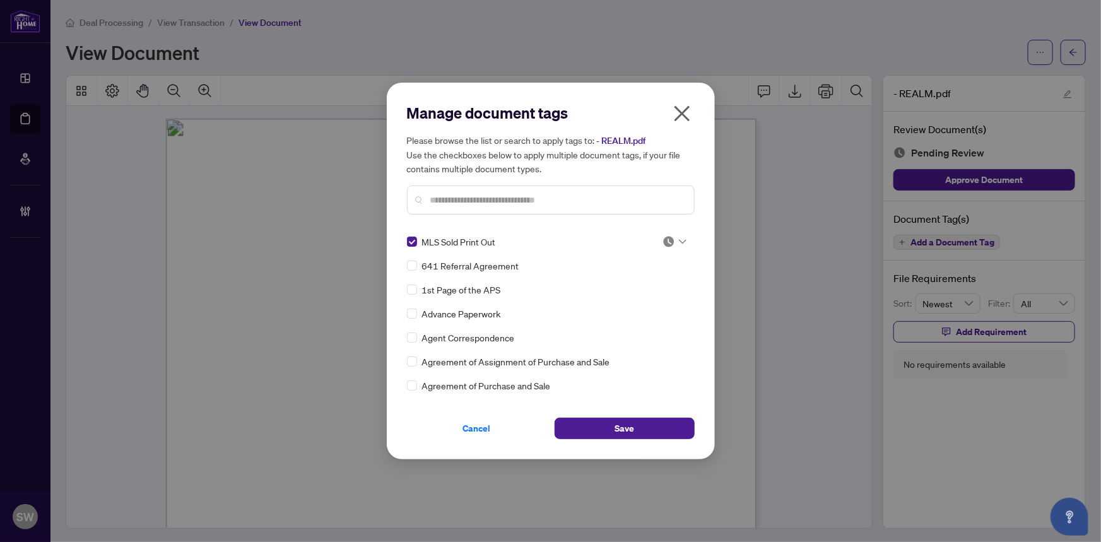
click at [668, 241] on img at bounding box center [669, 241] width 13 height 13
click at [639, 304] on div "Approved" at bounding box center [633, 304] width 81 height 14
click at [655, 426] on button "Save" at bounding box center [625, 428] width 140 height 21
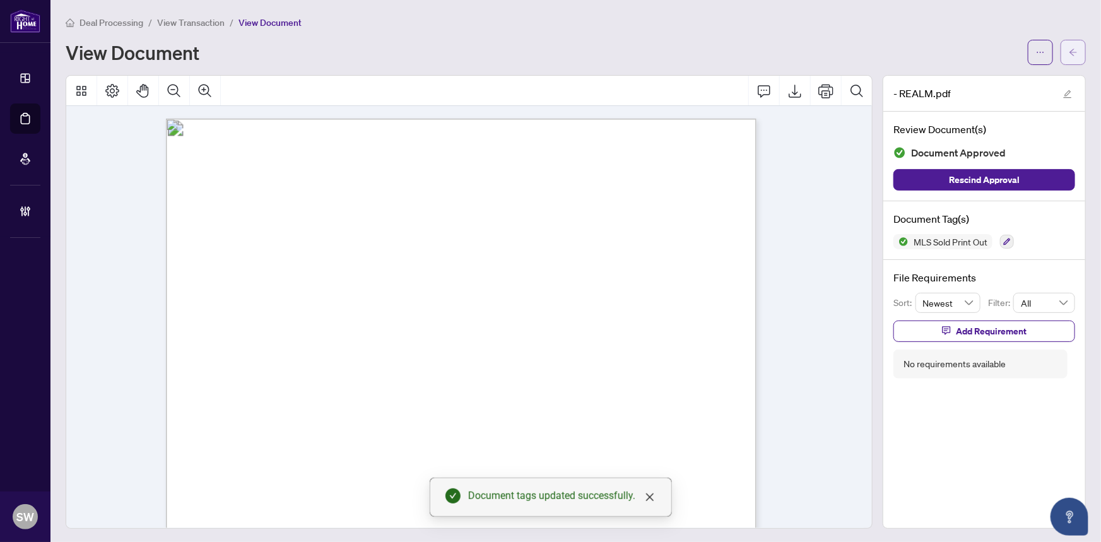
click at [1069, 57] on span "button" at bounding box center [1073, 52] width 9 height 20
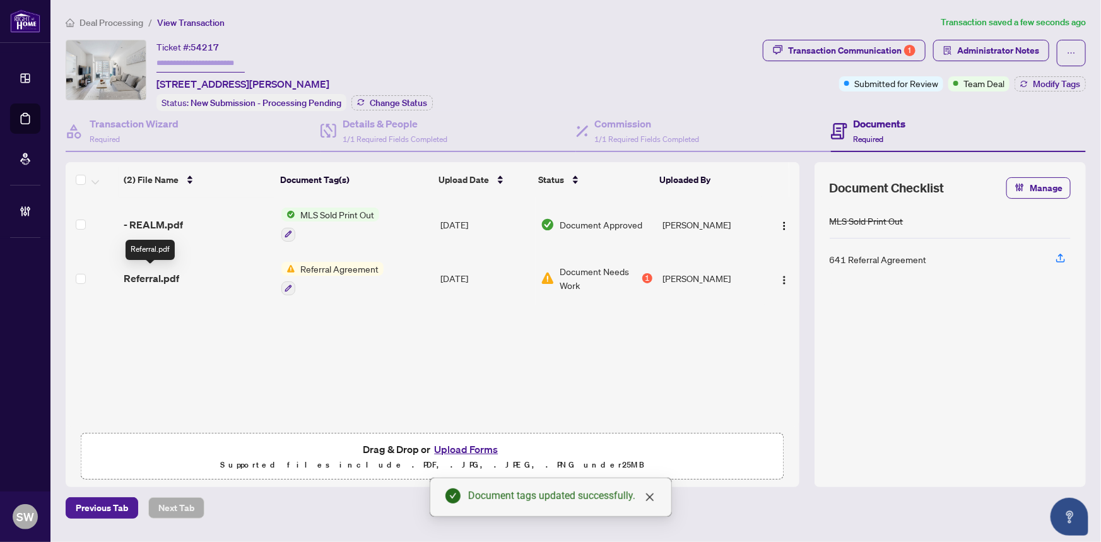
click at [146, 280] on span "Referral.pdf" at bounding box center [152, 278] width 56 height 15
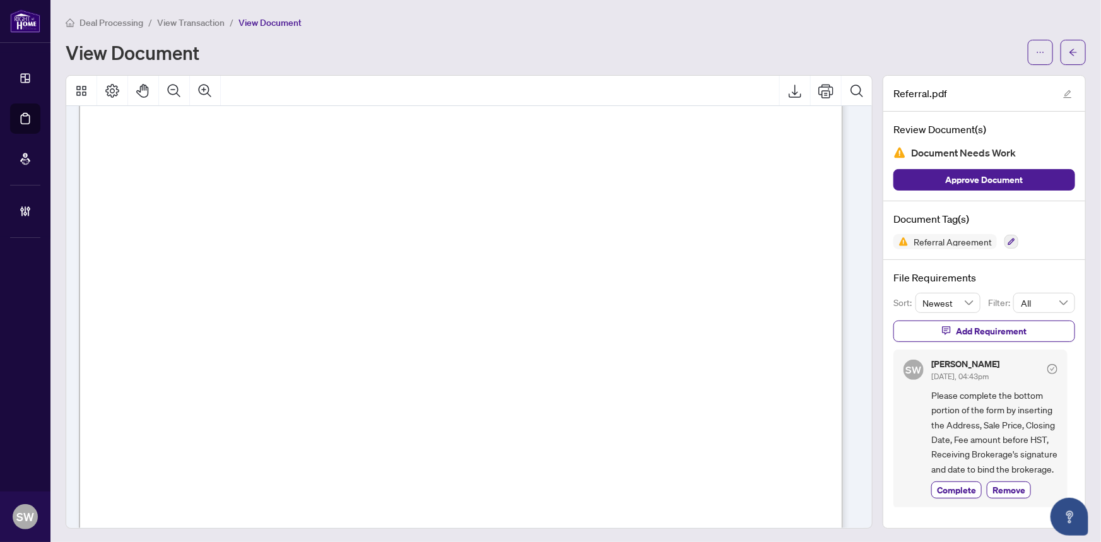
scroll to position [57, 0]
drag, startPoint x: 282, startPoint y: 279, endPoint x: 264, endPoint y: 279, distance: 18.3
click at [216, 18] on span "View Transaction" at bounding box center [191, 22] width 68 height 11
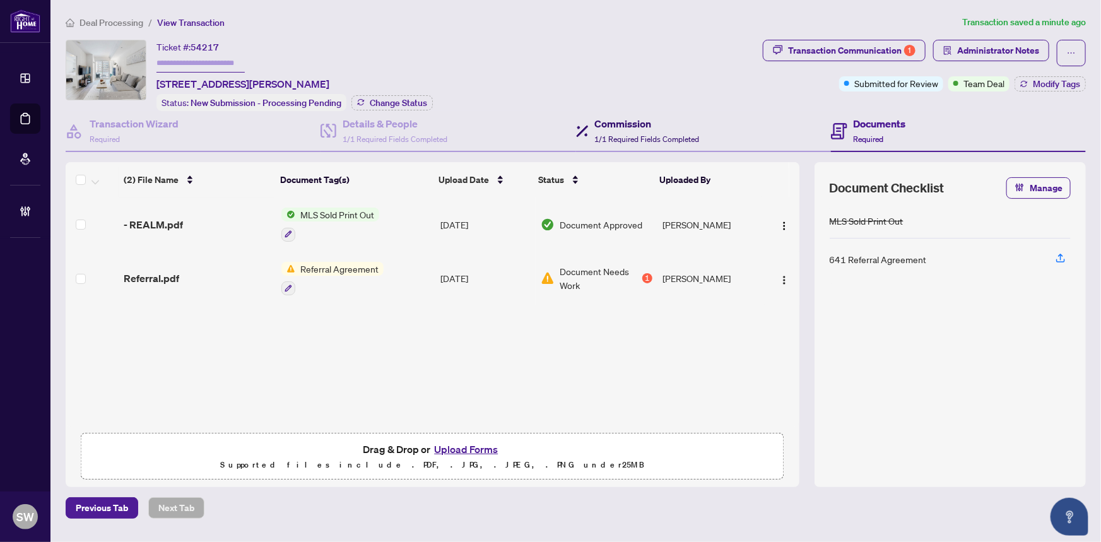
click at [641, 134] on span "1/1 Required Fields Completed" at bounding box center [647, 138] width 105 height 9
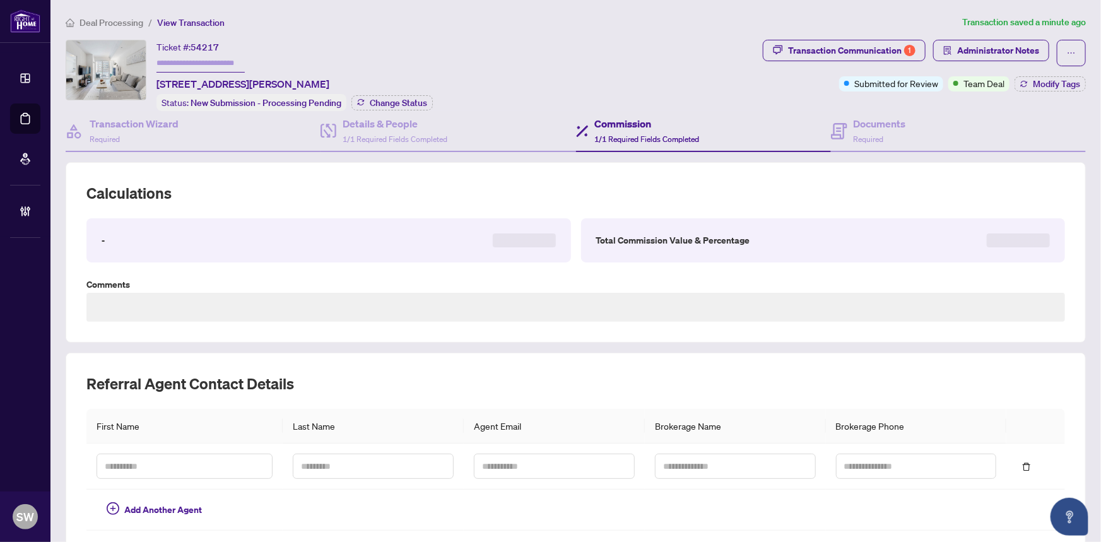
type textarea "**********"
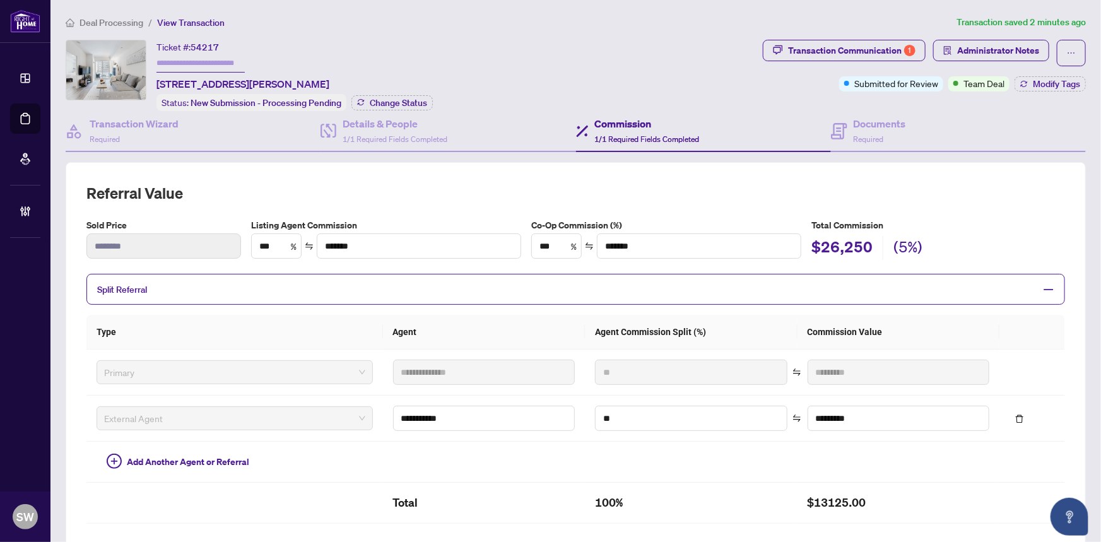
click at [208, 45] on span "54217" at bounding box center [205, 47] width 28 height 11
copy span "54217"
click at [584, 32] on div "**********" at bounding box center [576, 434] width 1031 height 839
click at [858, 125] on h4 "Documents" at bounding box center [880, 123] width 52 height 15
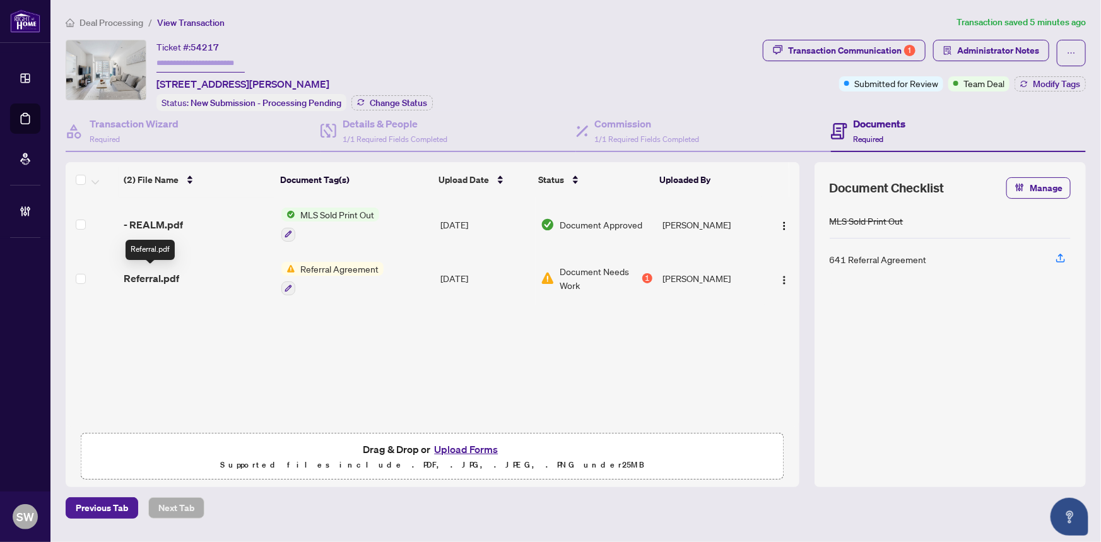
click at [150, 275] on span "Referral.pdf" at bounding box center [152, 278] width 56 height 15
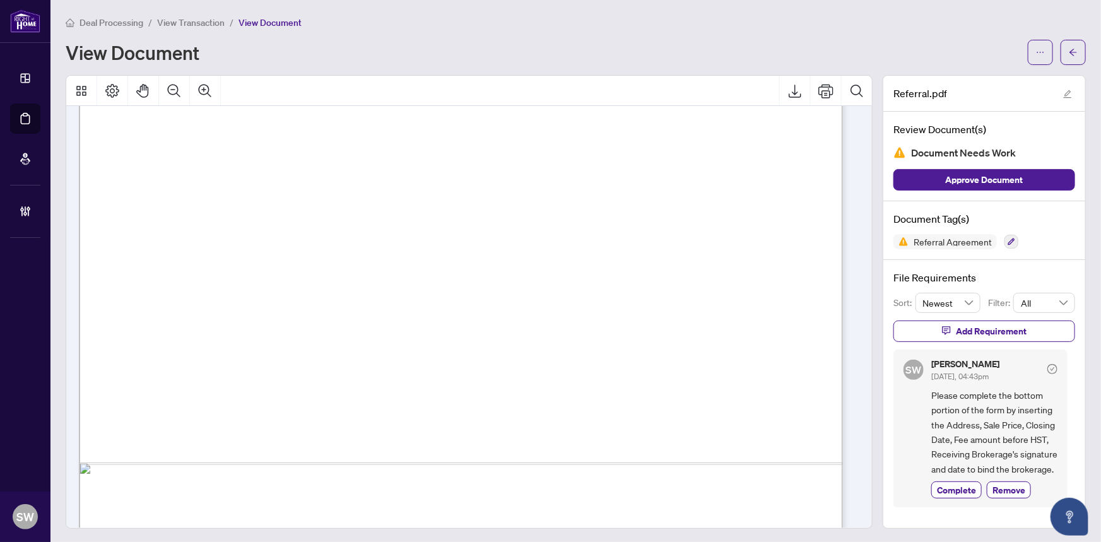
scroll to position [477, 0]
drag, startPoint x: 187, startPoint y: 24, endPoint x: 8, endPoint y: 134, distance: 210.5
click at [187, 24] on span "View Transaction" at bounding box center [191, 22] width 68 height 11
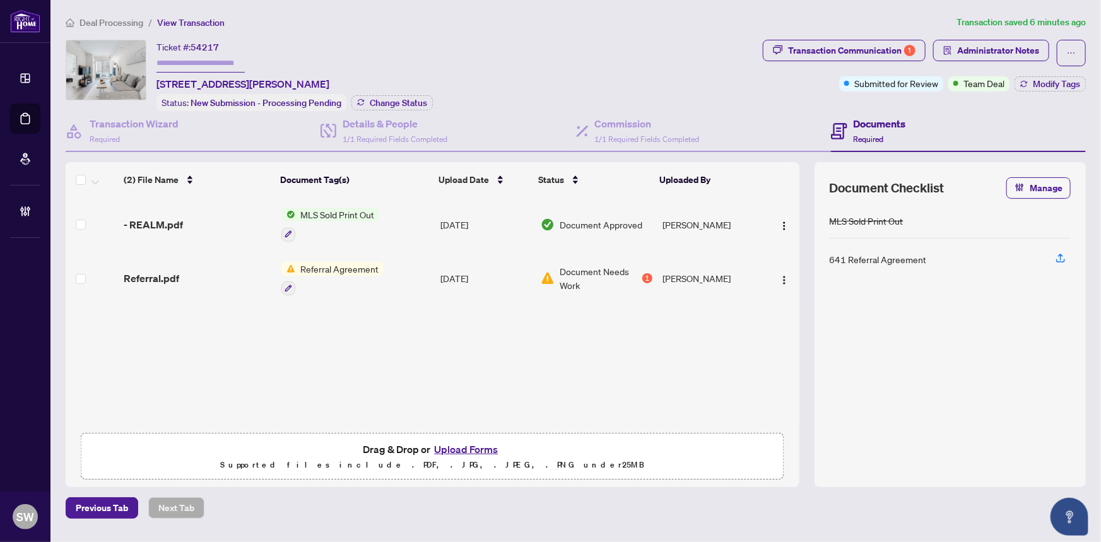
click at [179, 275] on div "(2) File Name Document Tag(s) Upload Date Status Uploaded By (2) File Name Docu…" at bounding box center [433, 294] width 734 height 264
click at [165, 271] on div "(2) File Name Document Tag(s) Upload Date Status Uploaded By (2) File Name Docu…" at bounding box center [433, 294] width 734 height 264
click at [165, 271] on span "Referral.pdf" at bounding box center [152, 278] width 56 height 15
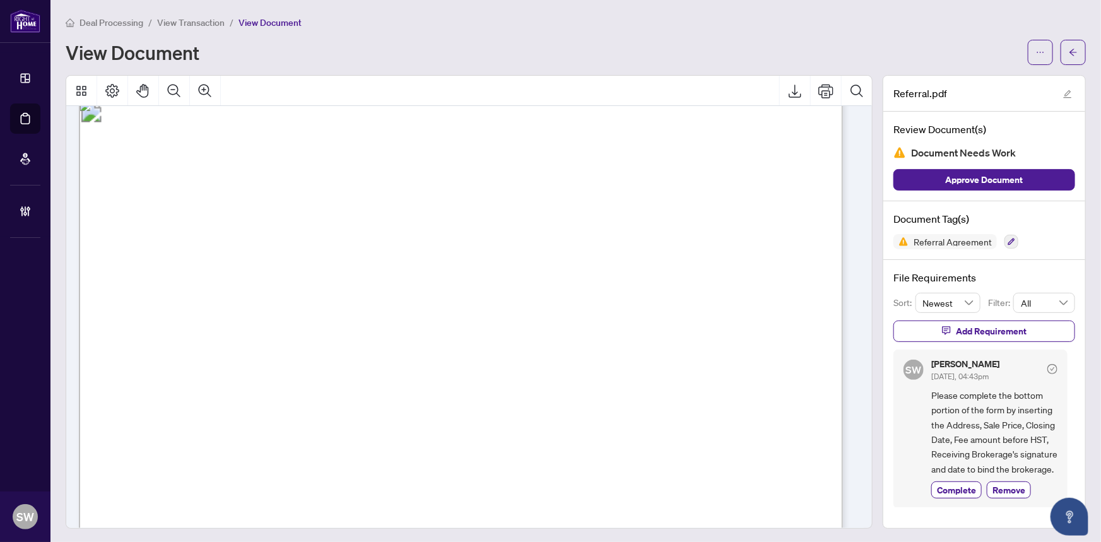
scroll to position [18, 0]
click at [1069, 54] on icon "arrow-left" at bounding box center [1073, 52] width 9 height 9
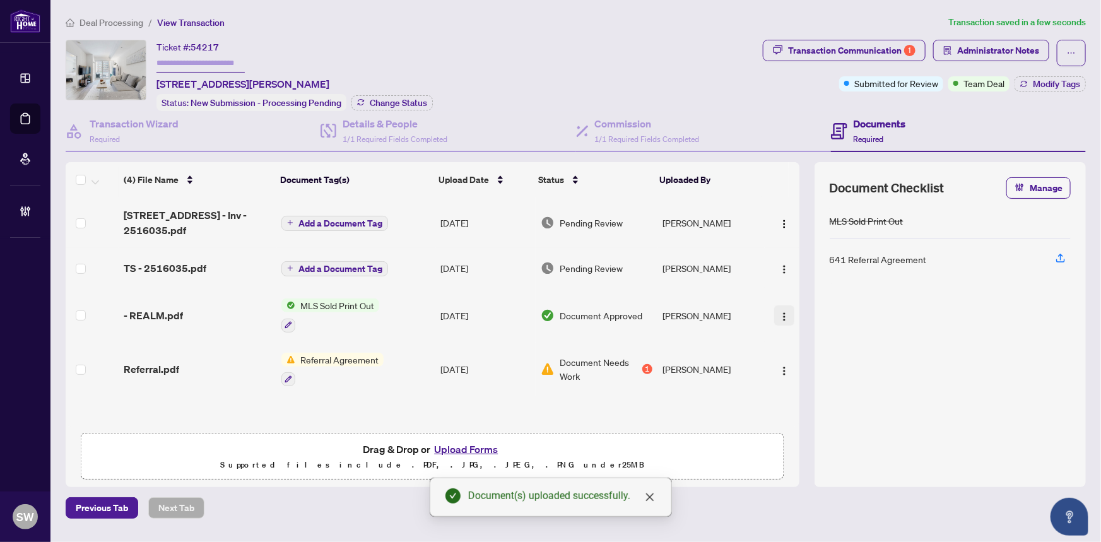
click at [785, 312] on div "(4) File Name Document Tag(s) Upload Date Status Uploaded By (4) File Name Docu…" at bounding box center [433, 294] width 734 height 264
click at [779, 312] on img "button" at bounding box center [784, 317] width 10 height 10
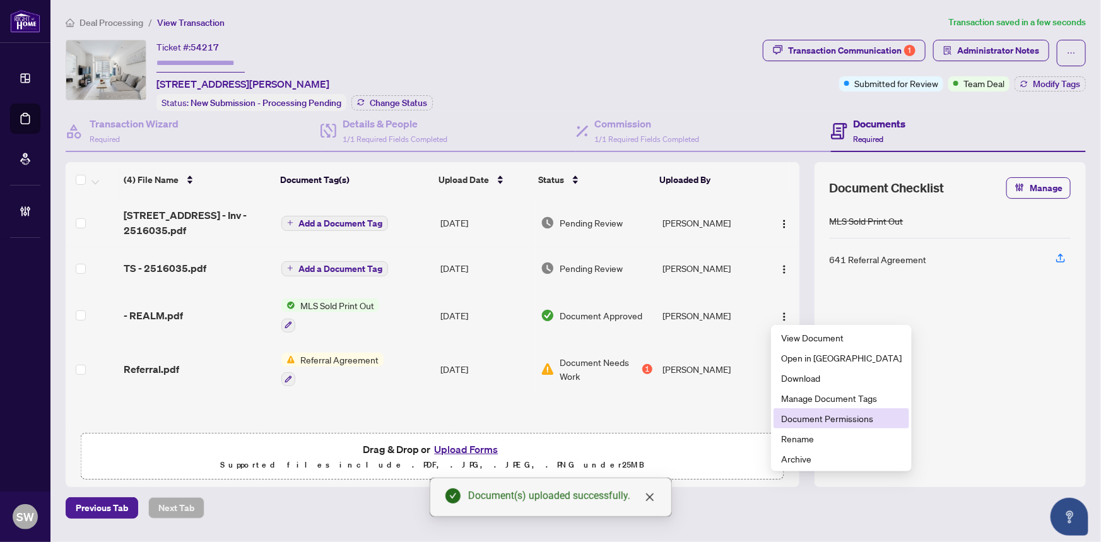
click at [808, 417] on span "Document Permissions" at bounding box center [841, 419] width 121 height 14
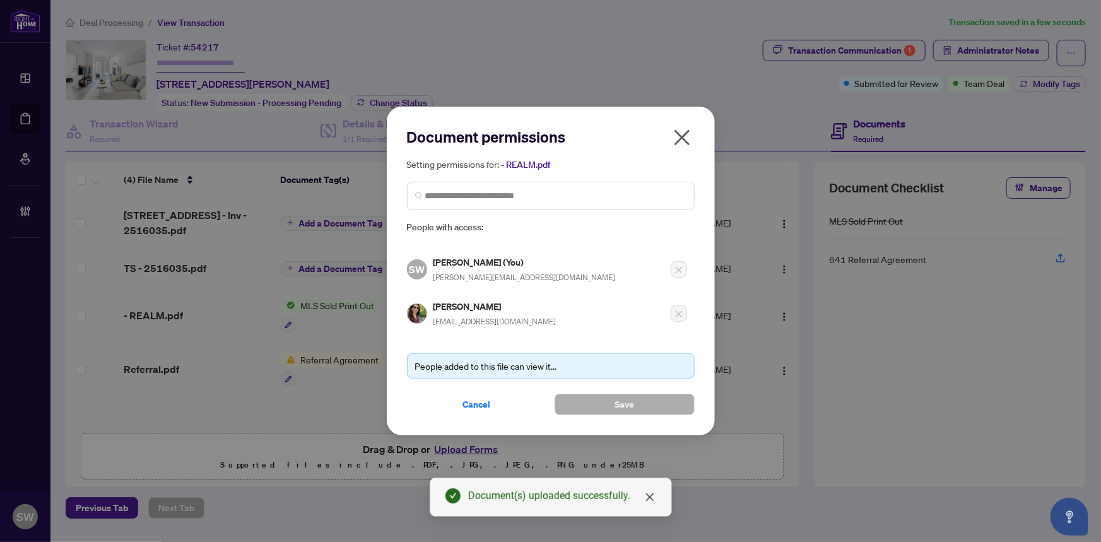
click at [441, 303] on h5 "Mahsa Aghamiri" at bounding box center [495, 306] width 123 height 15
copy h5 "Mahsa Aghamiri"
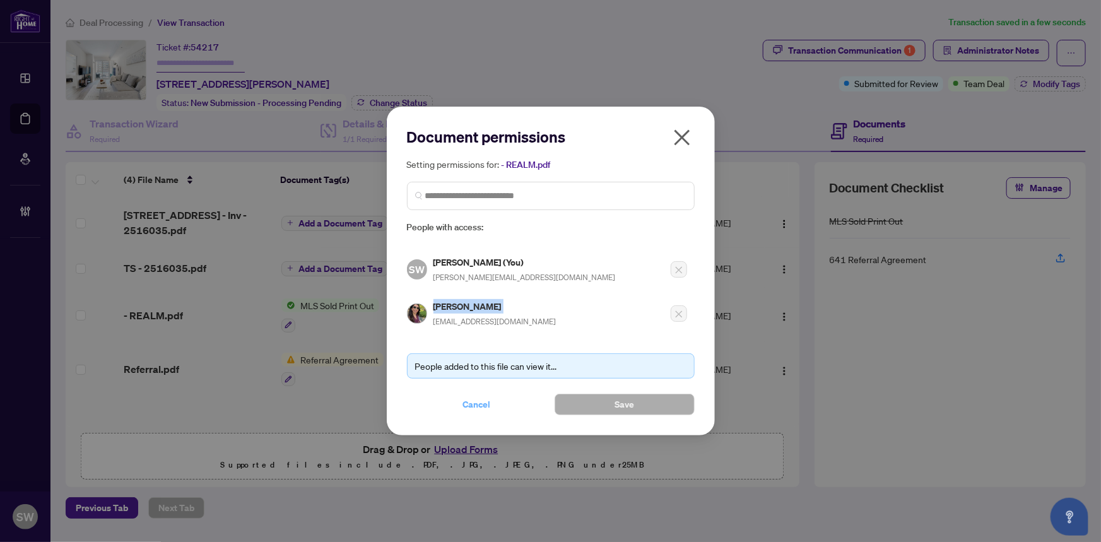
click at [478, 404] on span "Cancel" at bounding box center [477, 404] width 28 height 20
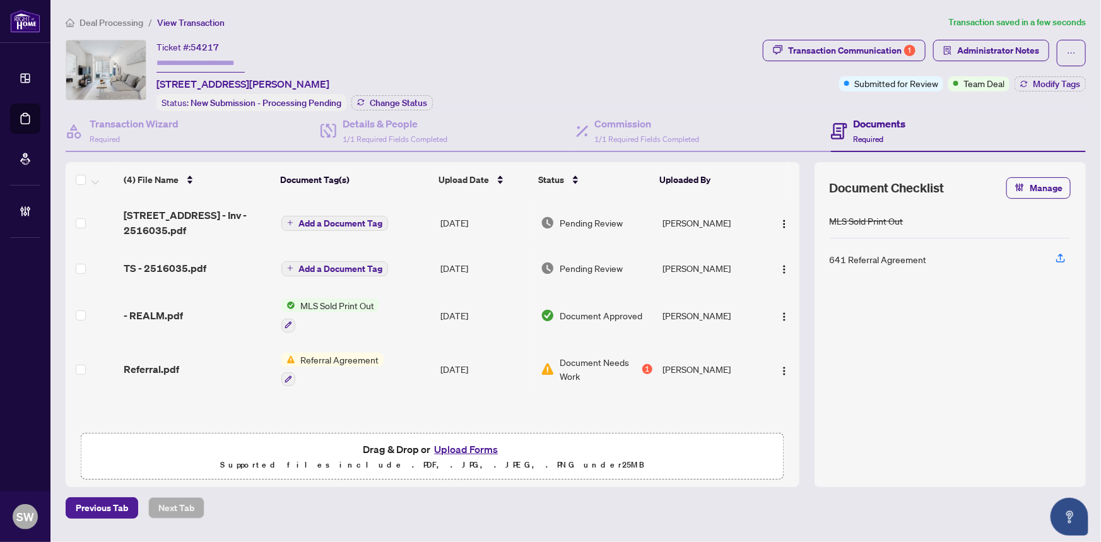
click at [317, 222] on span "Add a Document Tag" at bounding box center [341, 223] width 84 height 9
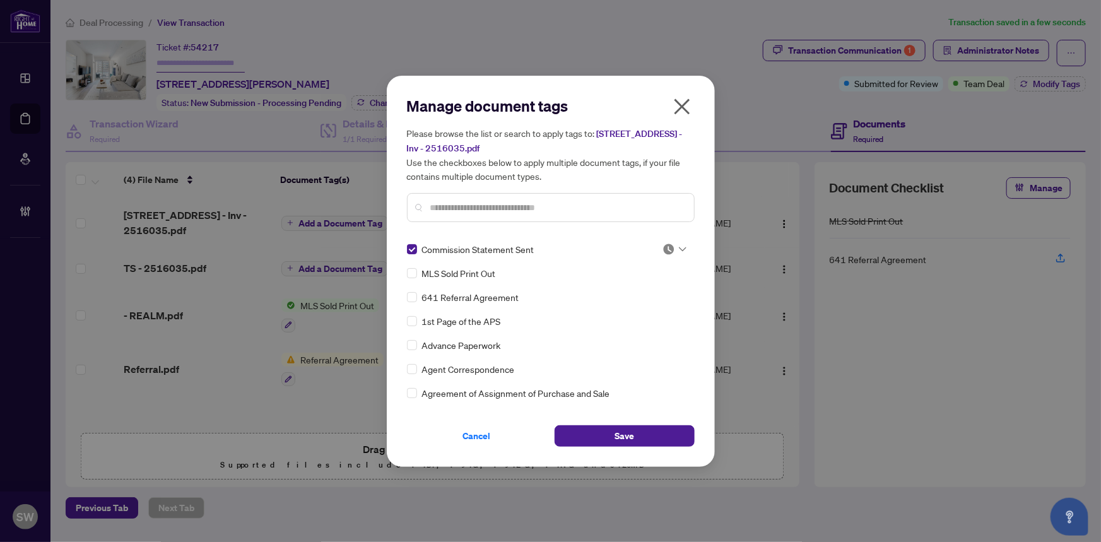
click at [663, 246] on img at bounding box center [669, 249] width 13 height 13
click at [650, 302] on div "Approved" at bounding box center [633, 310] width 96 height 20
click at [628, 429] on span "Save" at bounding box center [625, 436] width 20 height 20
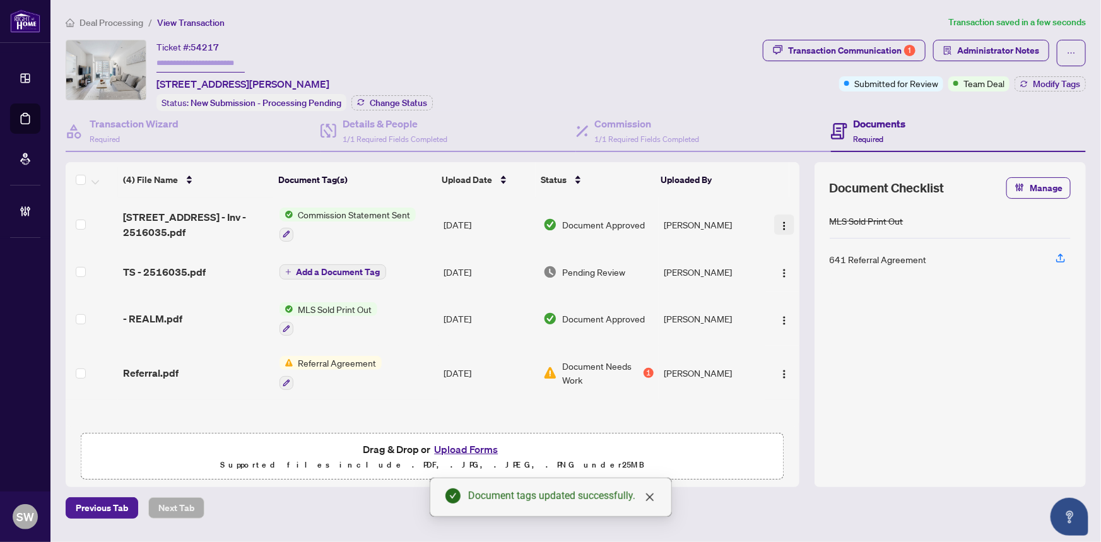
click at [786, 222] on img "button" at bounding box center [784, 226] width 10 height 10
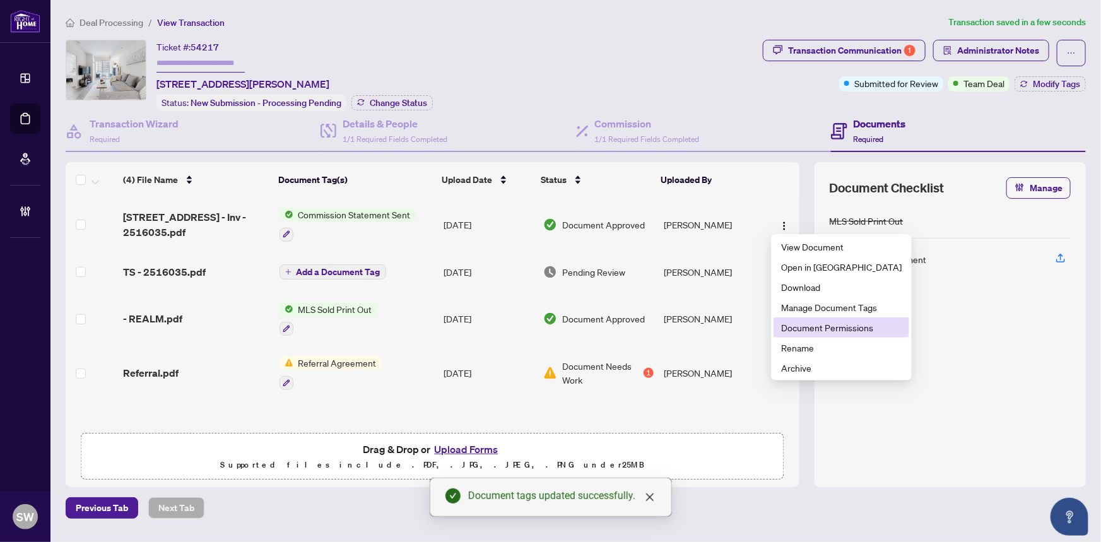
click at [805, 329] on span "Document Permissions" at bounding box center [841, 328] width 121 height 14
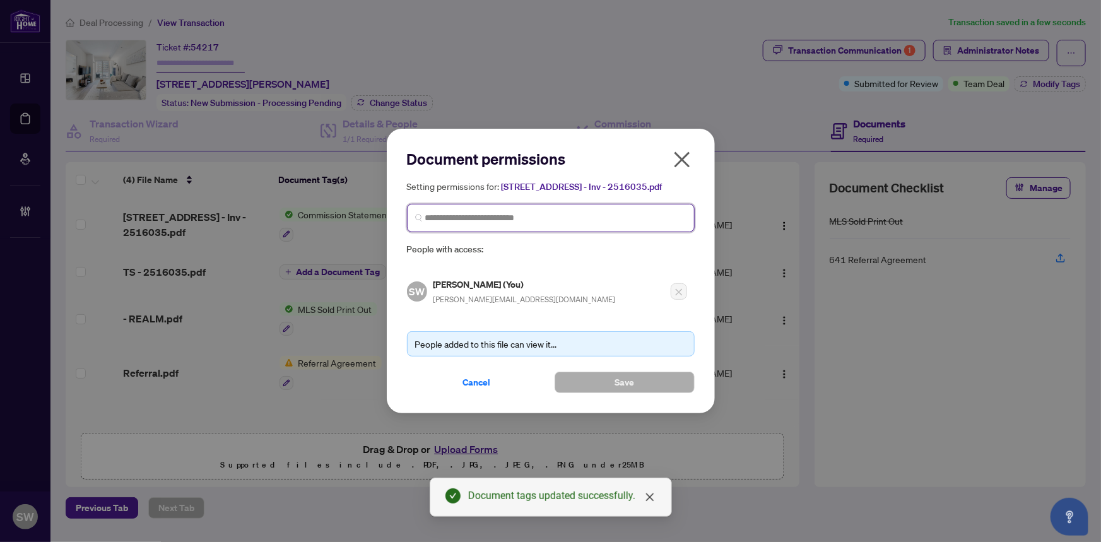
click at [480, 218] on input "search" at bounding box center [555, 217] width 261 height 13
paste input "**********"
type input "**********"
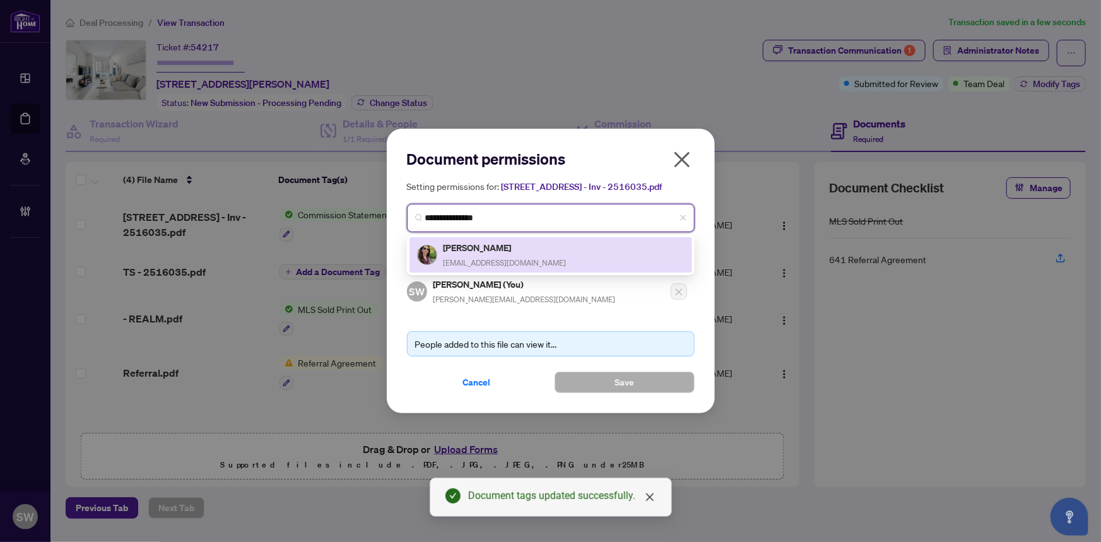
click at [485, 251] on h5 "Mahsa Aghamiri" at bounding box center [505, 247] width 123 height 15
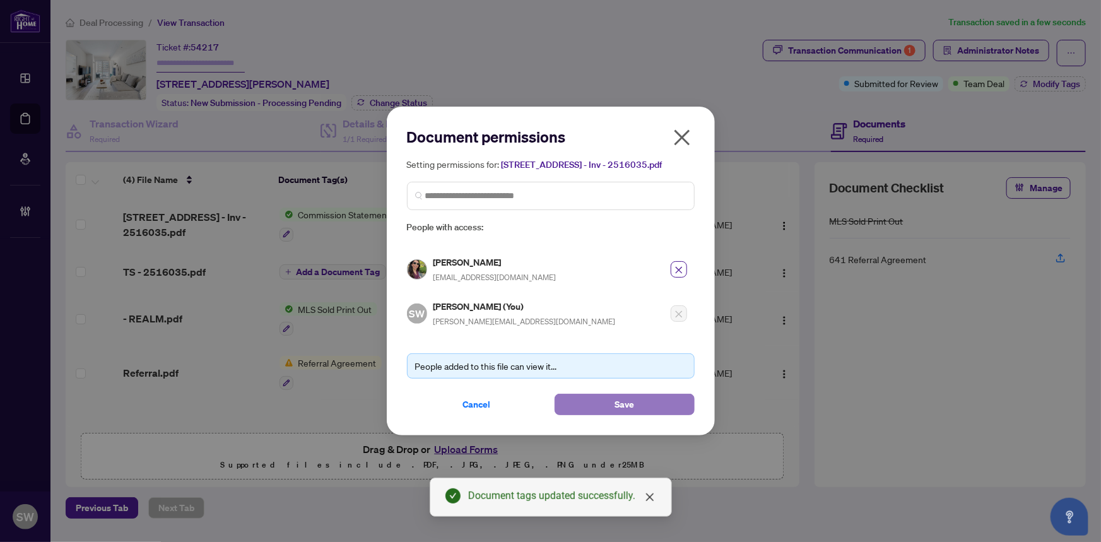
click at [627, 398] on span "Save" at bounding box center [625, 404] width 20 height 20
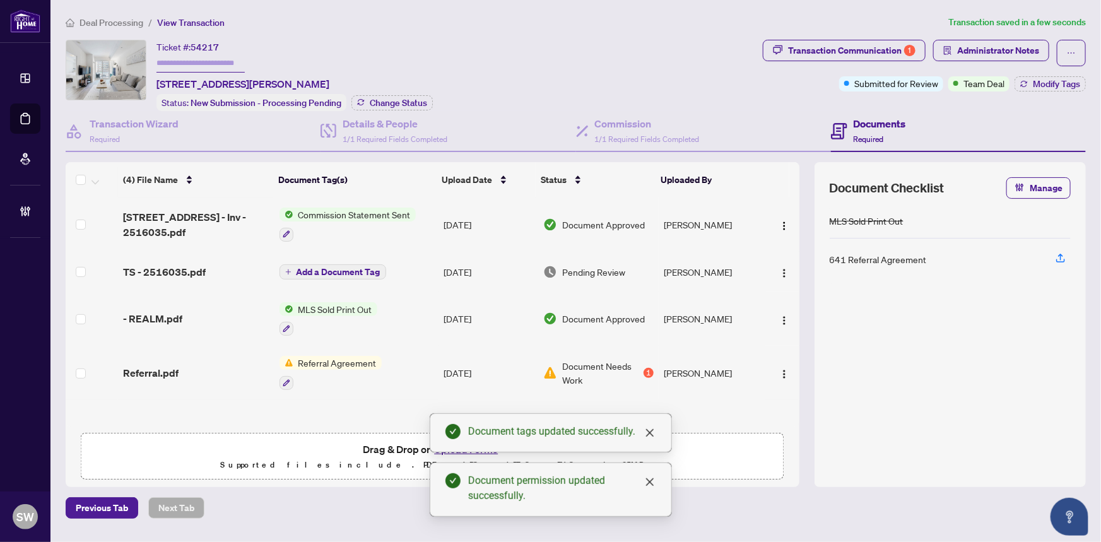
click at [342, 268] on span "Add a Document Tag" at bounding box center [339, 272] width 84 height 9
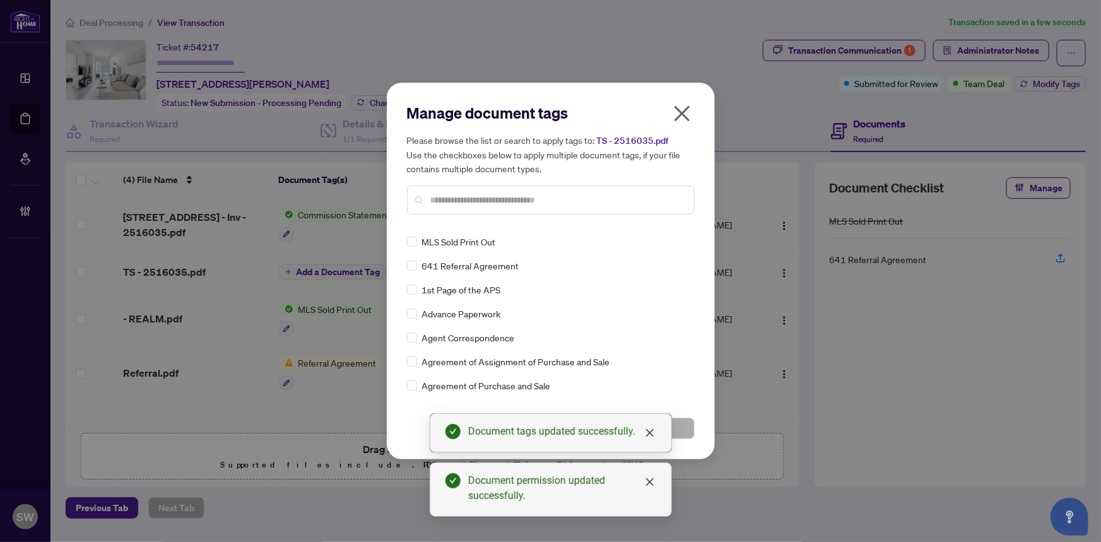
click at [461, 194] on input "text" at bounding box center [557, 200] width 254 height 14
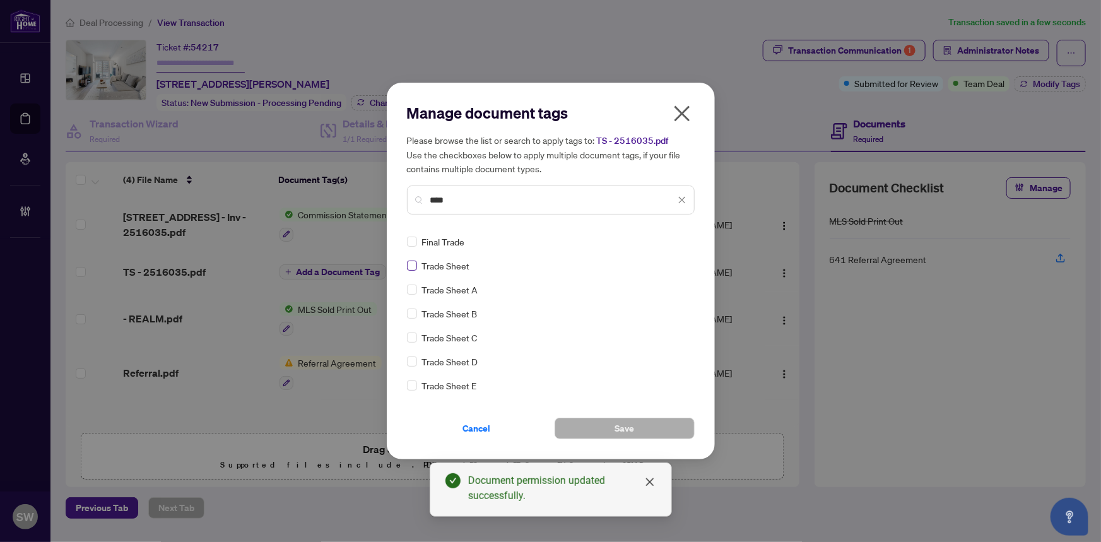
type input "****"
click at [640, 429] on button "Save" at bounding box center [625, 428] width 140 height 21
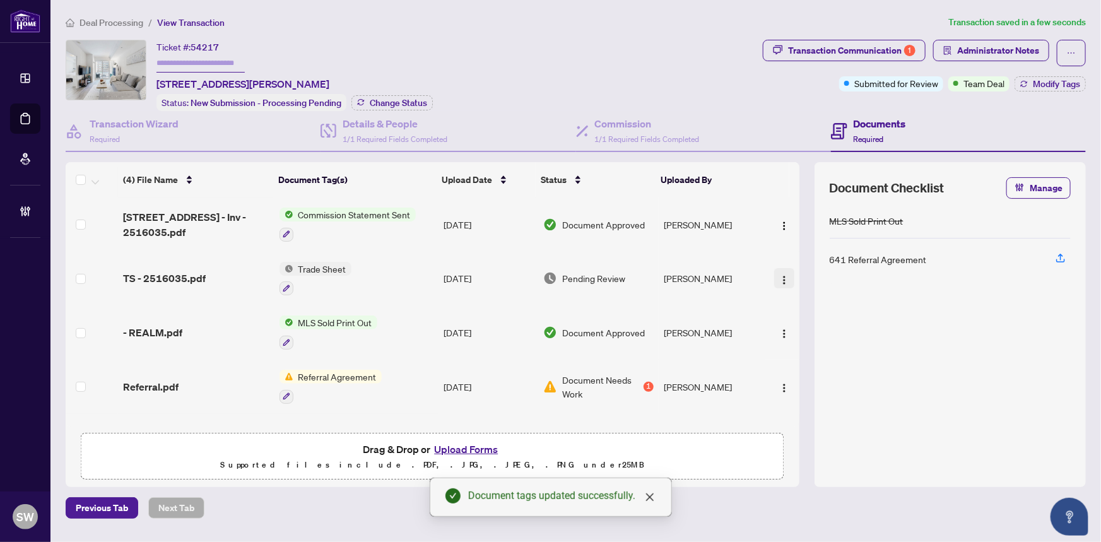
click at [779, 281] on img "button" at bounding box center [784, 280] width 10 height 10
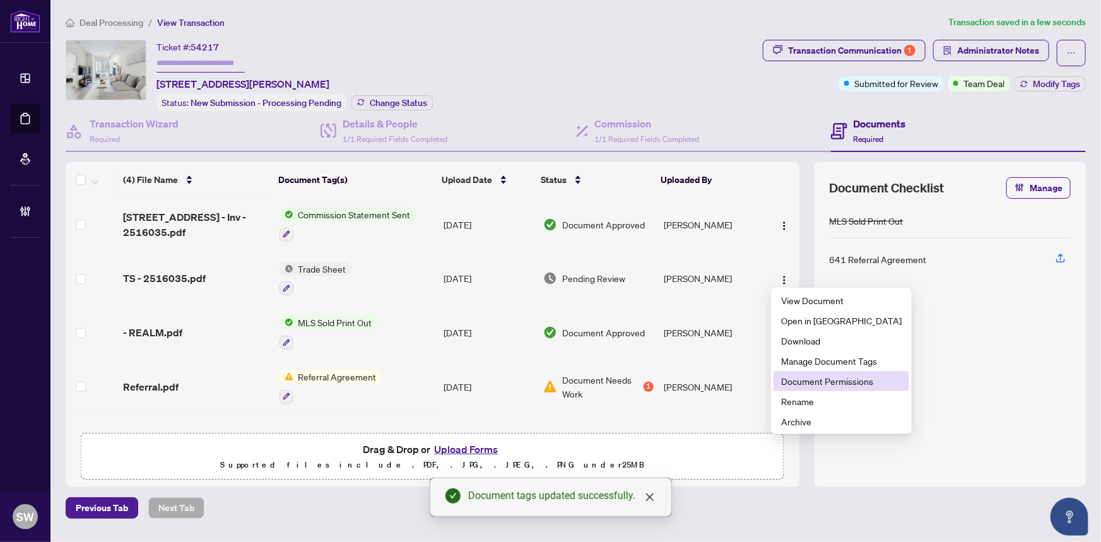
click at [814, 382] on span "Document Permissions" at bounding box center [841, 381] width 121 height 14
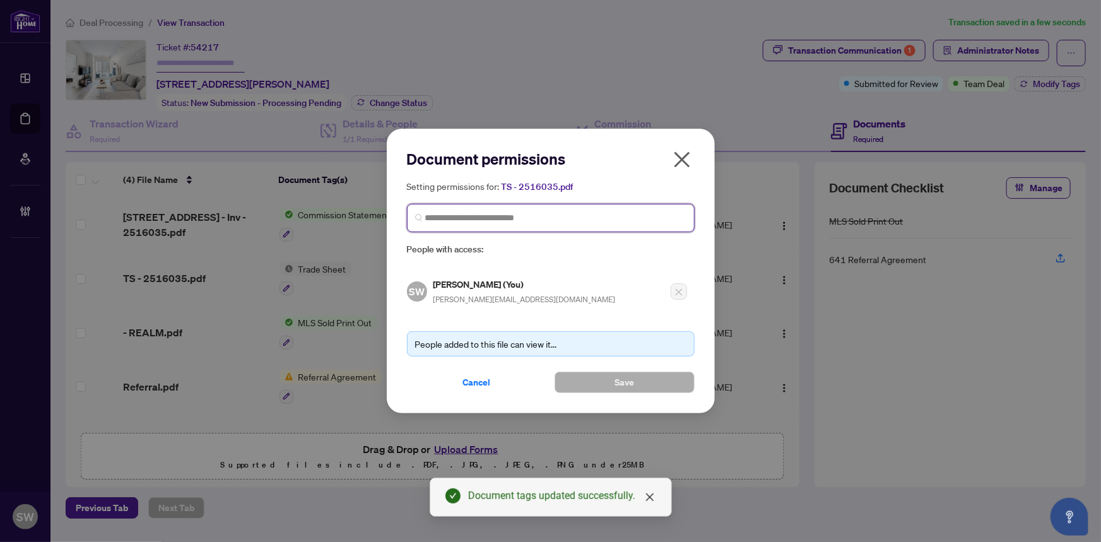
click at [489, 215] on input "search" at bounding box center [555, 217] width 261 height 13
paste input "**********"
type input "**********"
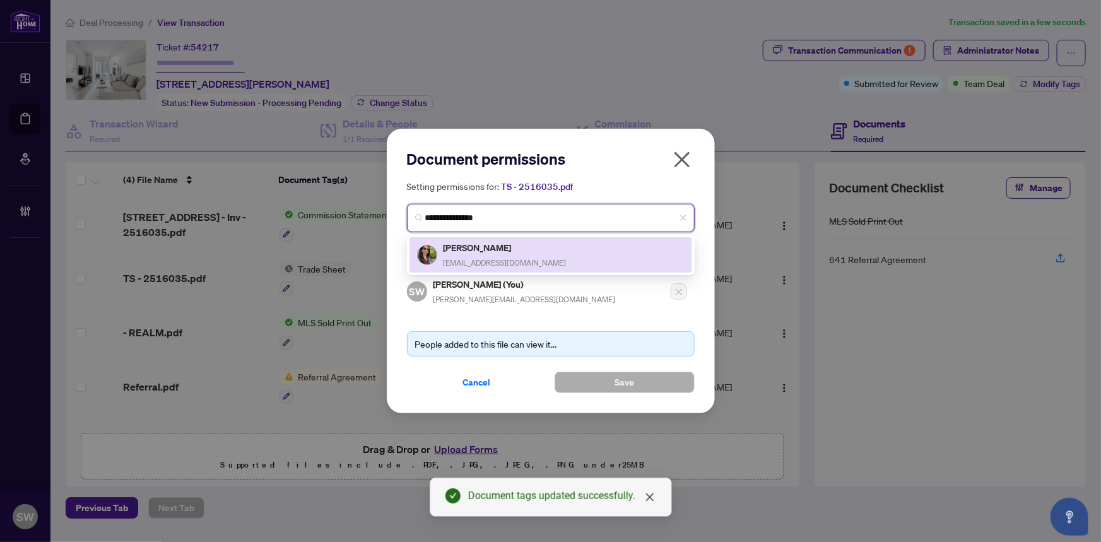
click at [486, 258] on span "mahsa.sa.aghamiri@gmail.com" at bounding box center [505, 262] width 123 height 9
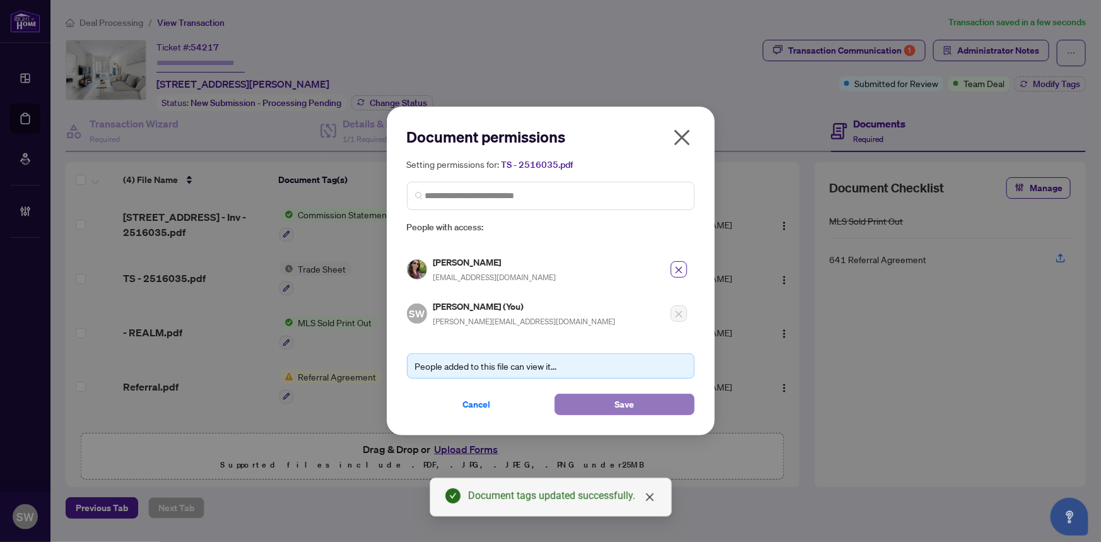
click at [624, 406] on span "Save" at bounding box center [625, 404] width 20 height 20
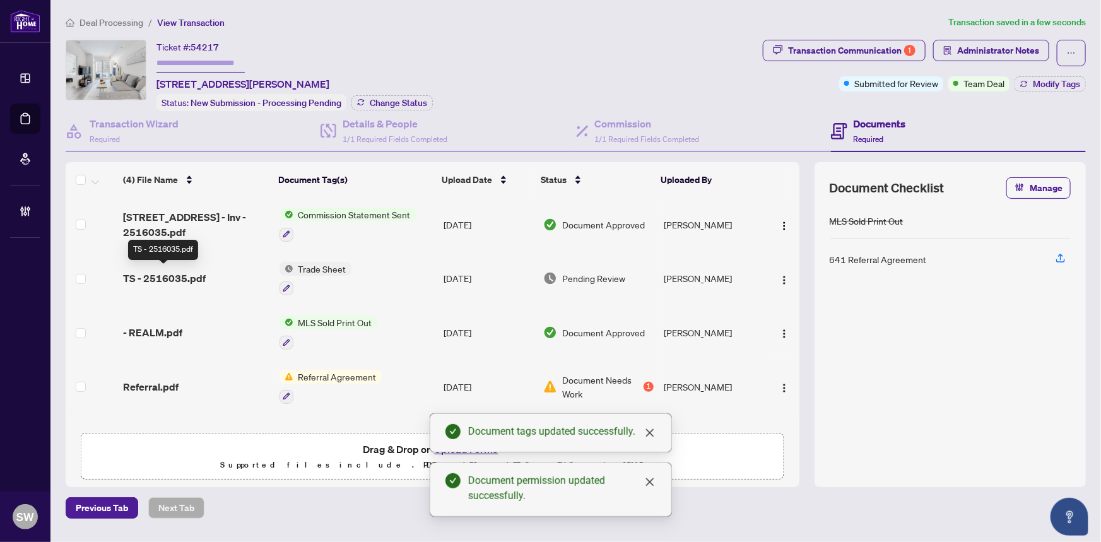
click at [185, 271] on span "TS - 2516035.pdf" at bounding box center [164, 278] width 83 height 15
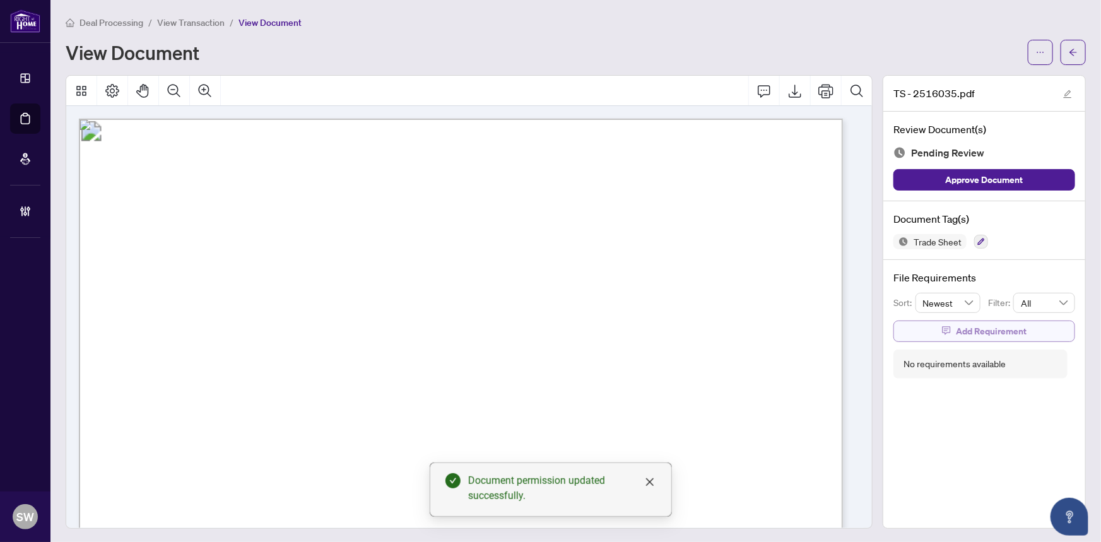
click at [972, 324] on span "Add Requirement" at bounding box center [991, 331] width 71 height 20
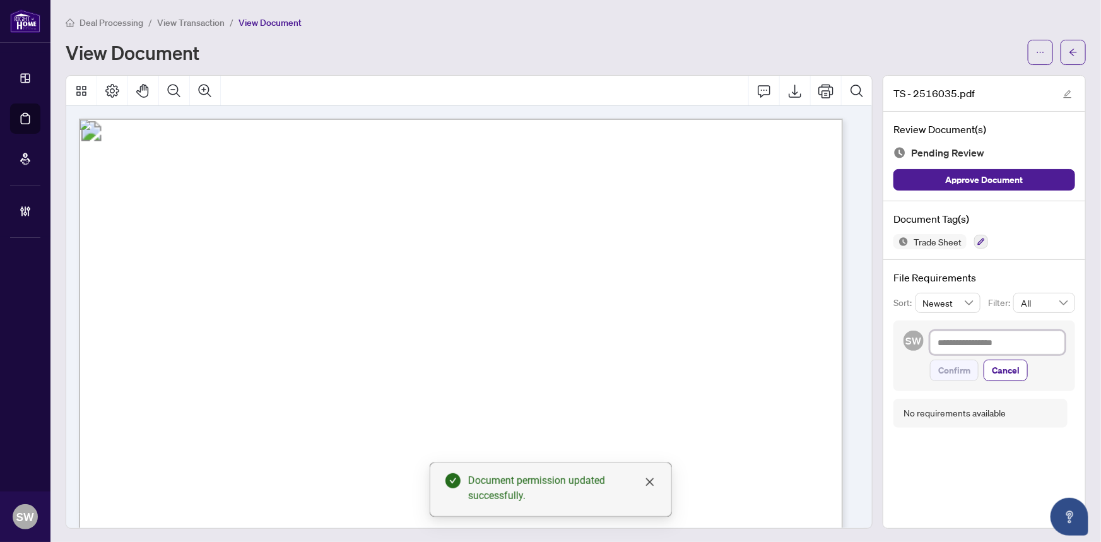
click at [968, 341] on textarea at bounding box center [997, 343] width 135 height 24
paste textarea "**********"
type textarea "**********"
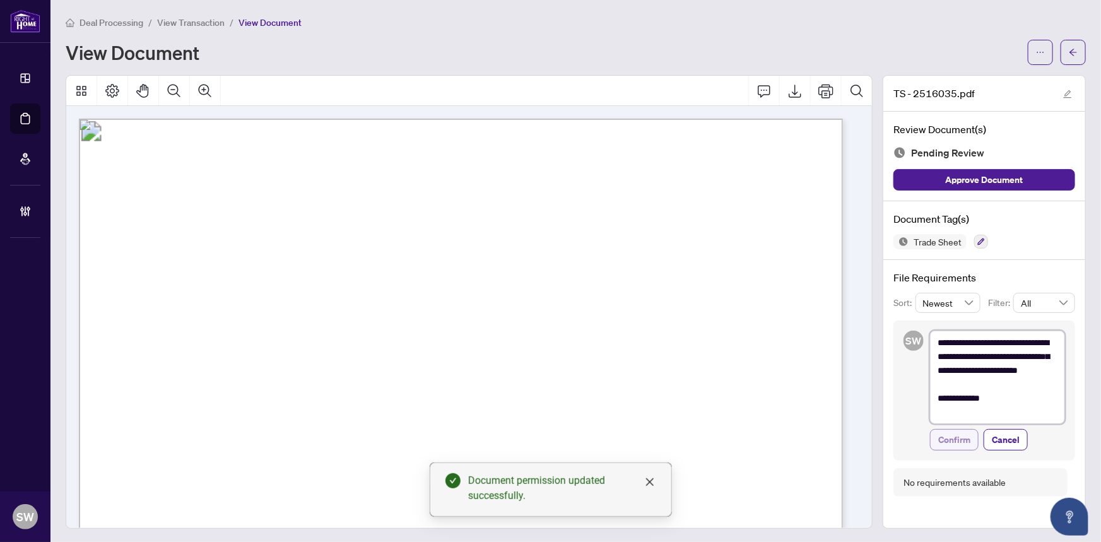
type textarea "**********"
click at [959, 437] on span "Confirm" at bounding box center [955, 440] width 32 height 20
type textarea "**********"
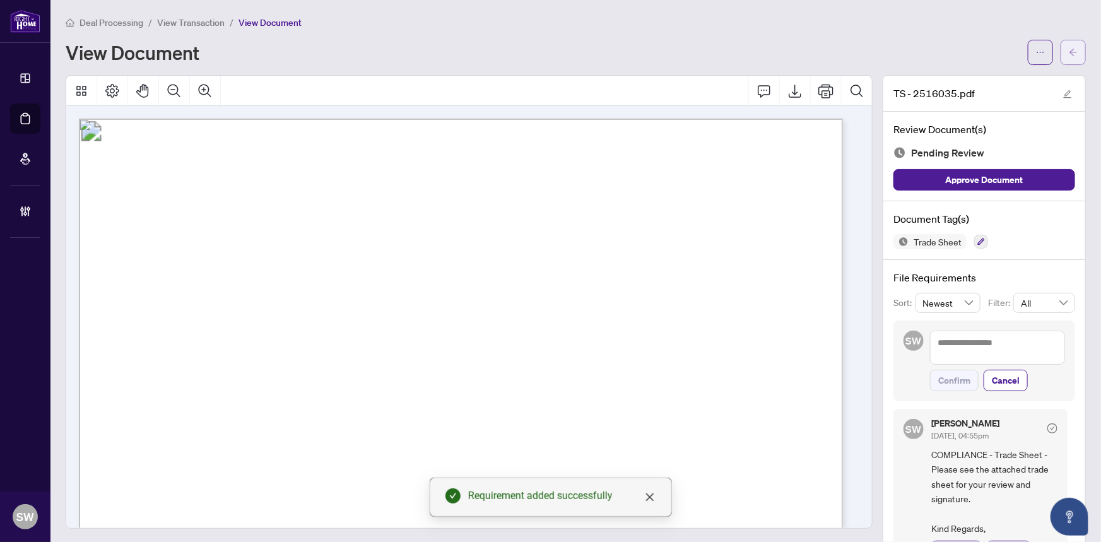
click at [1069, 50] on icon "arrow-left" at bounding box center [1073, 52] width 9 height 9
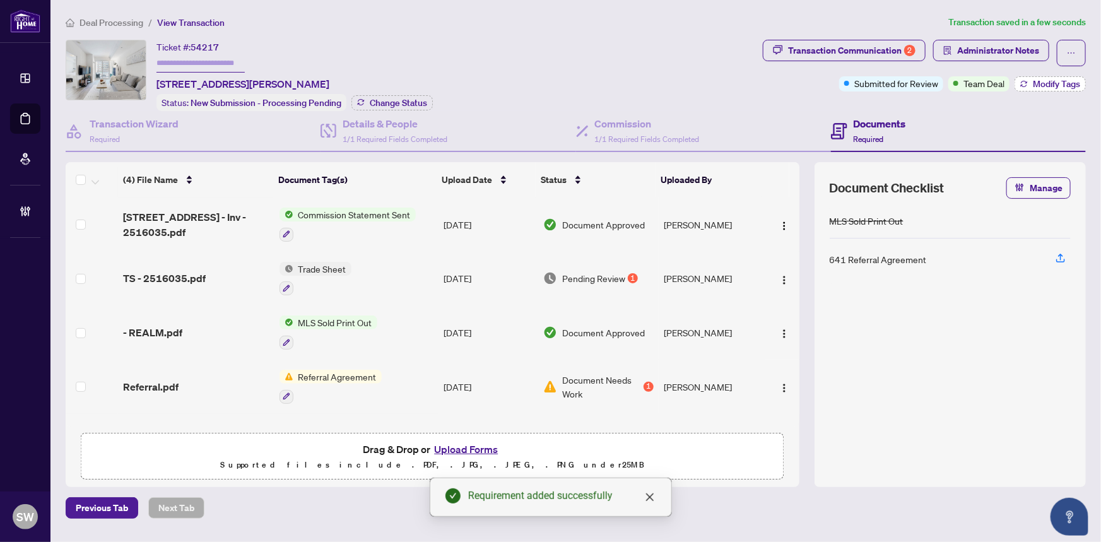
click at [1049, 83] on span "Modify Tags" at bounding box center [1056, 84] width 47 height 9
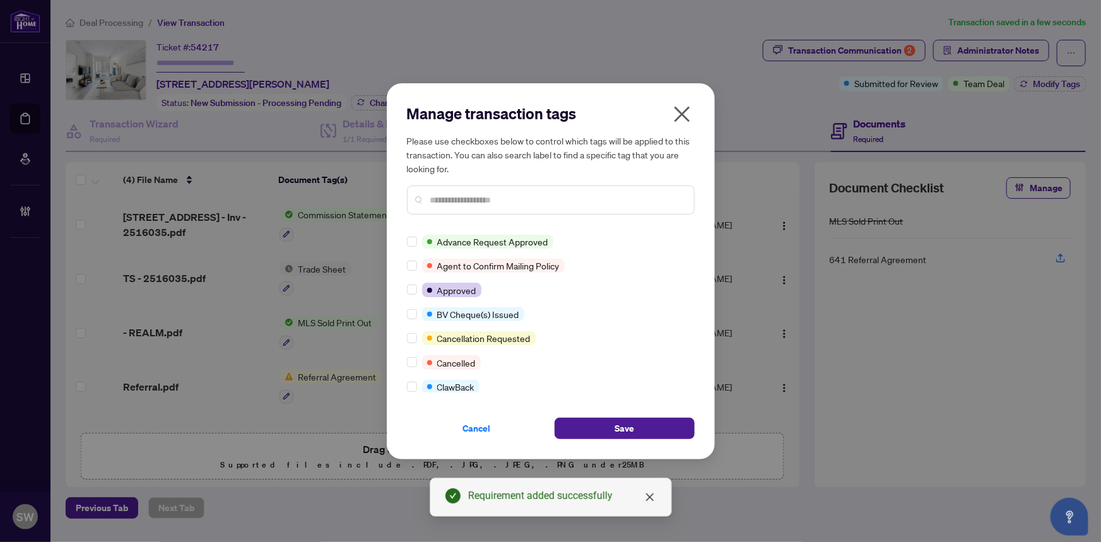
click at [453, 199] on input "text" at bounding box center [557, 200] width 254 height 14
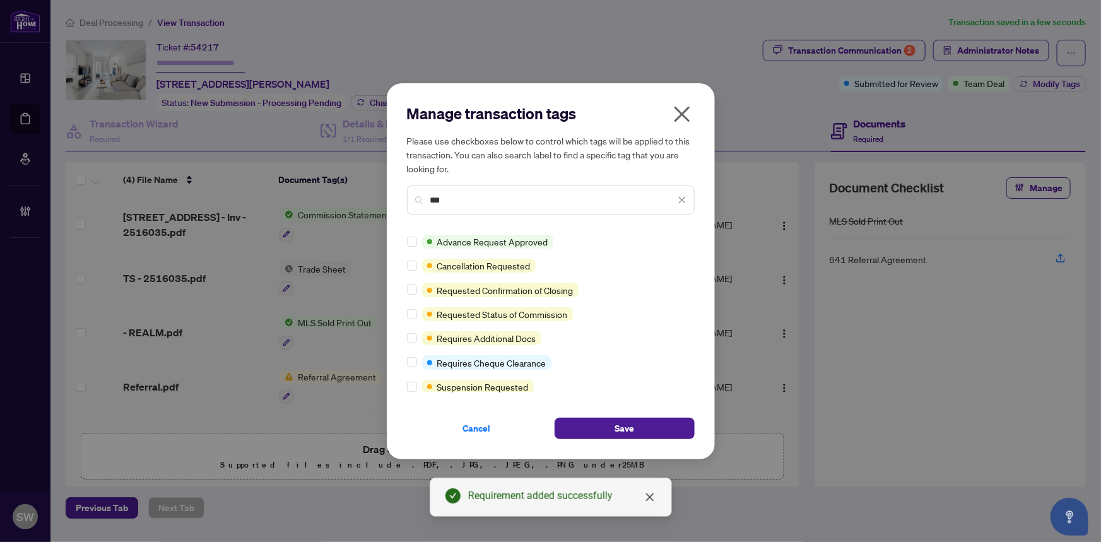
type input "***"
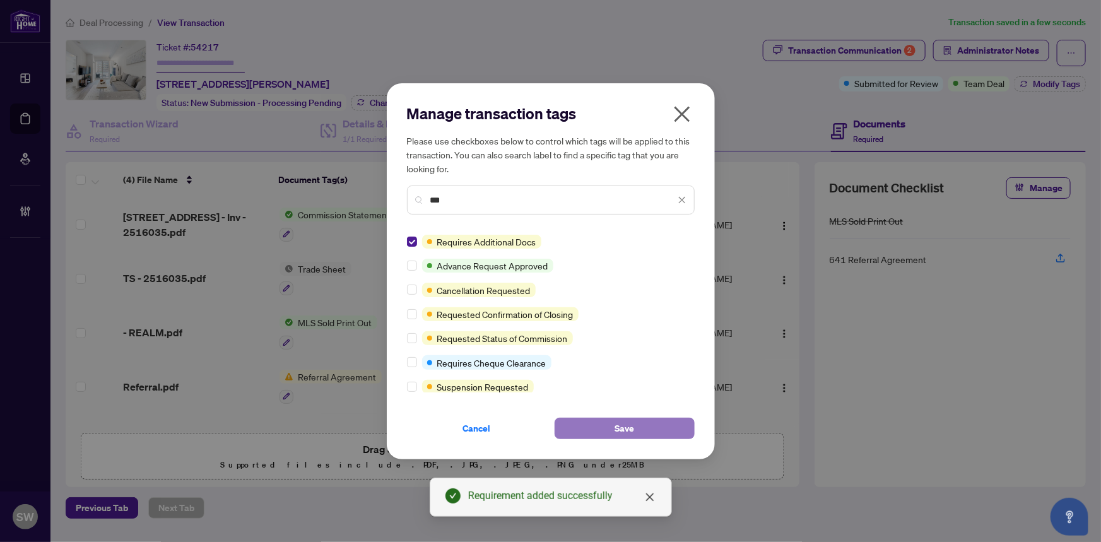
click at [633, 429] on span "Save" at bounding box center [625, 428] width 20 height 20
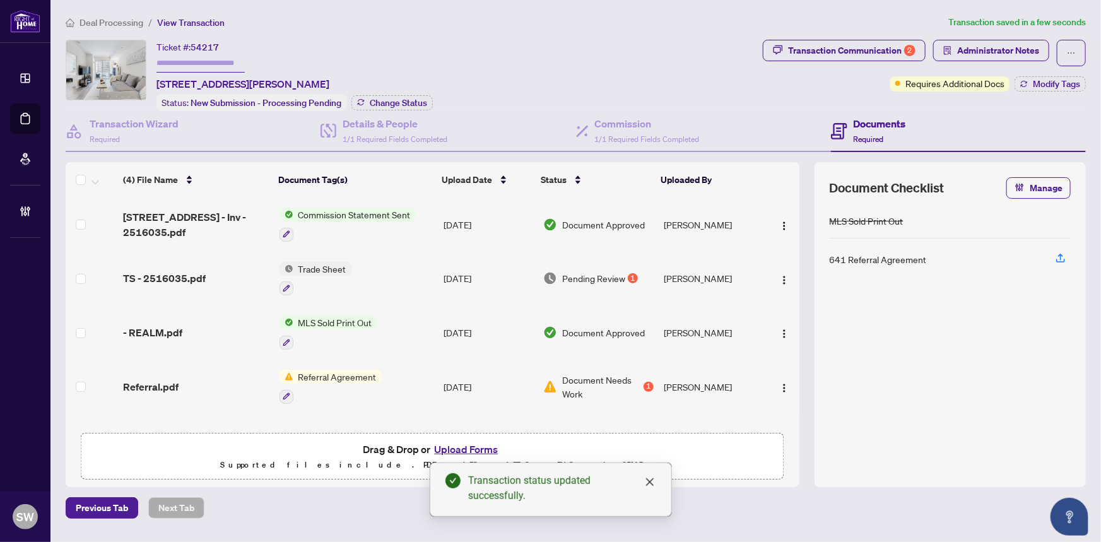
click at [172, 60] on input "text" at bounding box center [201, 63] width 88 height 18
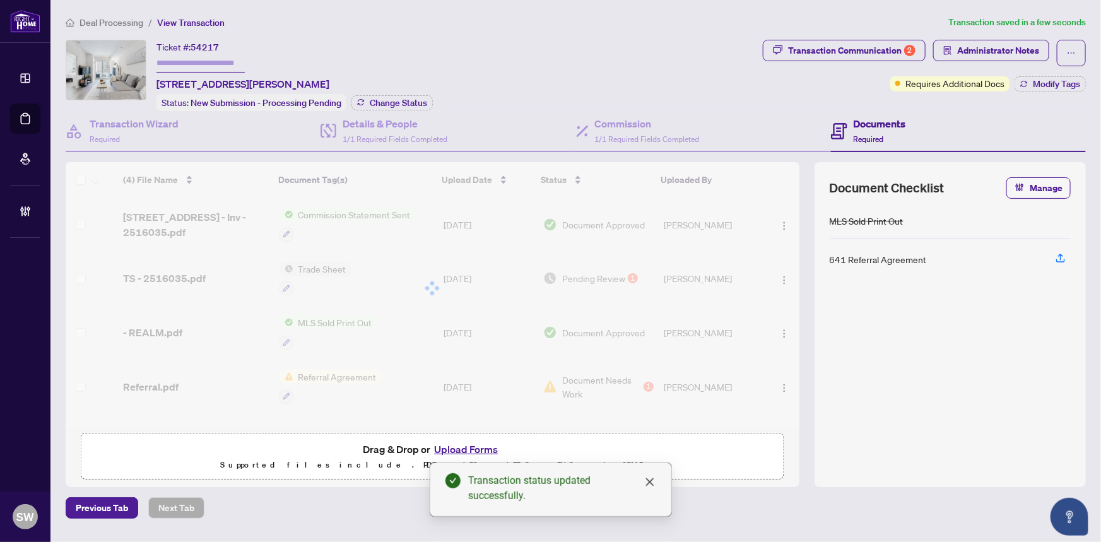
paste input "*******"
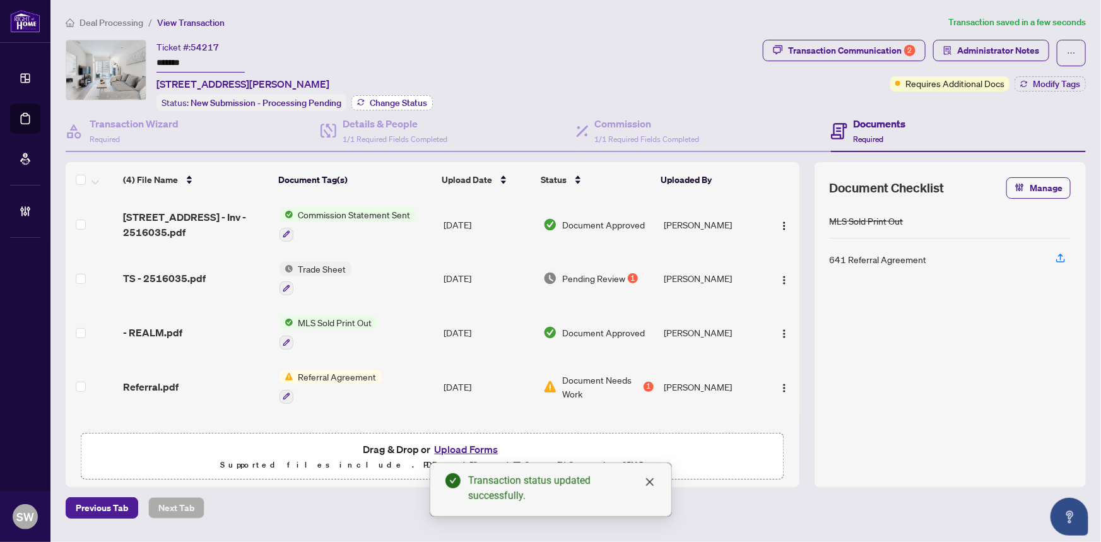
type input "*******"
click at [404, 102] on span "Change Status" at bounding box center [398, 102] width 57 height 9
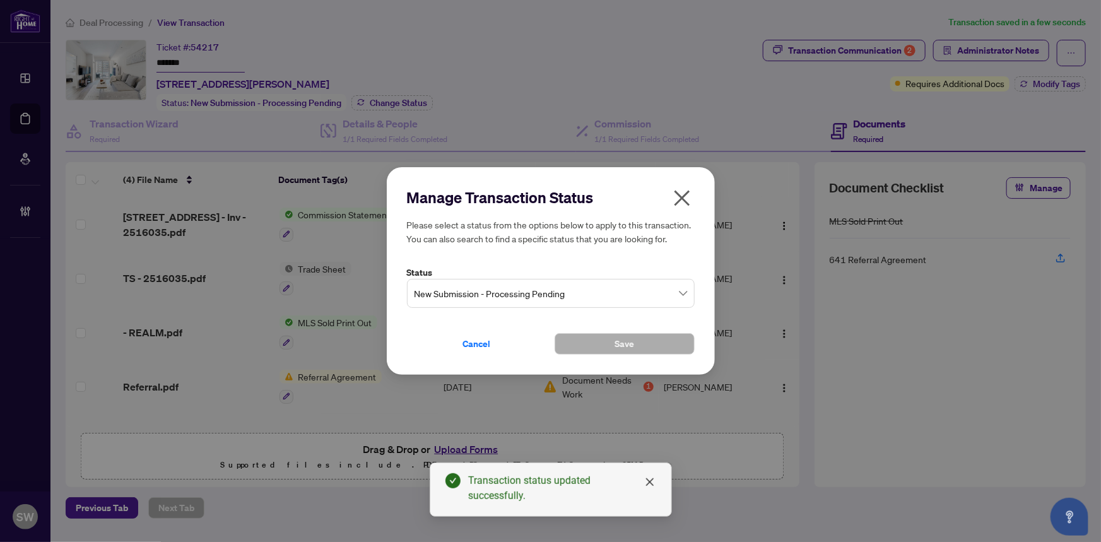
click at [459, 289] on span "New Submission - Processing Pending" at bounding box center [551, 293] width 273 height 24
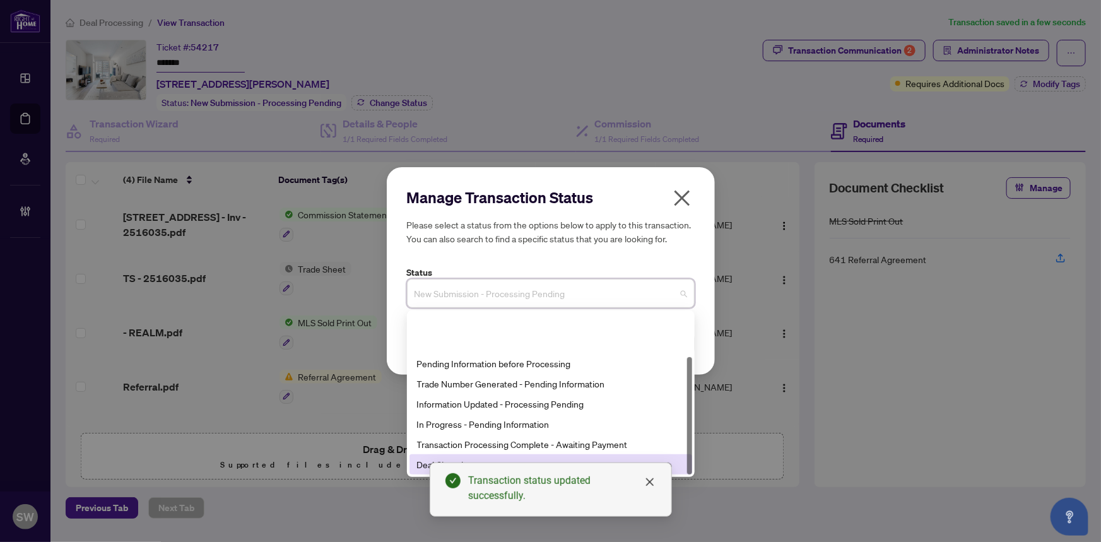
scroll to position [60, 0]
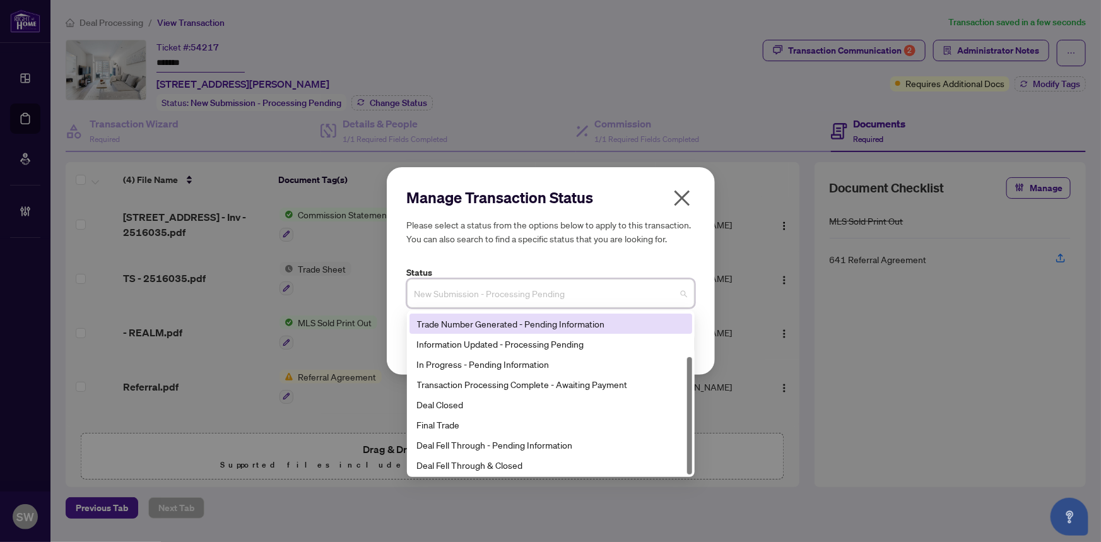
click at [477, 324] on div "Trade Number Generated - Pending Information" at bounding box center [551, 324] width 268 height 14
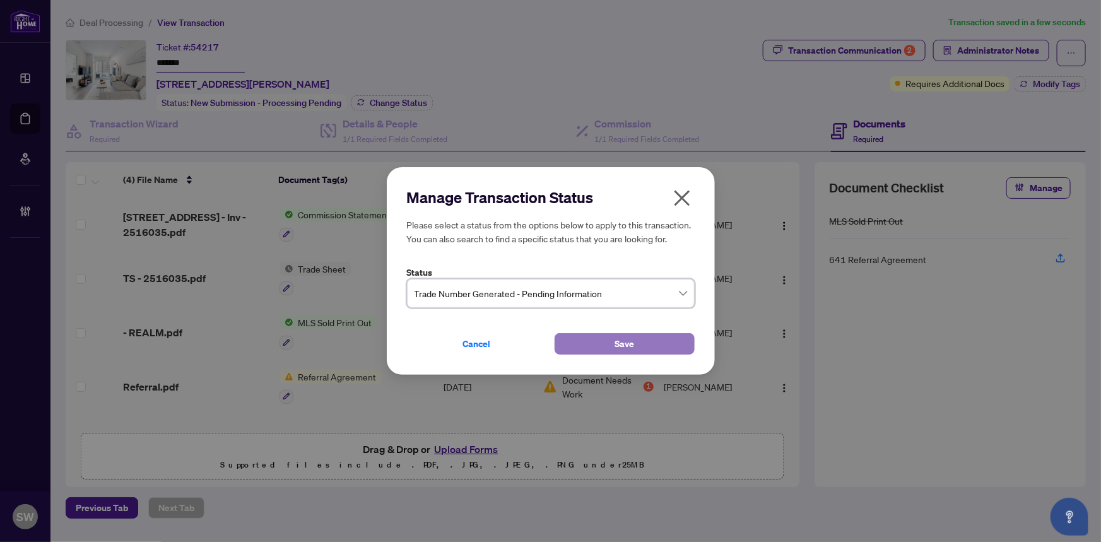
click at [585, 341] on button "Save" at bounding box center [625, 343] width 140 height 21
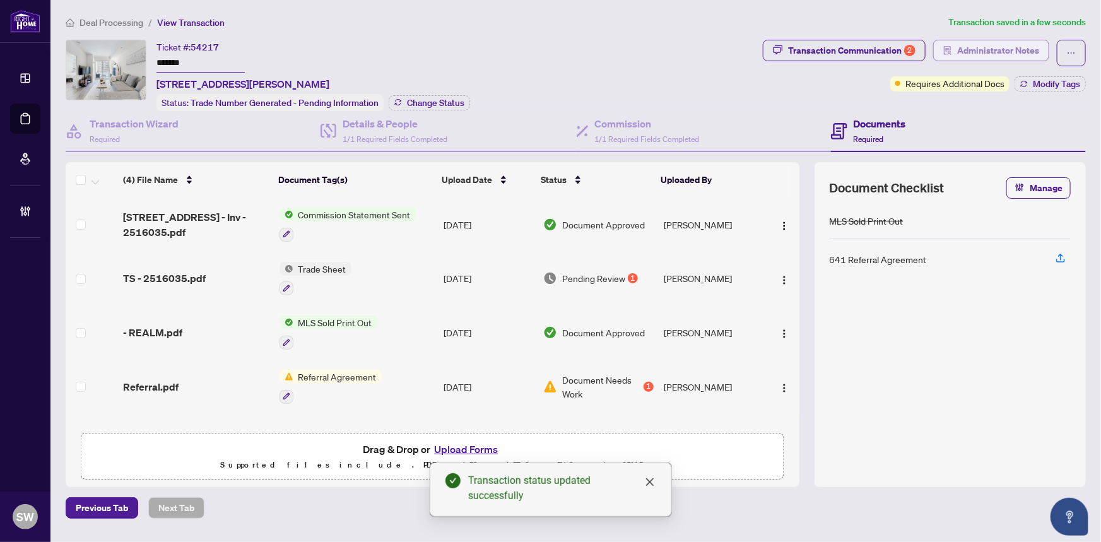
click at [971, 44] on span "Administrator Notes" at bounding box center [998, 50] width 82 height 20
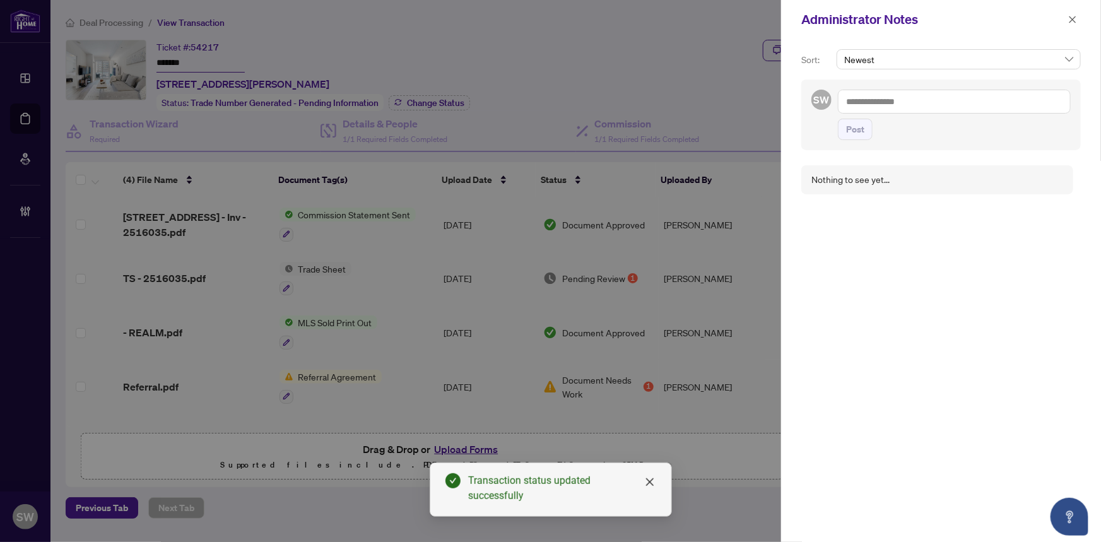
click at [872, 92] on textarea at bounding box center [954, 102] width 233 height 24
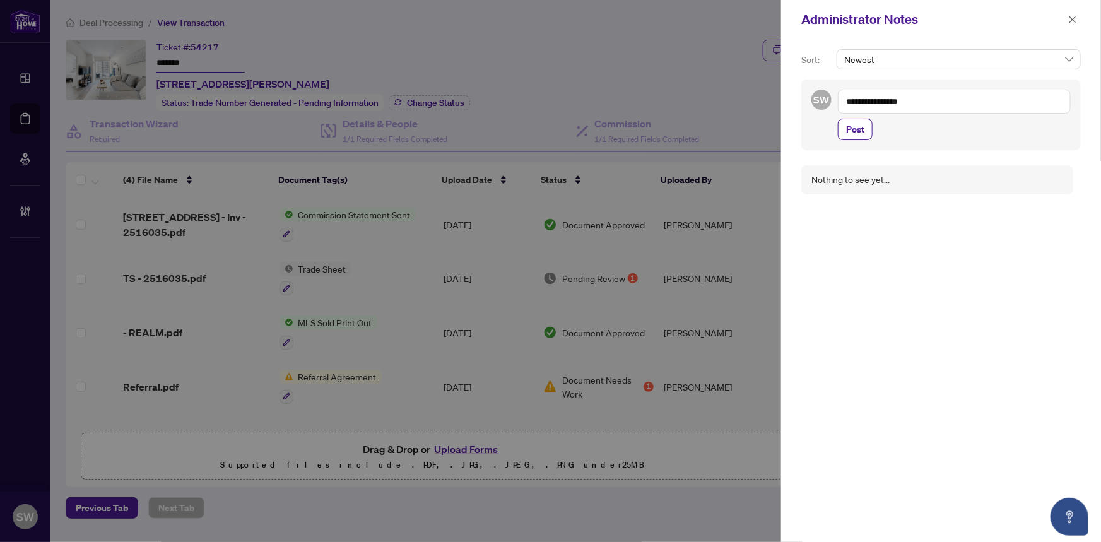
paste textarea "**********"
click at [866, 100] on textarea "**********" at bounding box center [953, 108] width 230 height 37
type textarea "**********"
click at [854, 137] on span "Post" at bounding box center [855, 142] width 18 height 20
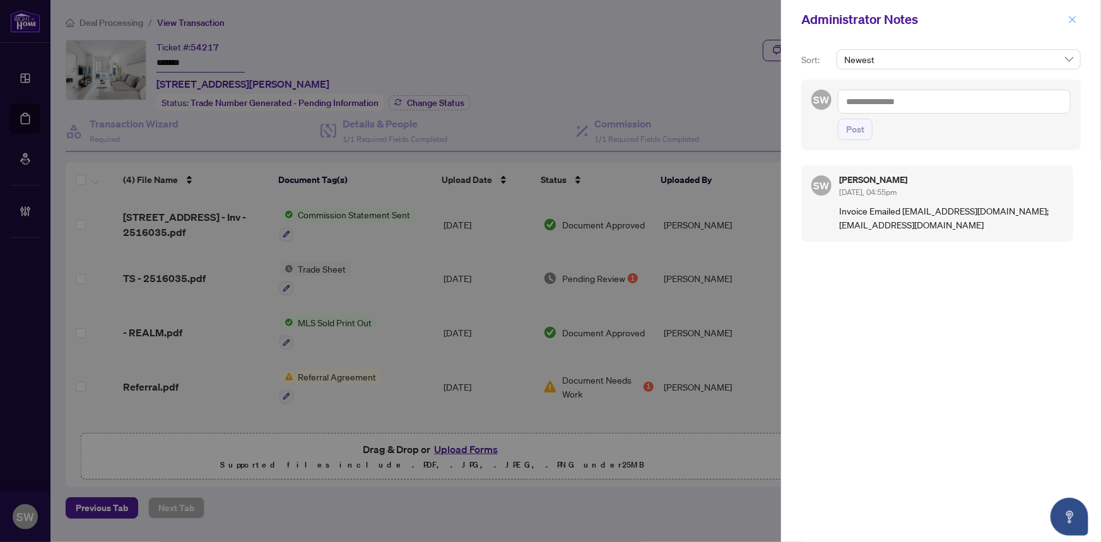
click at [1071, 17] on icon "close" at bounding box center [1073, 19] width 7 height 7
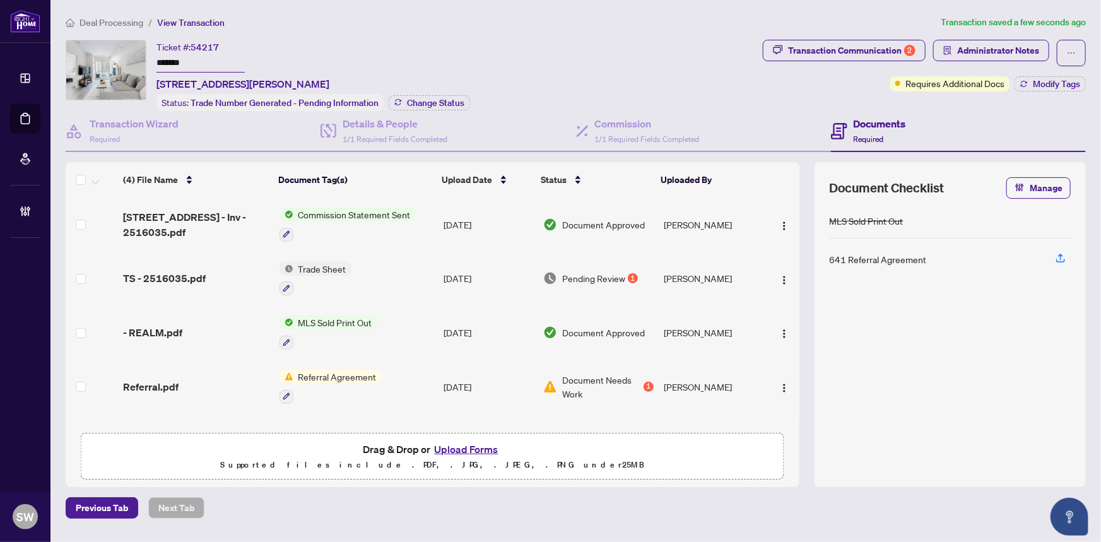
click at [171, 61] on input "*******" at bounding box center [201, 63] width 88 height 18
click at [952, 114] on div "Documents Required" at bounding box center [958, 131] width 255 height 41
click at [121, 21] on span "Deal Processing" at bounding box center [112, 22] width 64 height 11
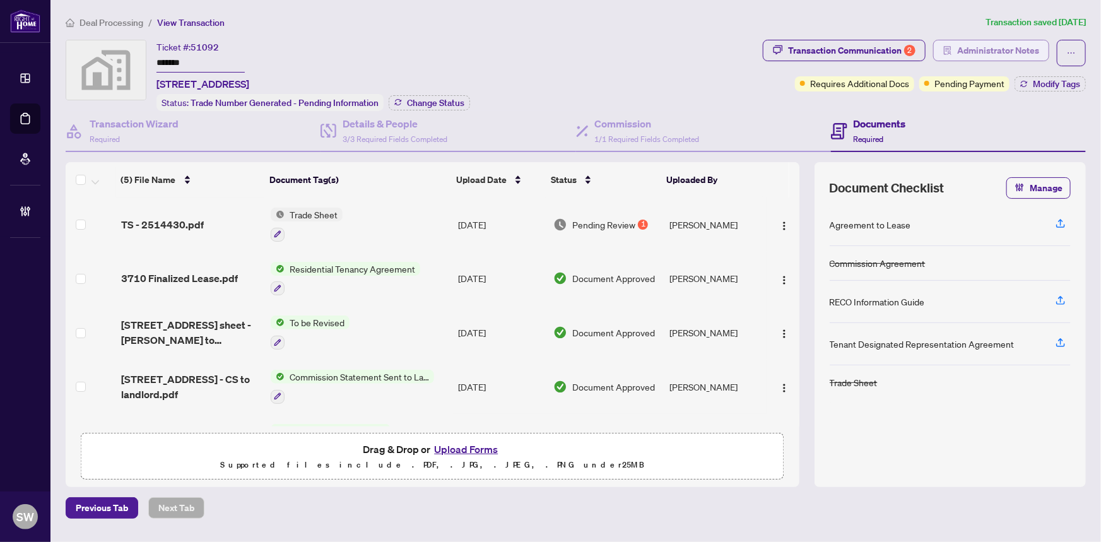
click at [985, 52] on span "Administrator Notes" at bounding box center [998, 50] width 82 height 20
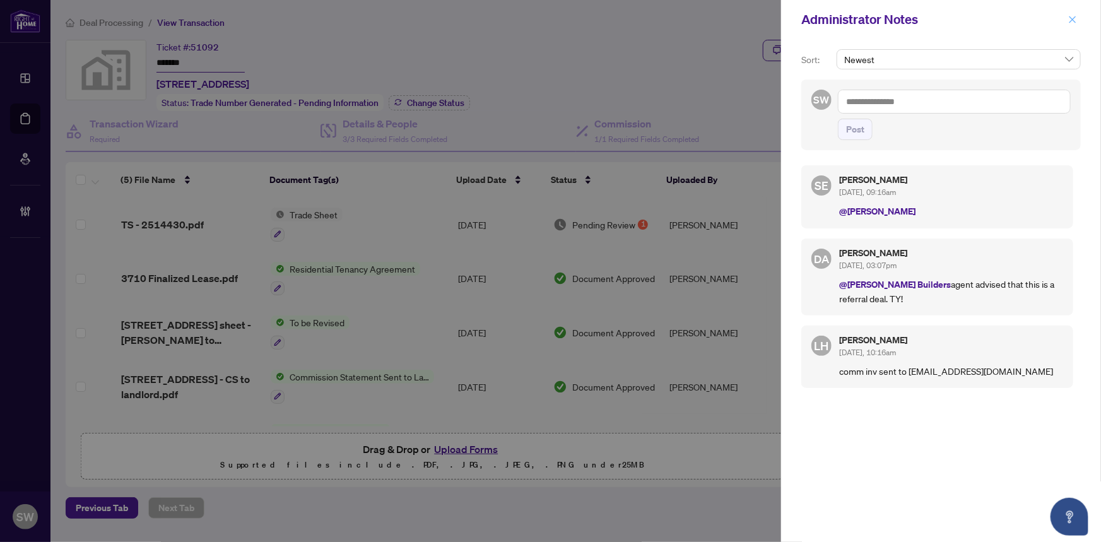
click at [1074, 18] on icon "close" at bounding box center [1073, 19] width 7 height 7
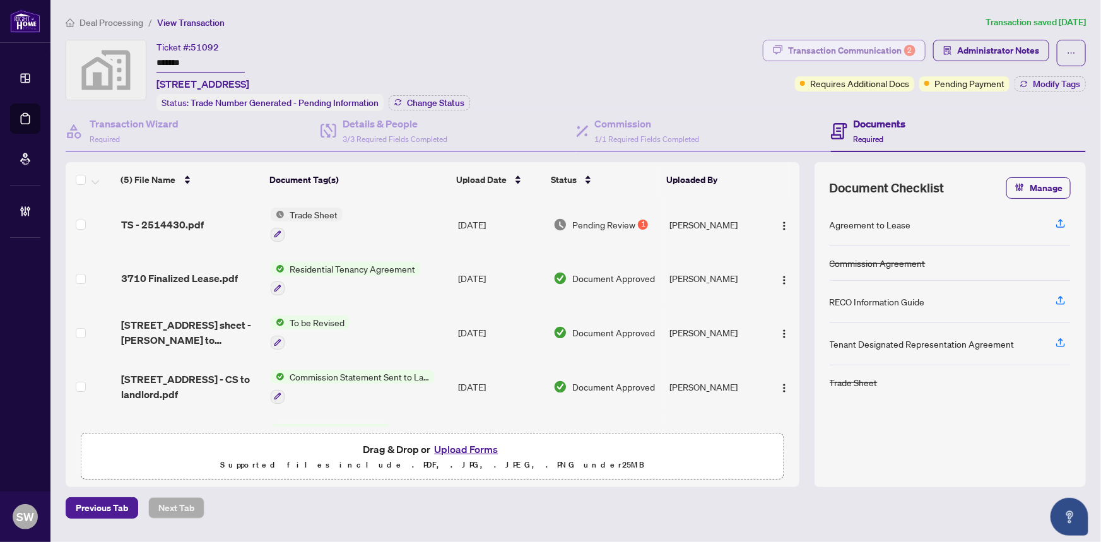
click at [852, 55] on div "Transaction Communication 2" at bounding box center [851, 50] width 127 height 20
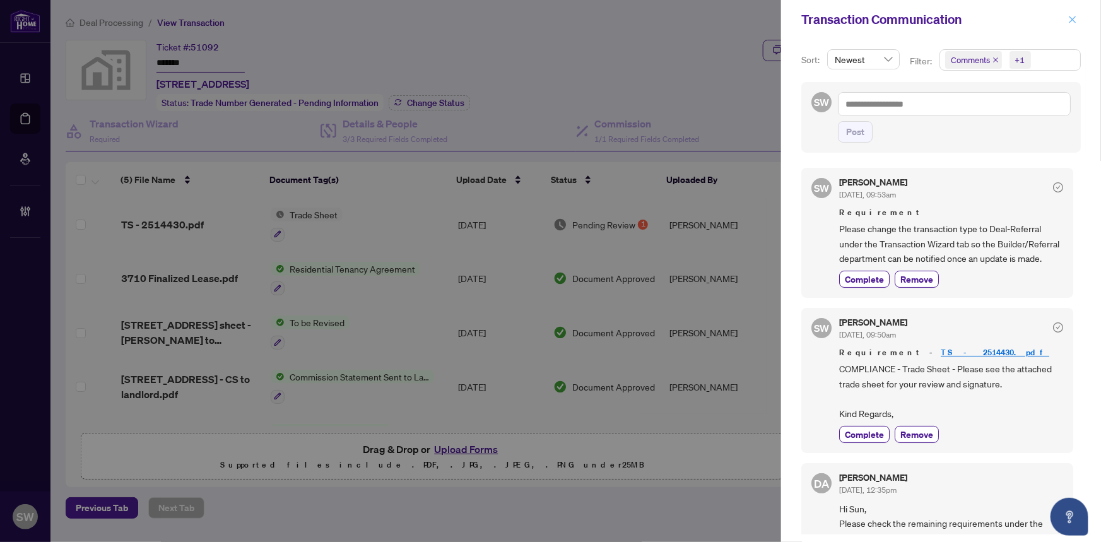
click at [1072, 19] on icon "close" at bounding box center [1073, 19] width 9 height 9
